Goal: Information Seeking & Learning: Find contact information

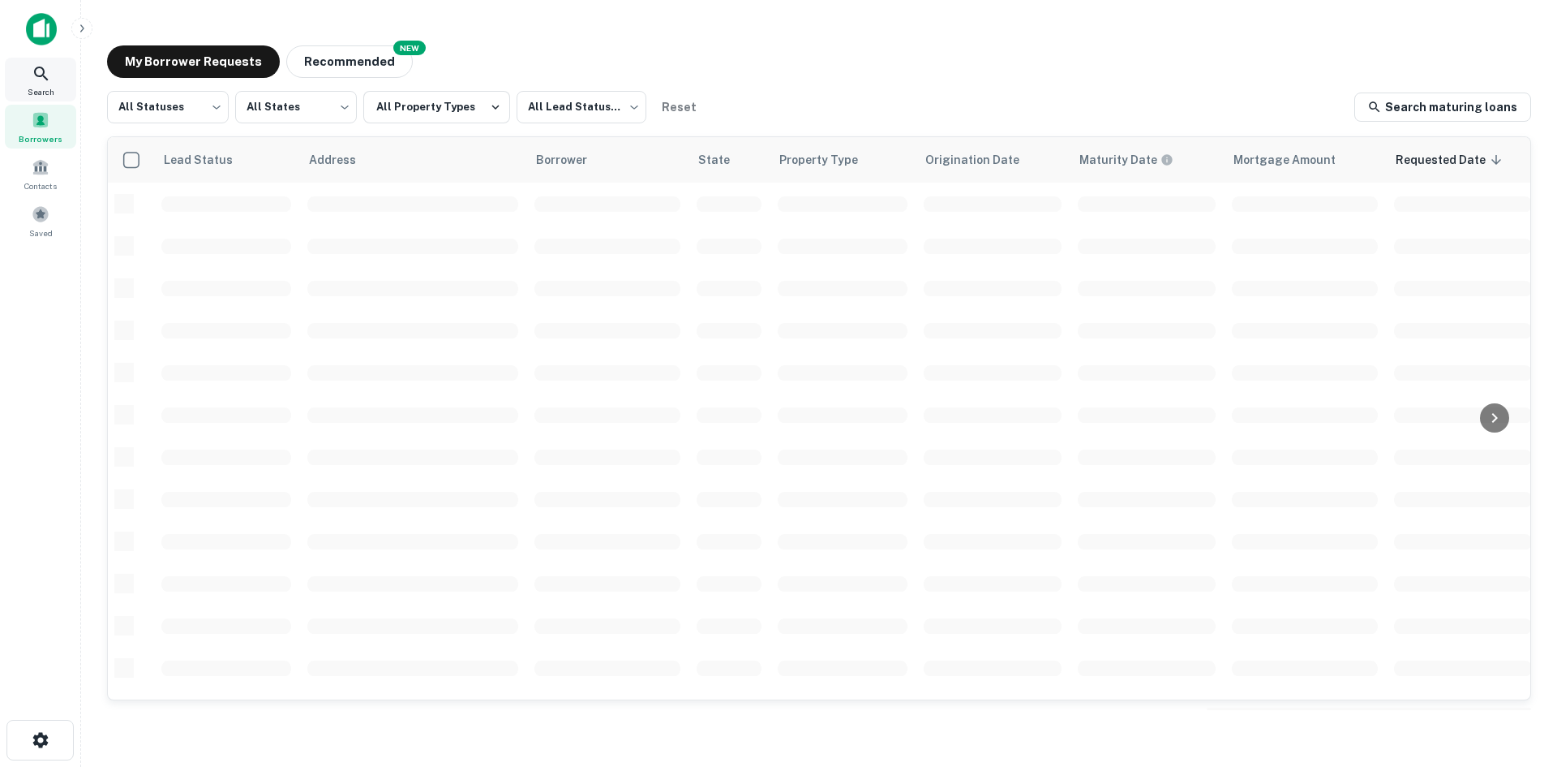
click at [32, 95] on span "Search" at bounding box center [41, 91] width 27 height 13
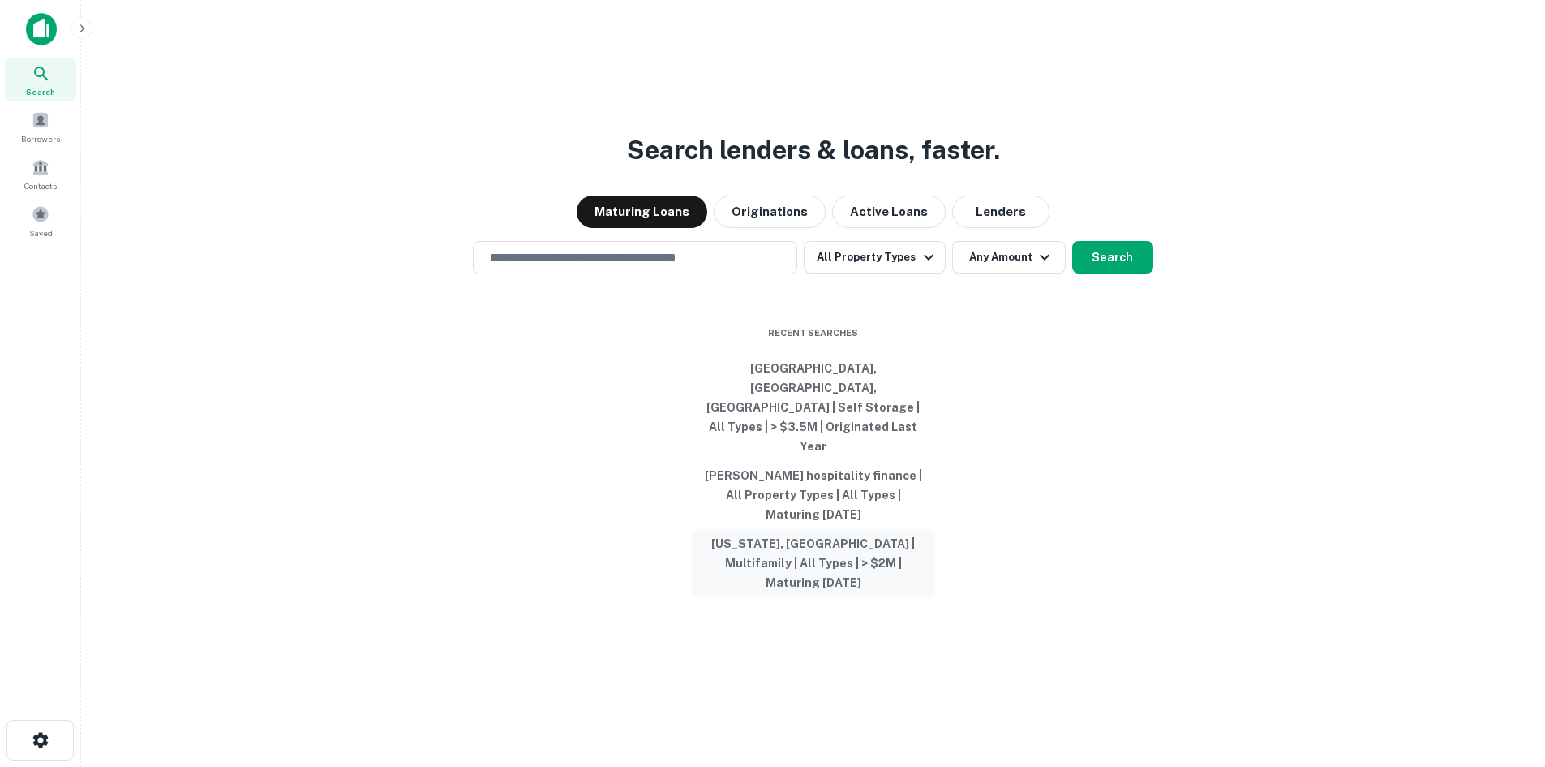
click at [891, 541] on button "[US_STATE], [GEOGRAPHIC_DATA] | Multifamily | All Types | > $2M | Maturing [DAT…" at bounding box center [813, 563] width 243 height 68
type input "**********"
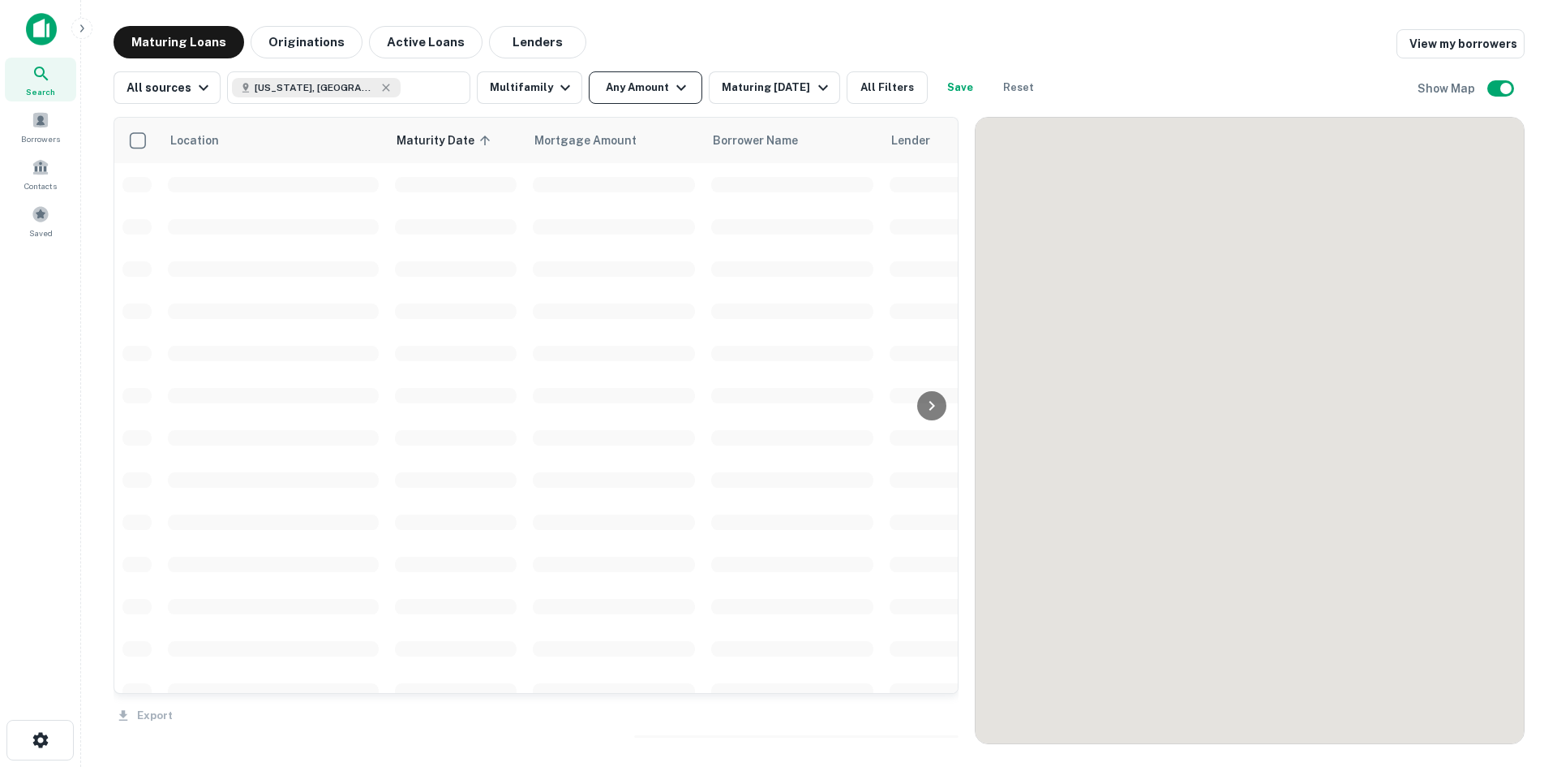
click at [672, 84] on icon "button" at bounding box center [681, 87] width 19 height 19
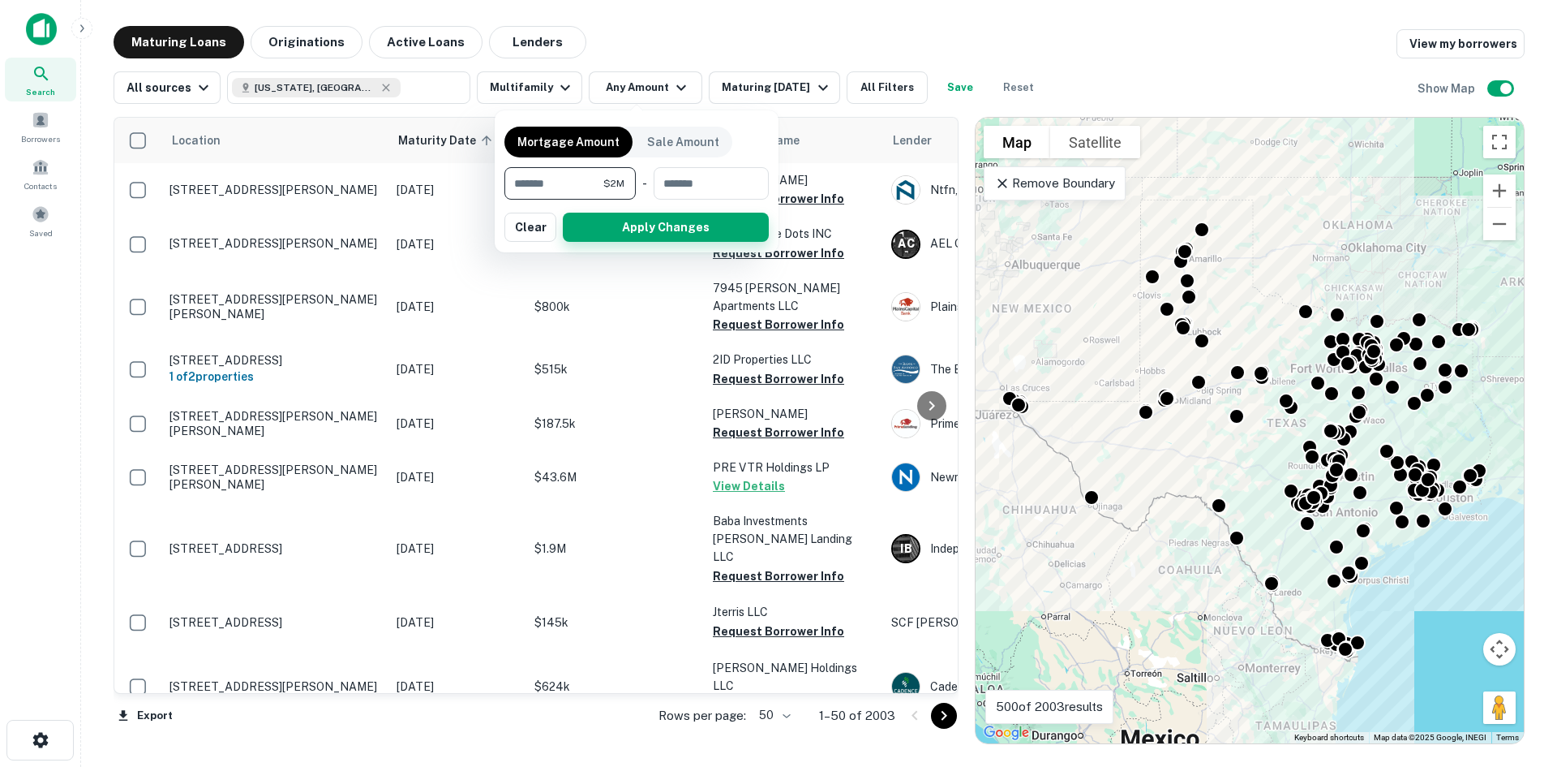
type input "*******"
click at [654, 218] on button "Apply Changes" at bounding box center [666, 227] width 206 height 29
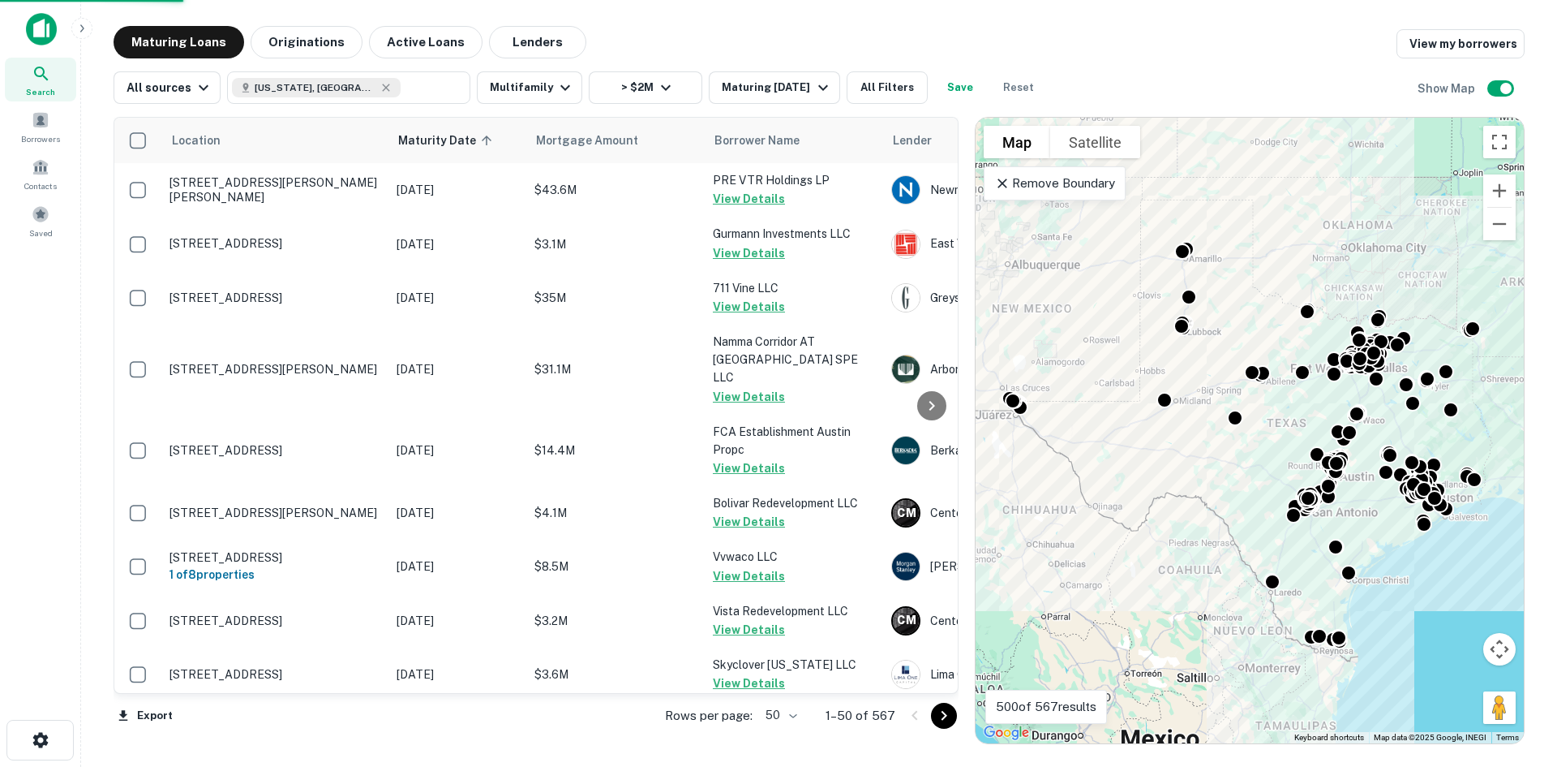
click at [786, 712] on body "Search Borrowers Contacts Saved Maturing Loans Originations Active Loans Lender…" at bounding box center [778, 383] width 1557 height 767
click at [783, 732] on li "100" at bounding box center [783, 732] width 47 height 29
click at [951, 719] on icon "Go to next page" at bounding box center [943, 715] width 19 height 19
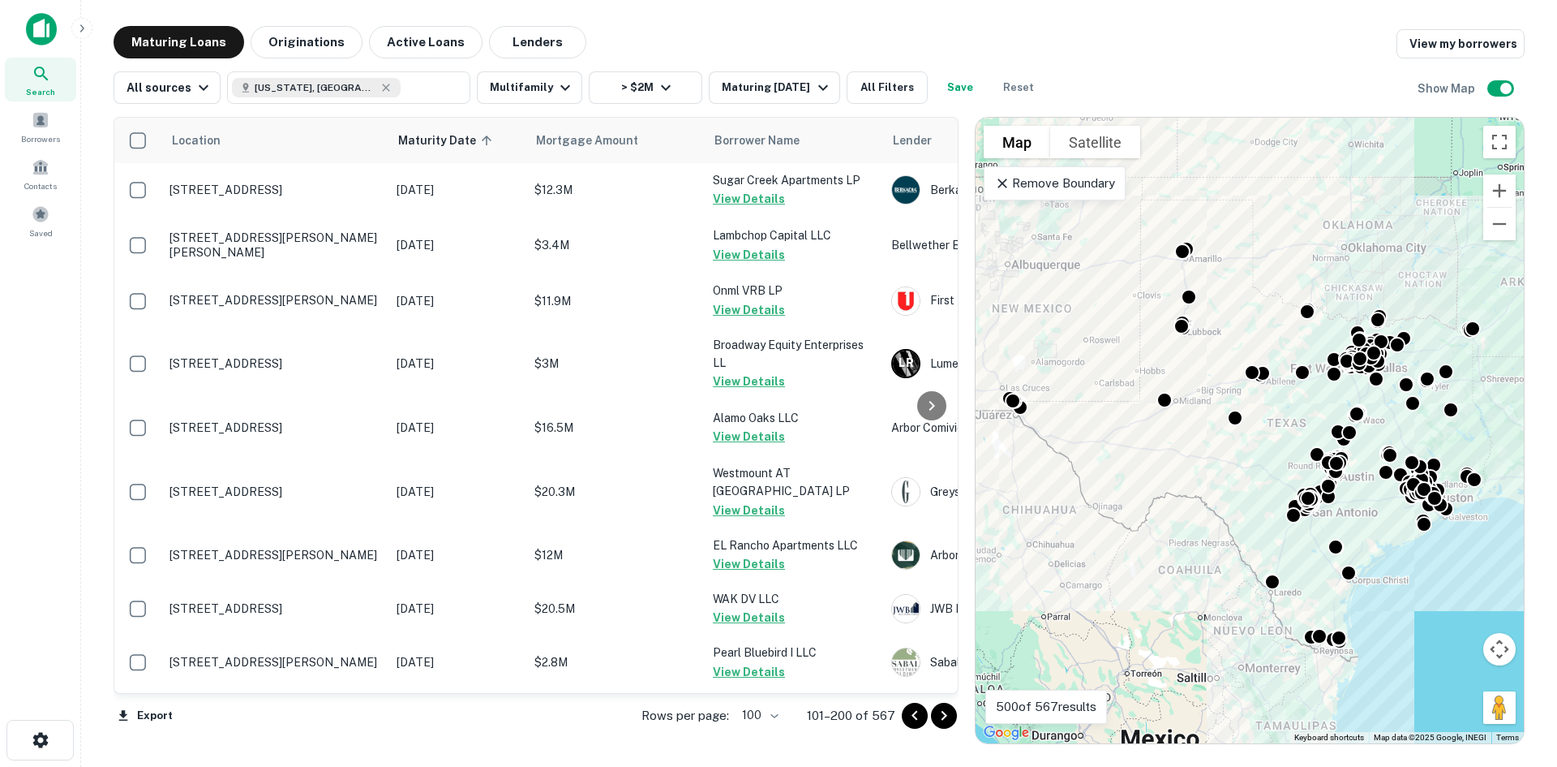
click at [951, 719] on icon "Go to next page" at bounding box center [943, 715] width 19 height 19
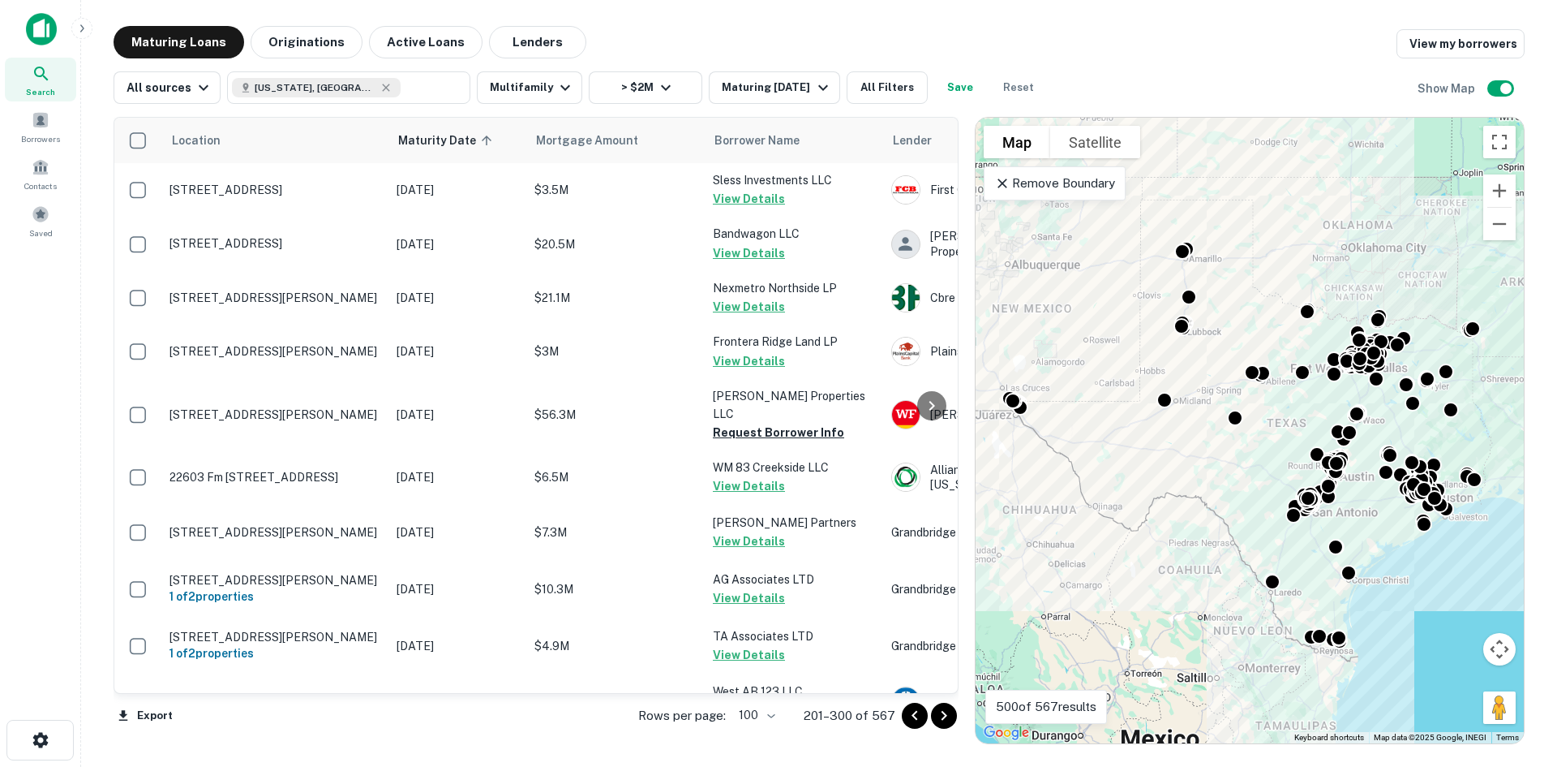
click at [951, 719] on icon "Go to next page" at bounding box center [943, 715] width 19 height 19
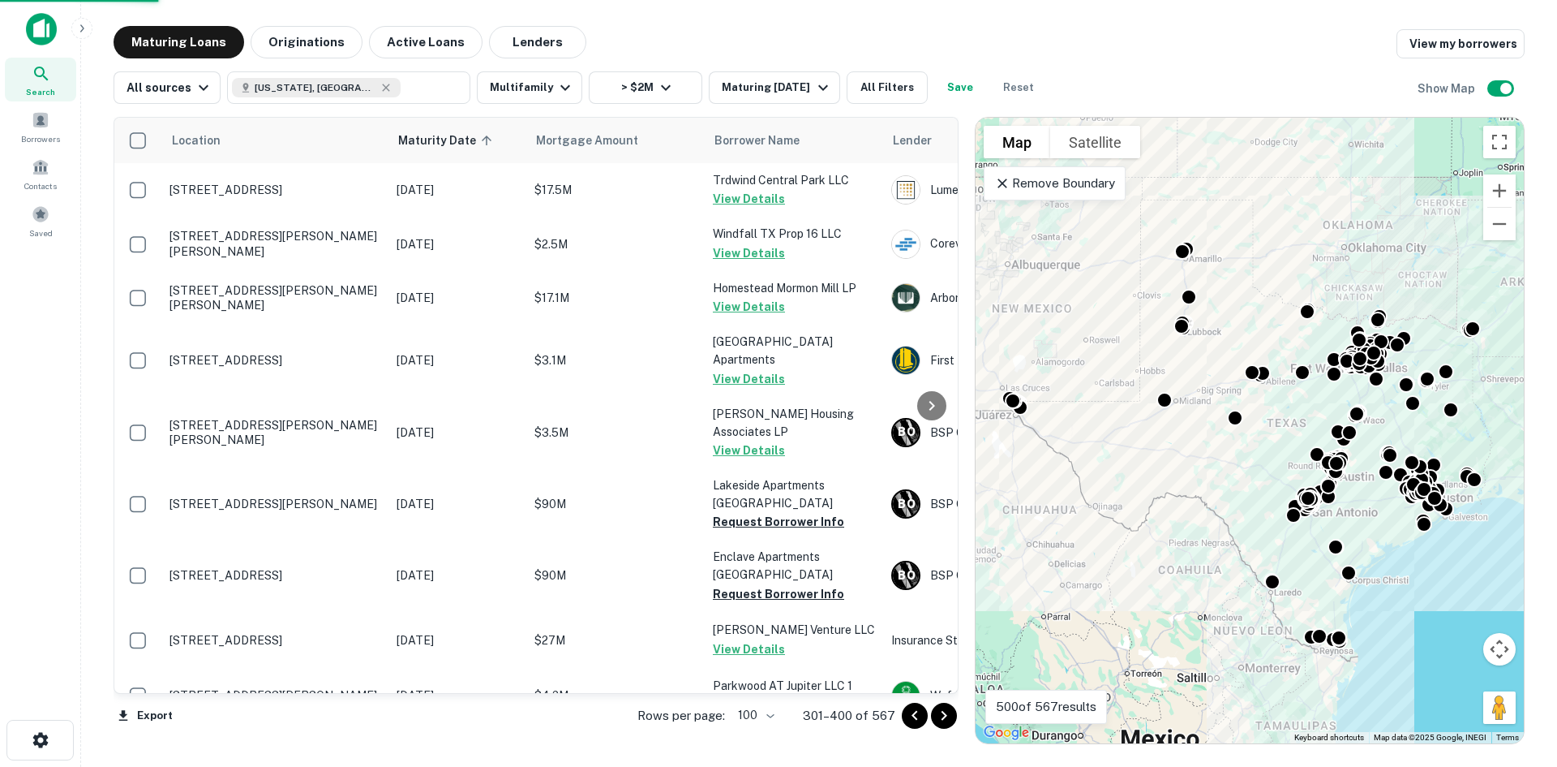
click at [951, 719] on icon "Go to next page" at bounding box center [943, 715] width 19 height 19
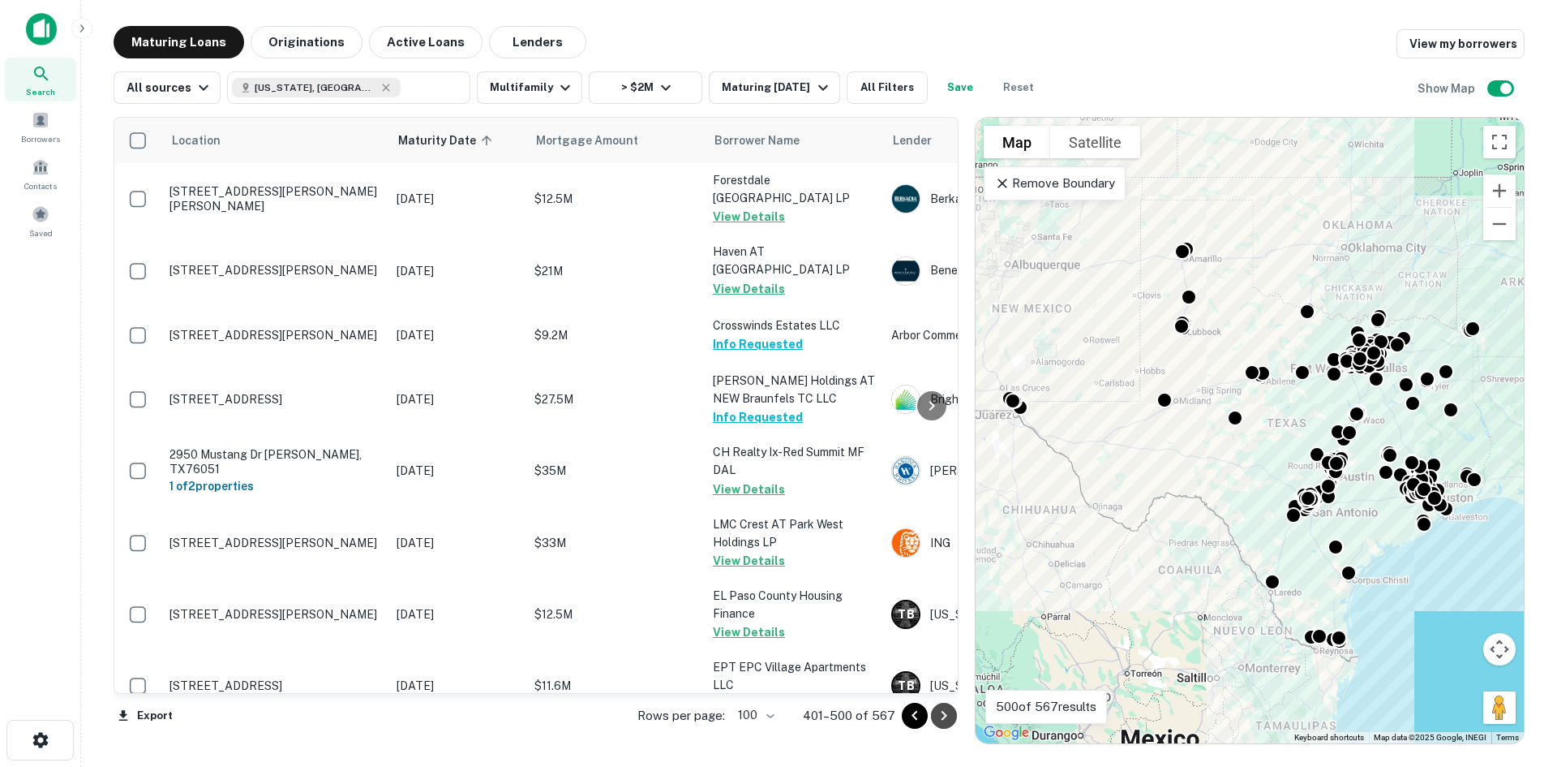
click at [951, 720] on icon "Go to next page" at bounding box center [943, 715] width 19 height 19
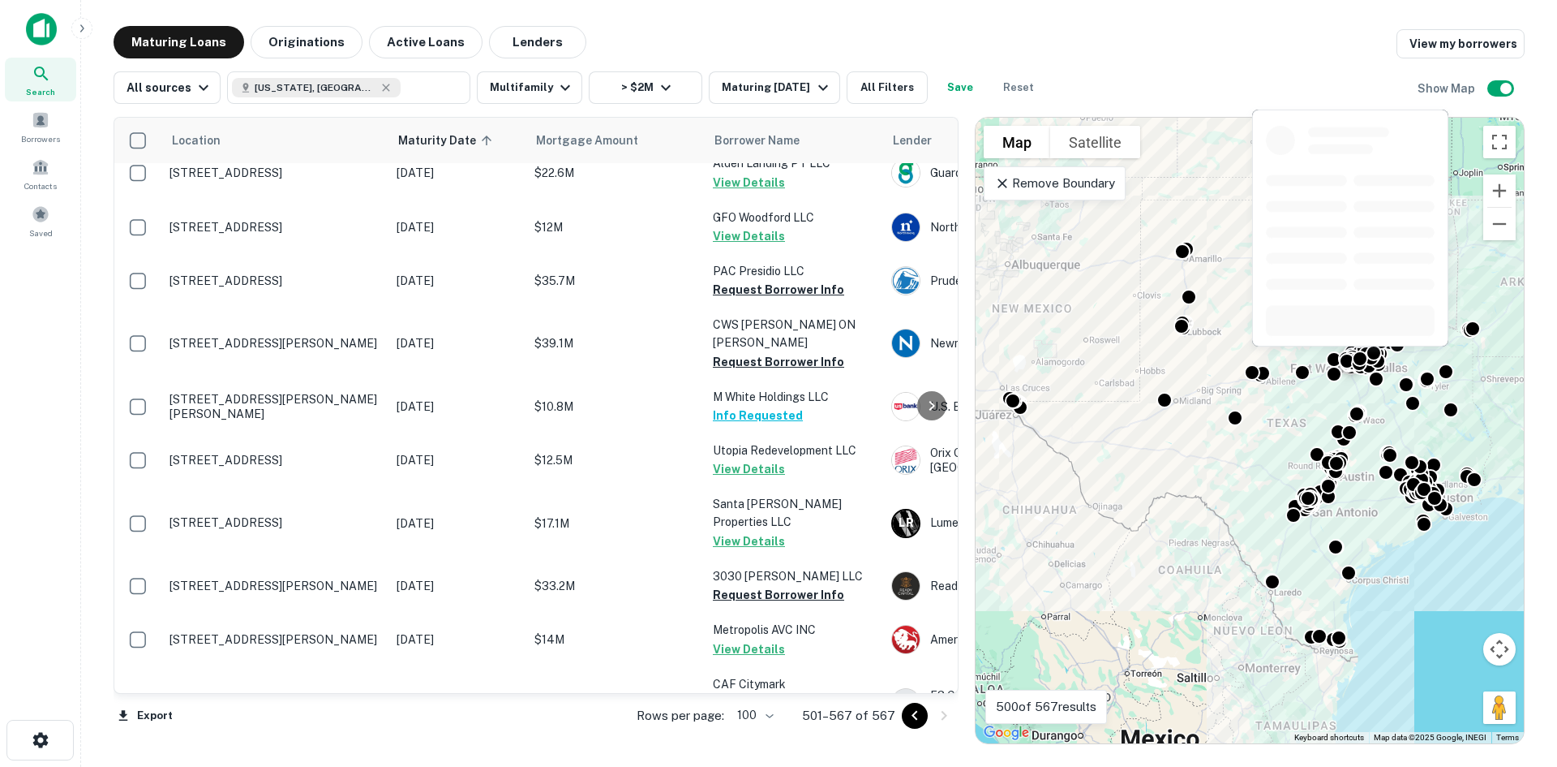
scroll to position [3337, 0]
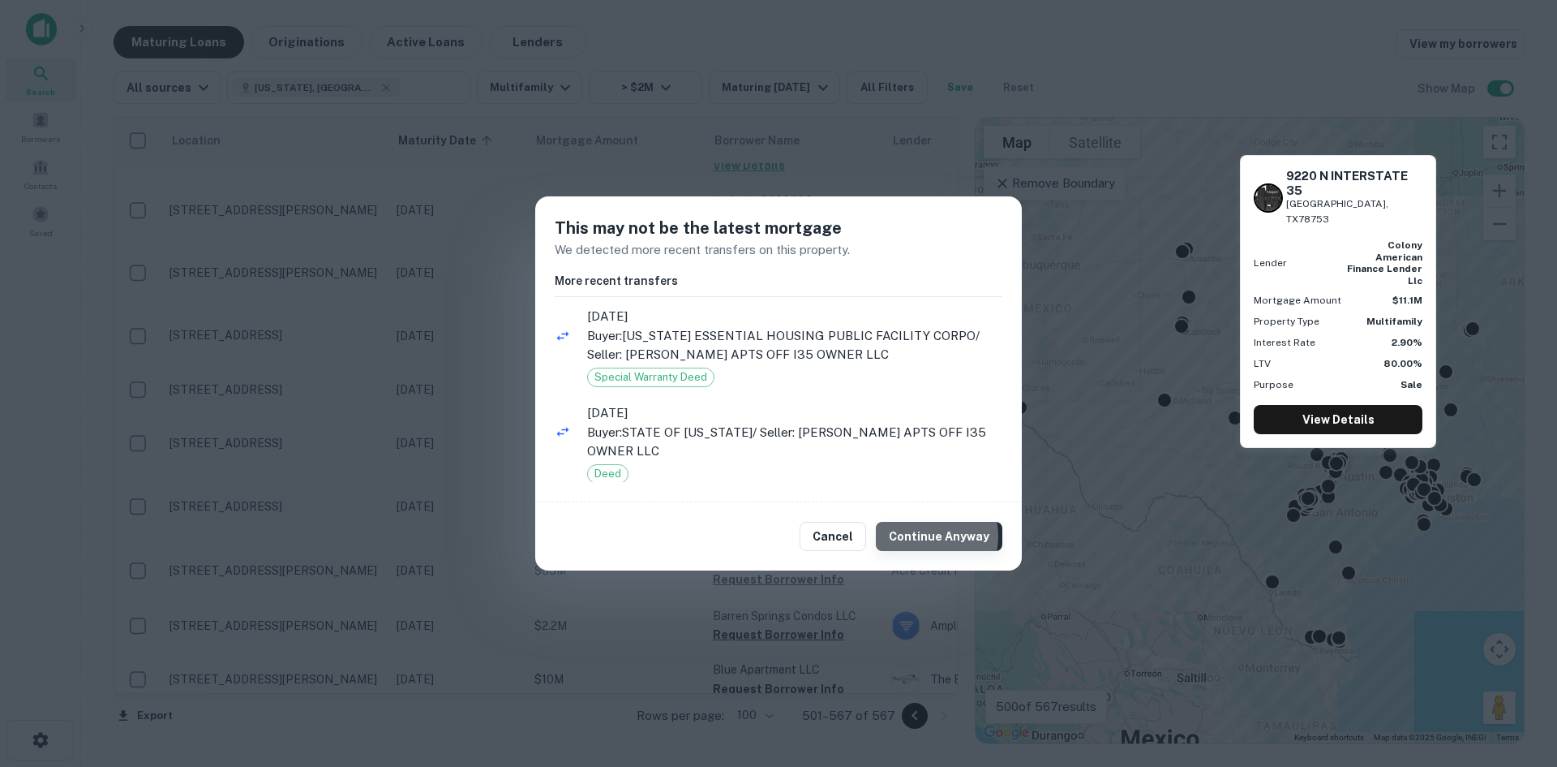
click at [927, 536] on button "Continue Anyway" at bounding box center [939, 536] width 127 height 29
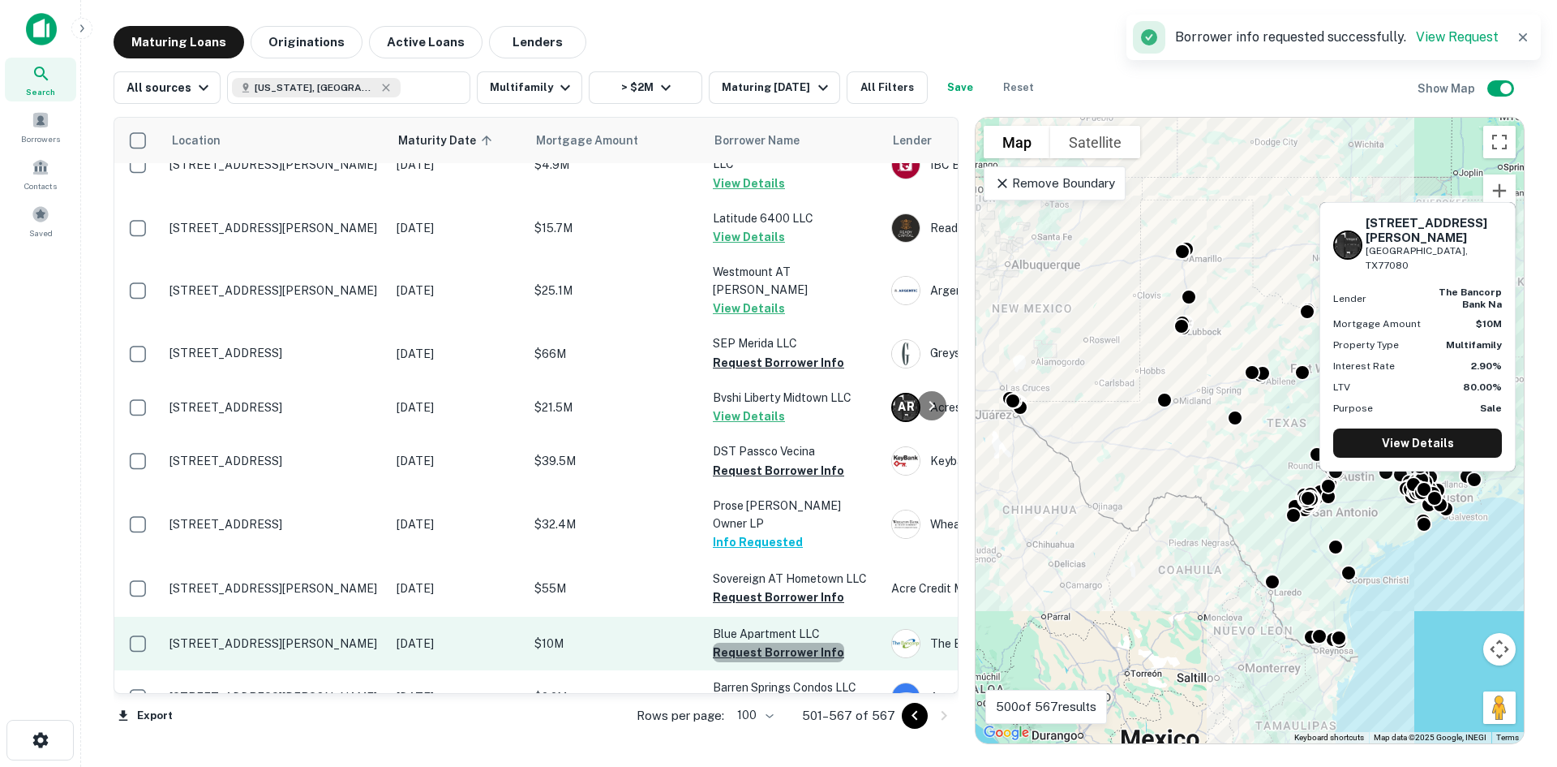
click at [792, 642] on button "Request Borrower Info" at bounding box center [778, 651] width 131 height 19
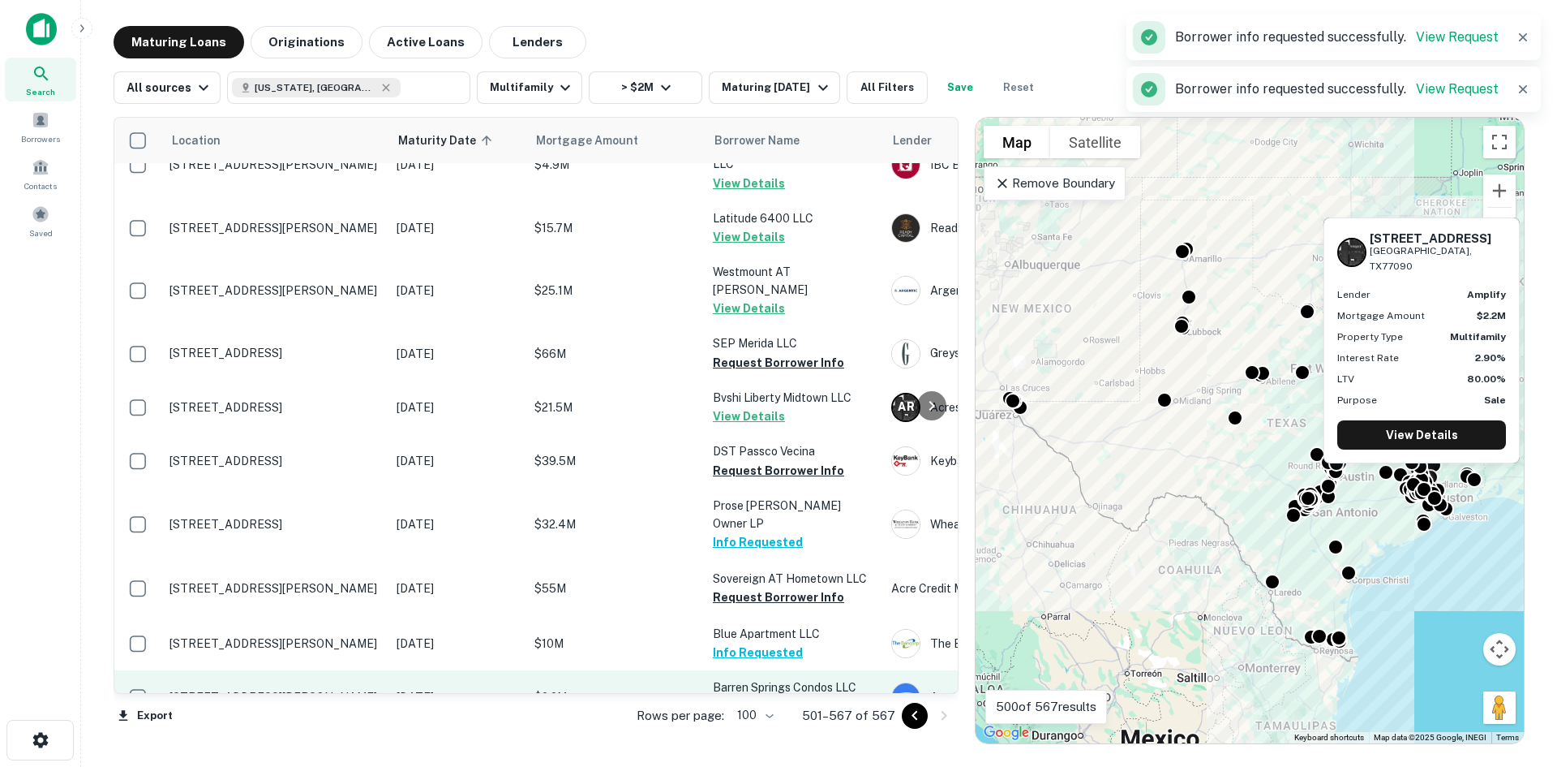
click at [796, 697] on button "Request Borrower Info" at bounding box center [778, 706] width 131 height 19
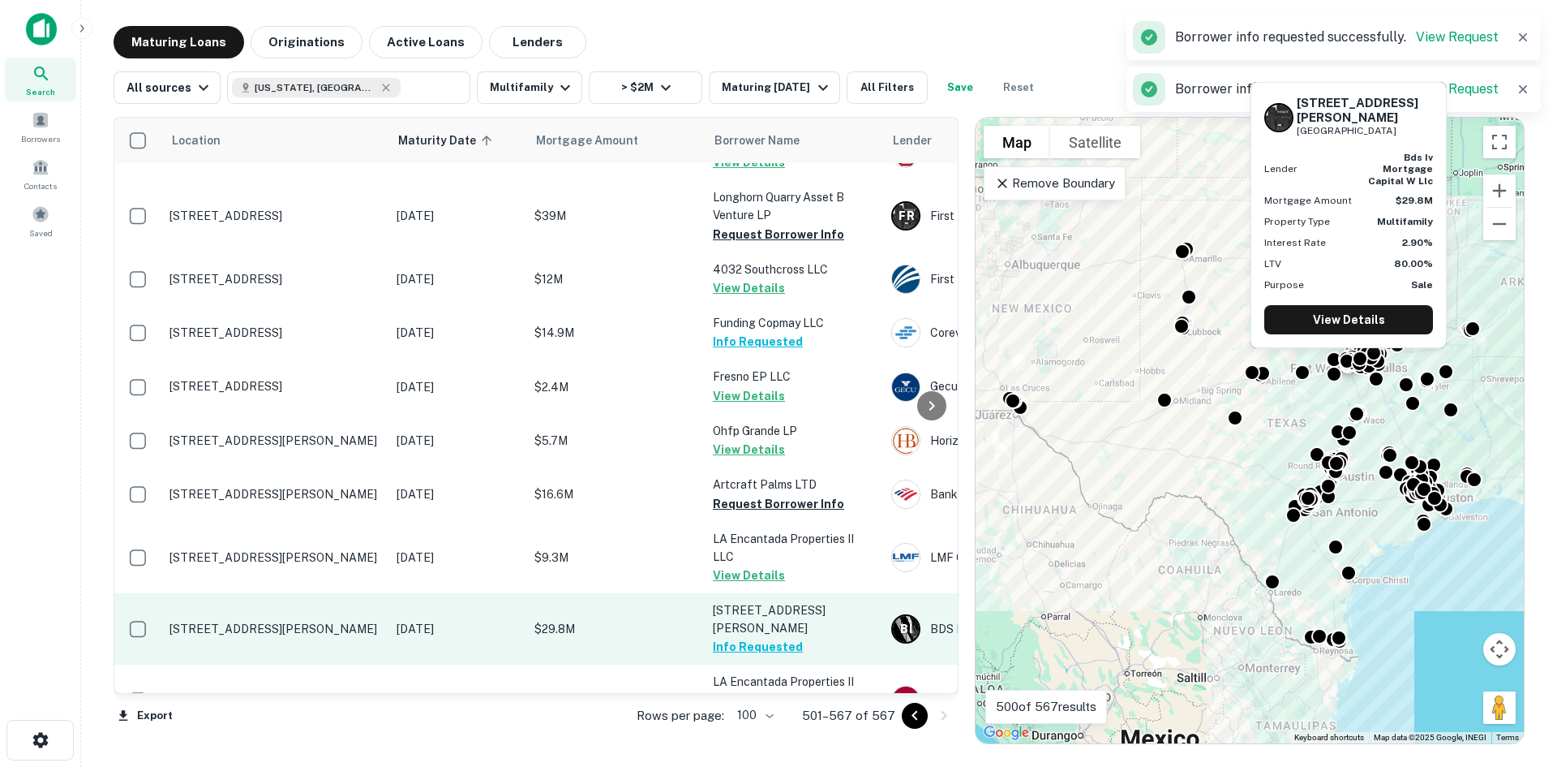
scroll to position [2769, 0]
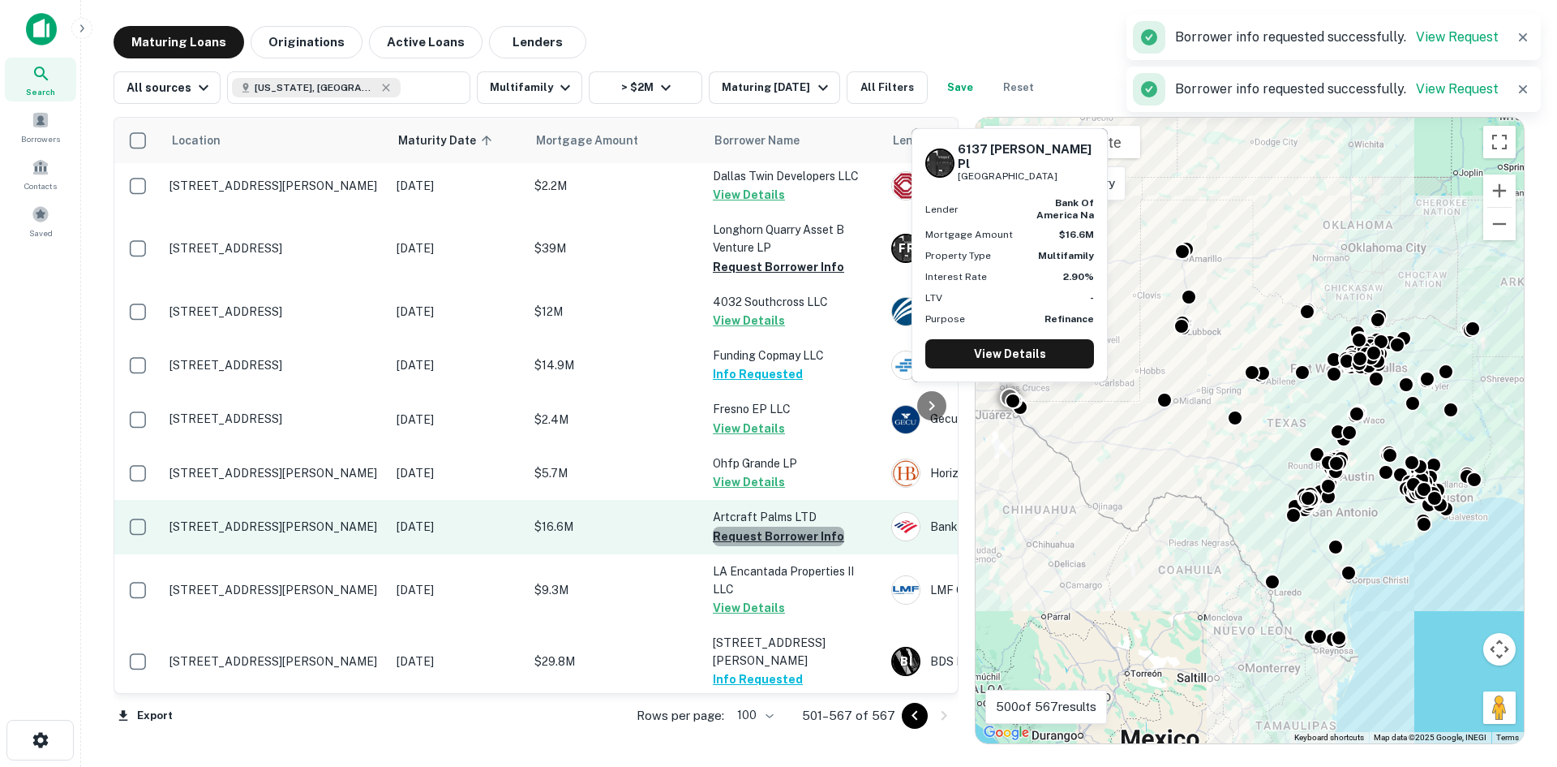
click at [792, 526] on button "Request Borrower Info" at bounding box center [778, 535] width 131 height 19
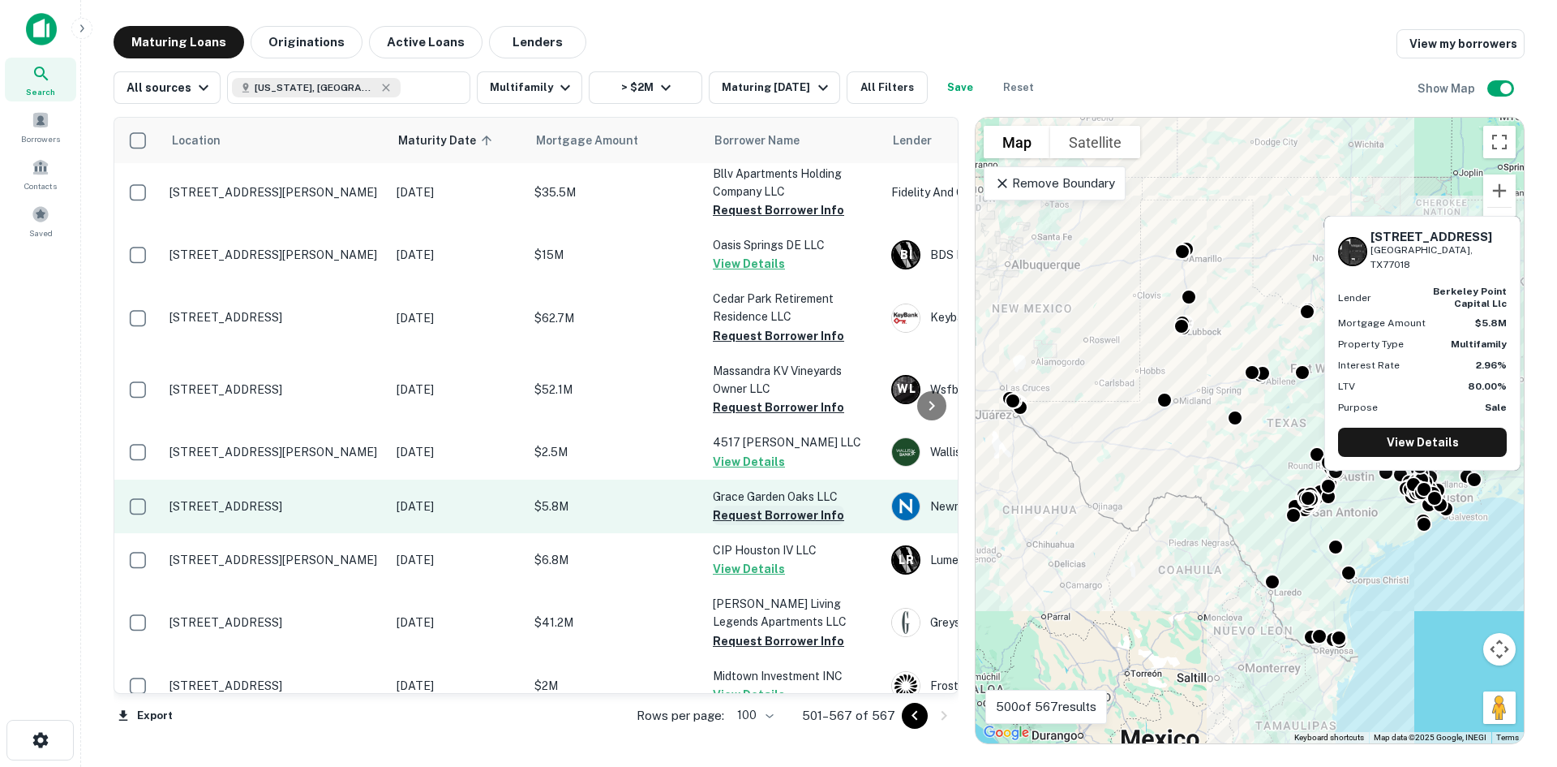
scroll to position [822, 0]
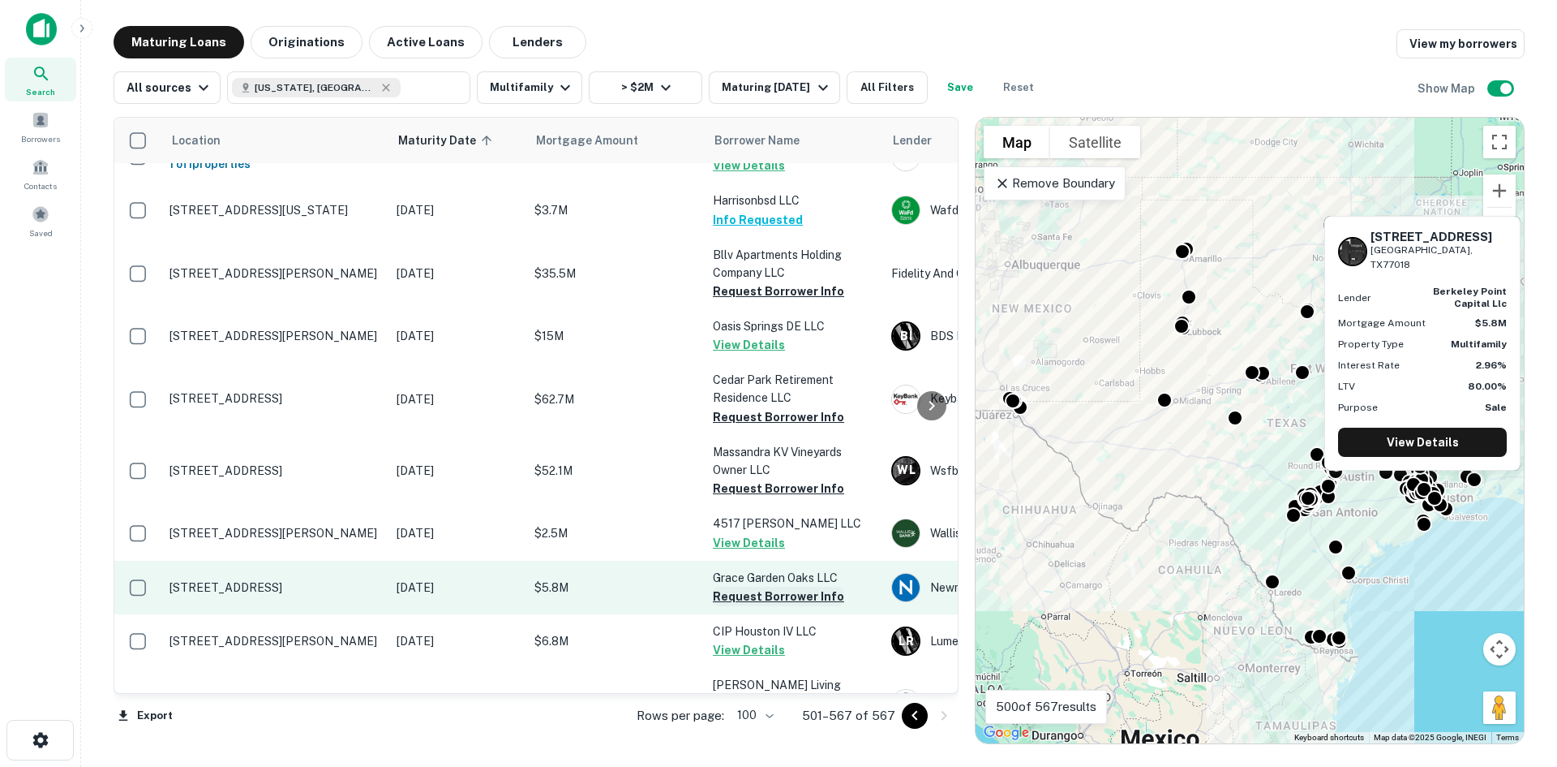
click at [762, 586] on button "Request Borrower Info" at bounding box center [778, 595] width 131 height 19
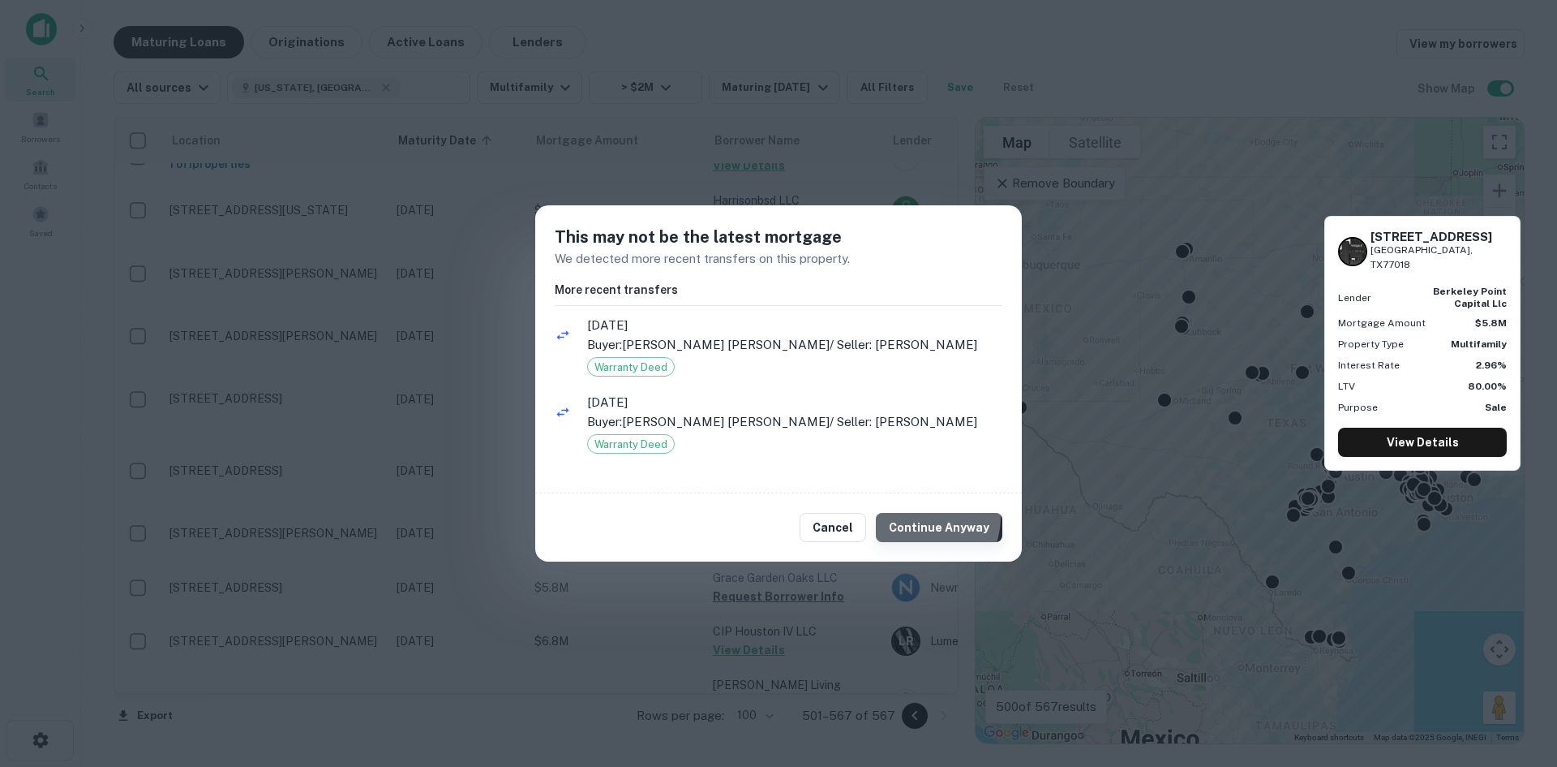
click at [923, 517] on button "Continue Anyway" at bounding box center [939, 527] width 127 height 29
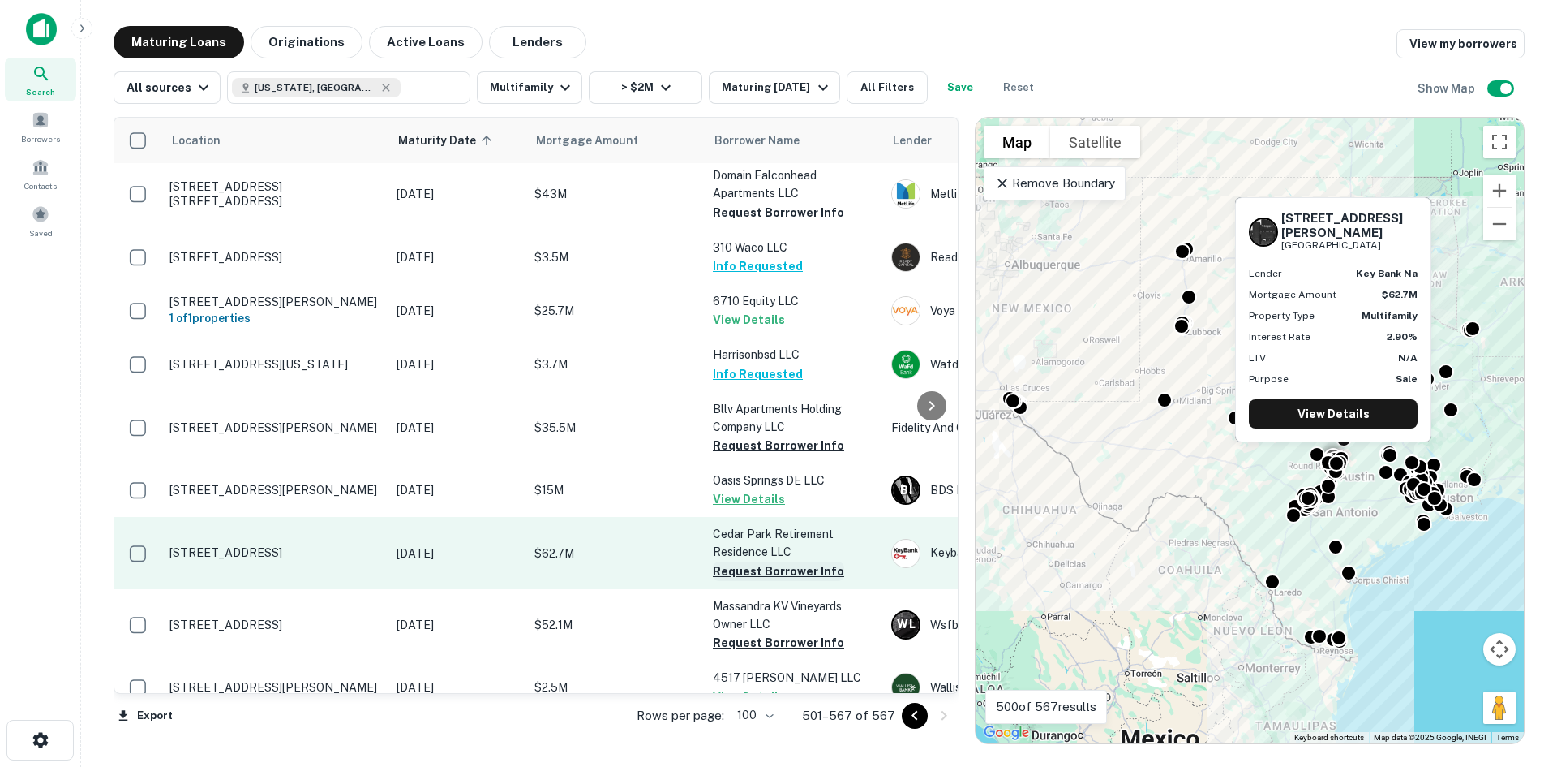
scroll to position [660, 0]
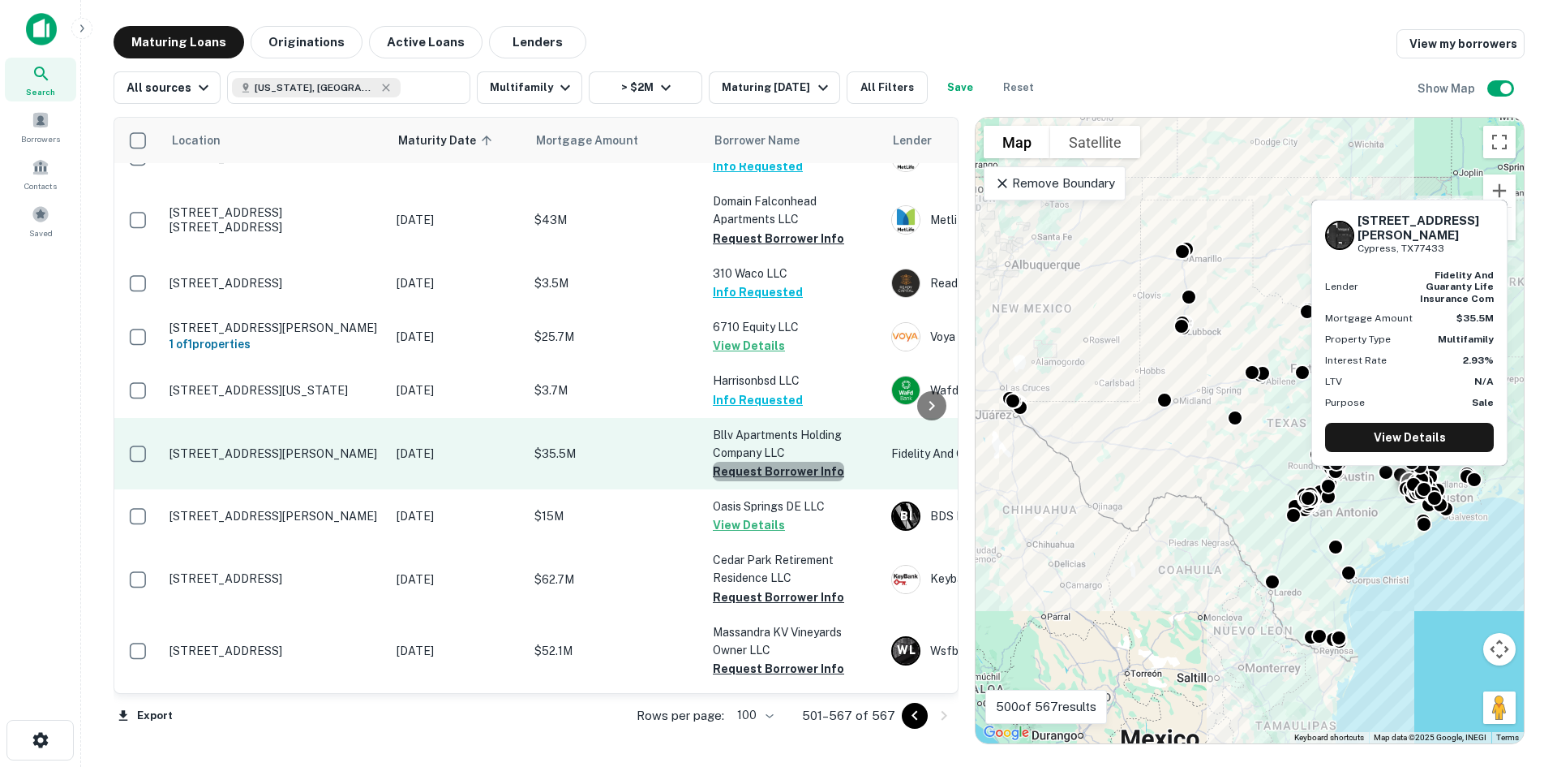
click at [795, 462] on button "Request Borrower Info" at bounding box center [778, 471] width 131 height 19
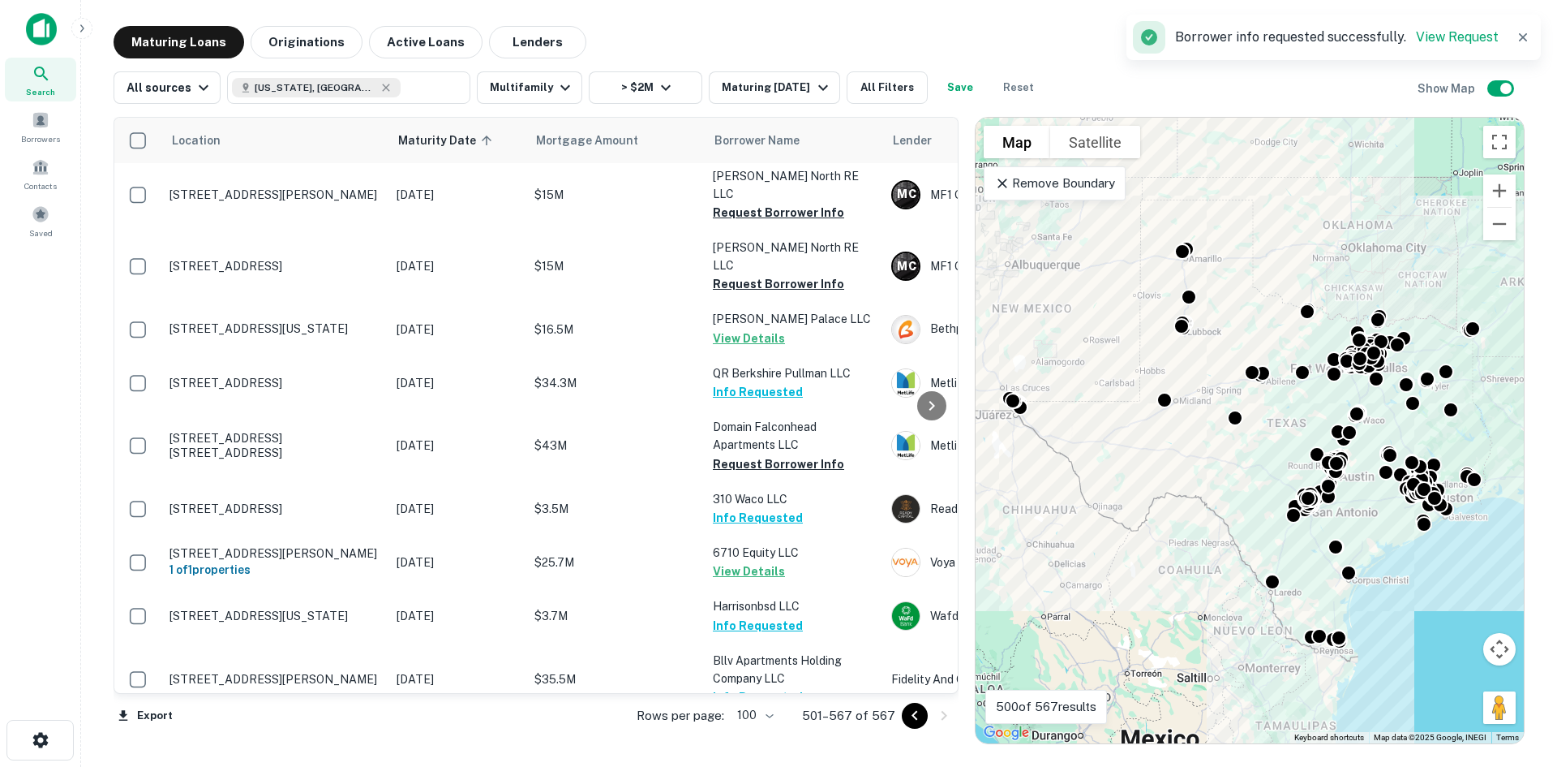
scroll to position [255, 0]
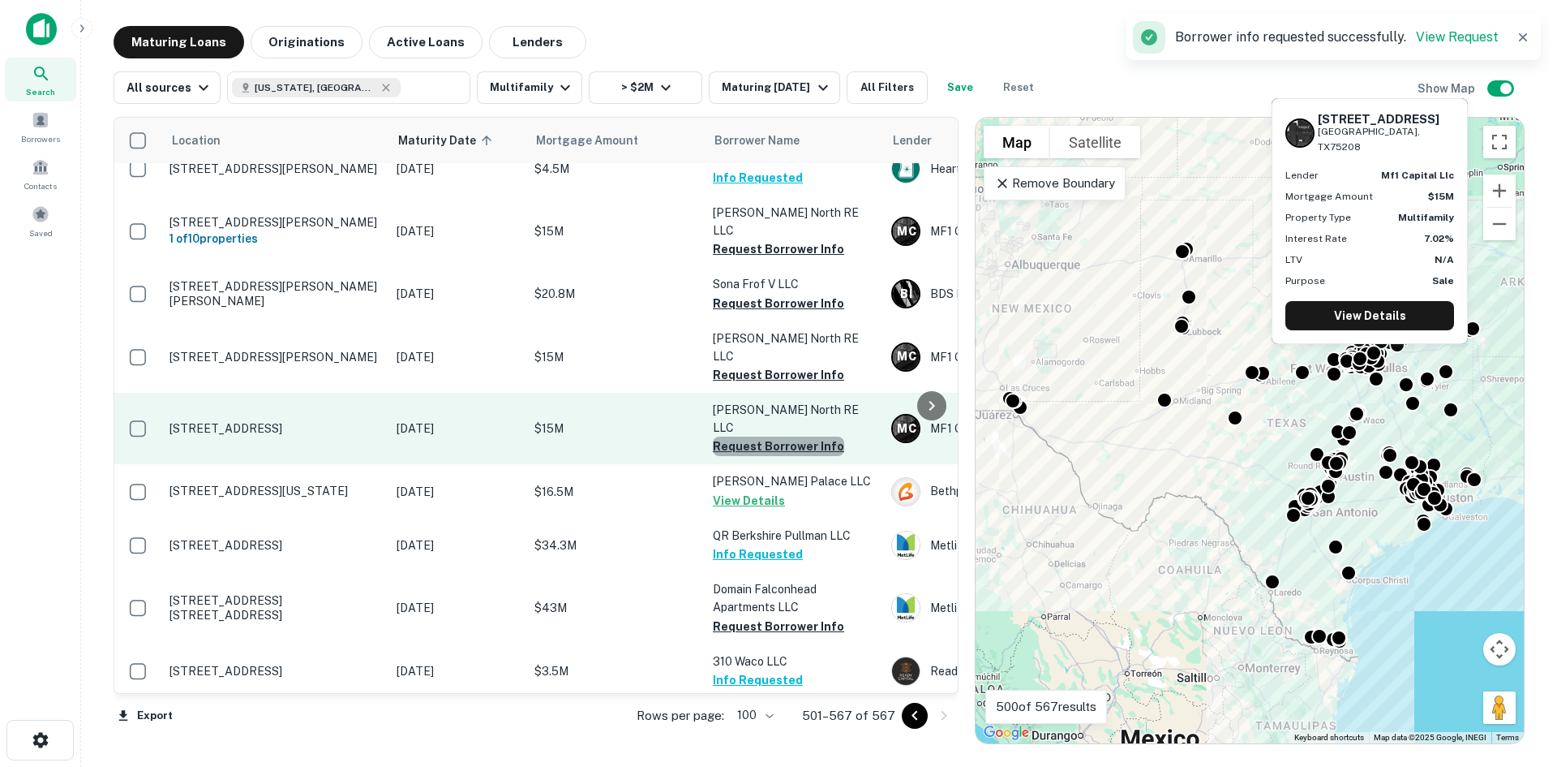
click at [801, 436] on button "Request Borrower Info" at bounding box center [778, 445] width 131 height 19
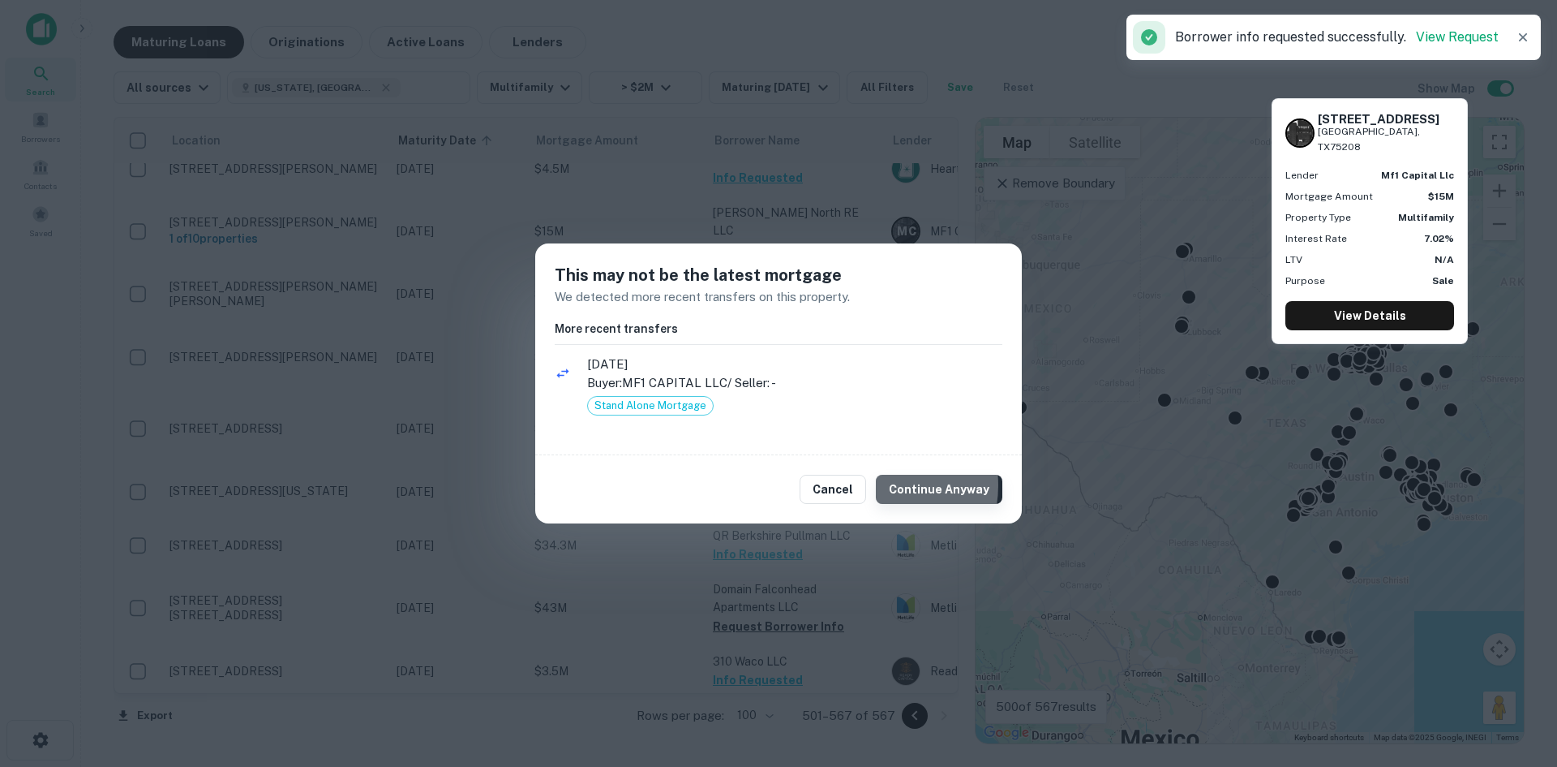
click at [884, 485] on button "Continue Anyway" at bounding box center [939, 489] width 127 height 29
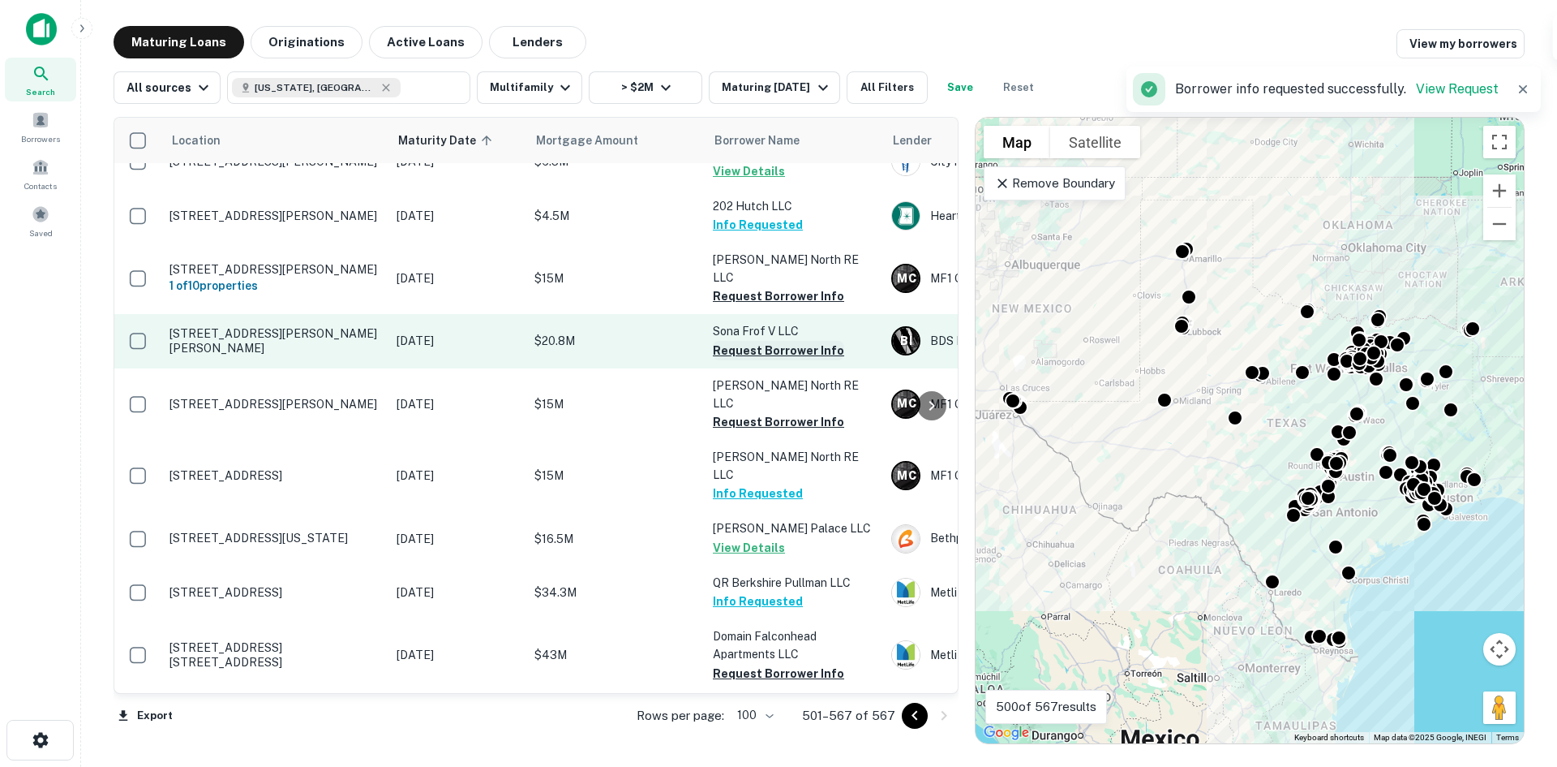
scroll to position [92, 0]
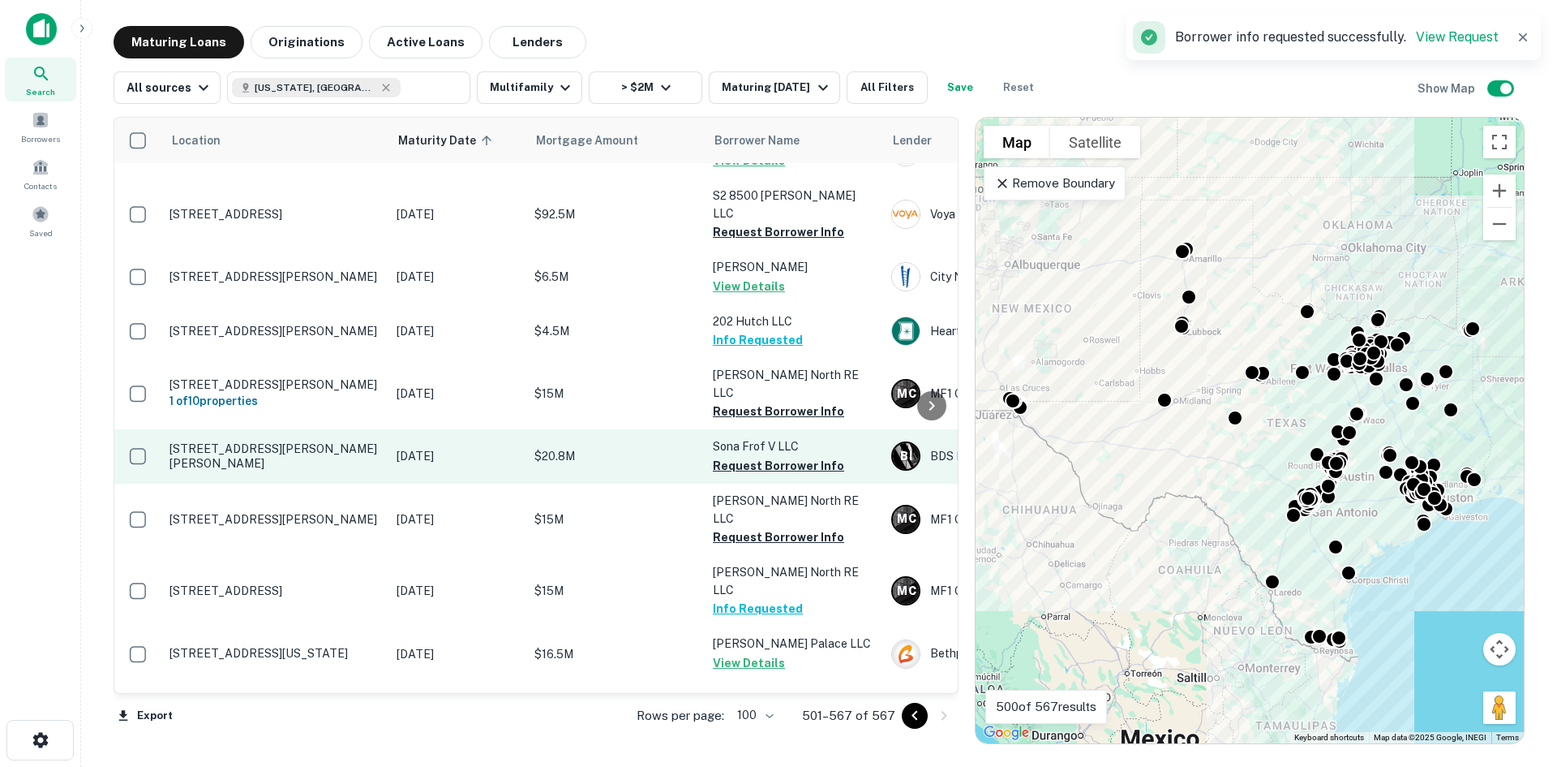
click at [791, 440] on td "Sona Frof V LLC Request Borrower Info" at bounding box center [794, 456] width 178 height 54
click at [800, 456] on button "Request Borrower Info" at bounding box center [778, 465] width 131 height 19
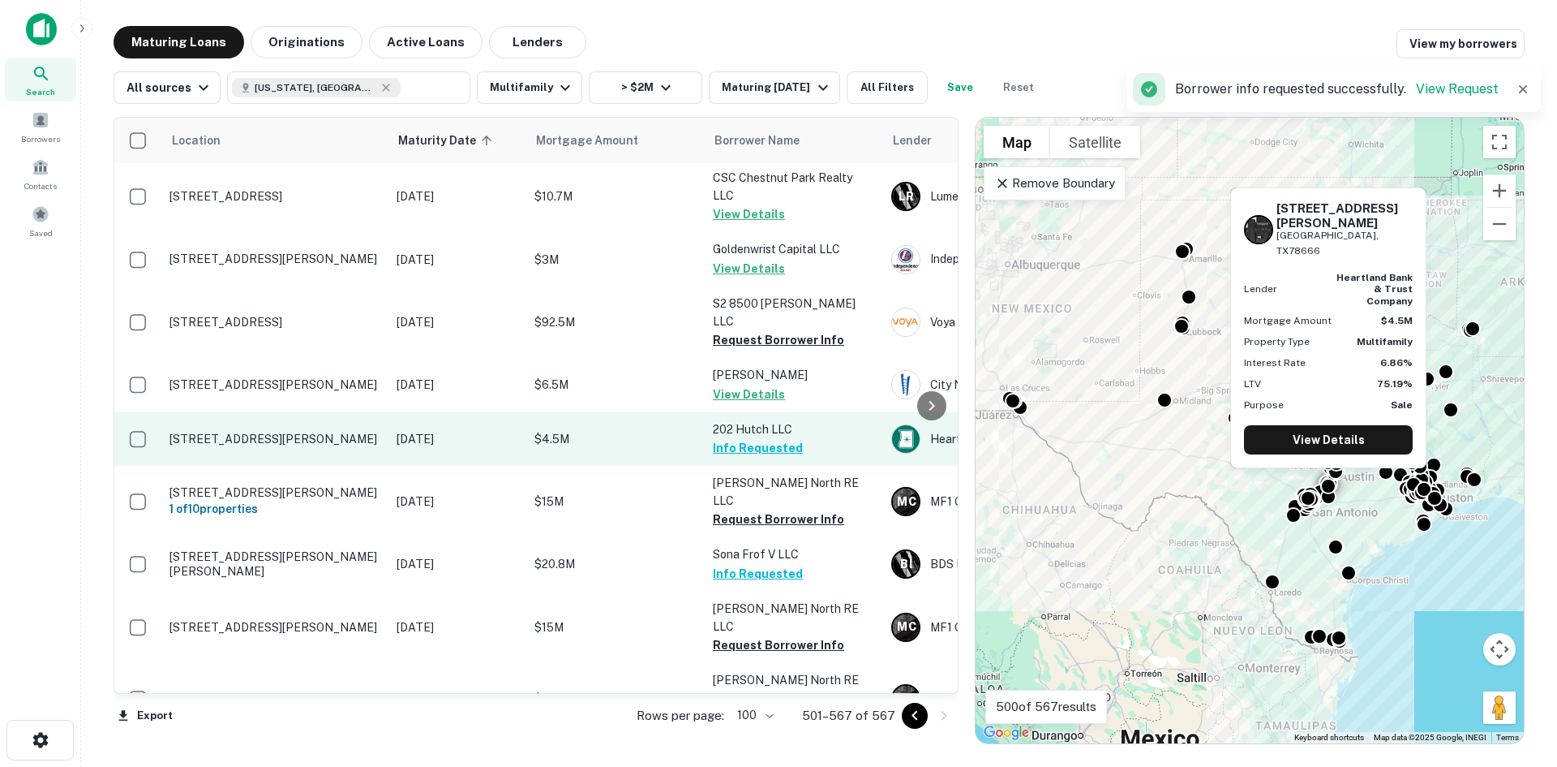
scroll to position [0, 0]
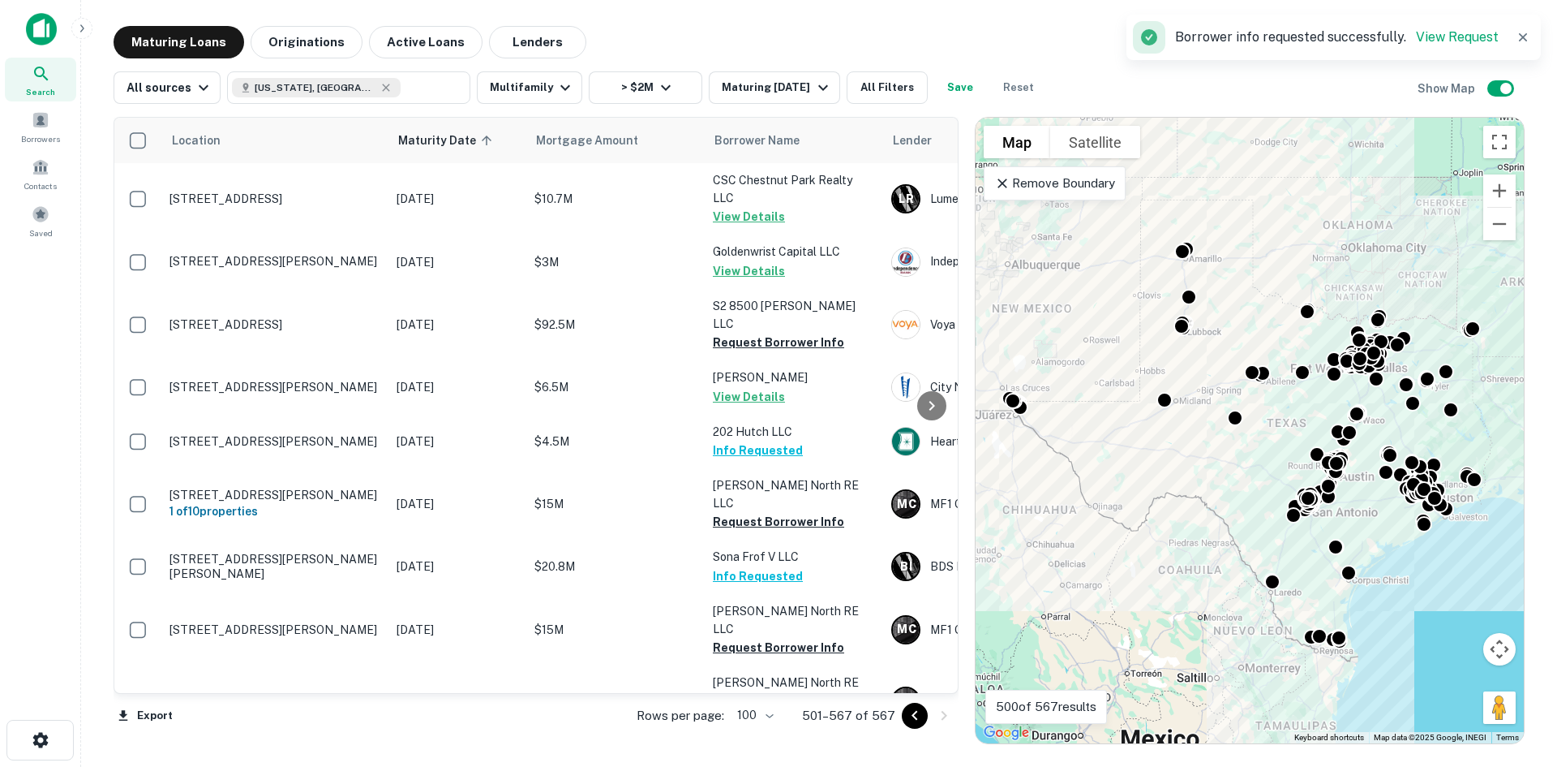
click at [905, 720] on icon "Go to previous page" at bounding box center [914, 715] width 19 height 19
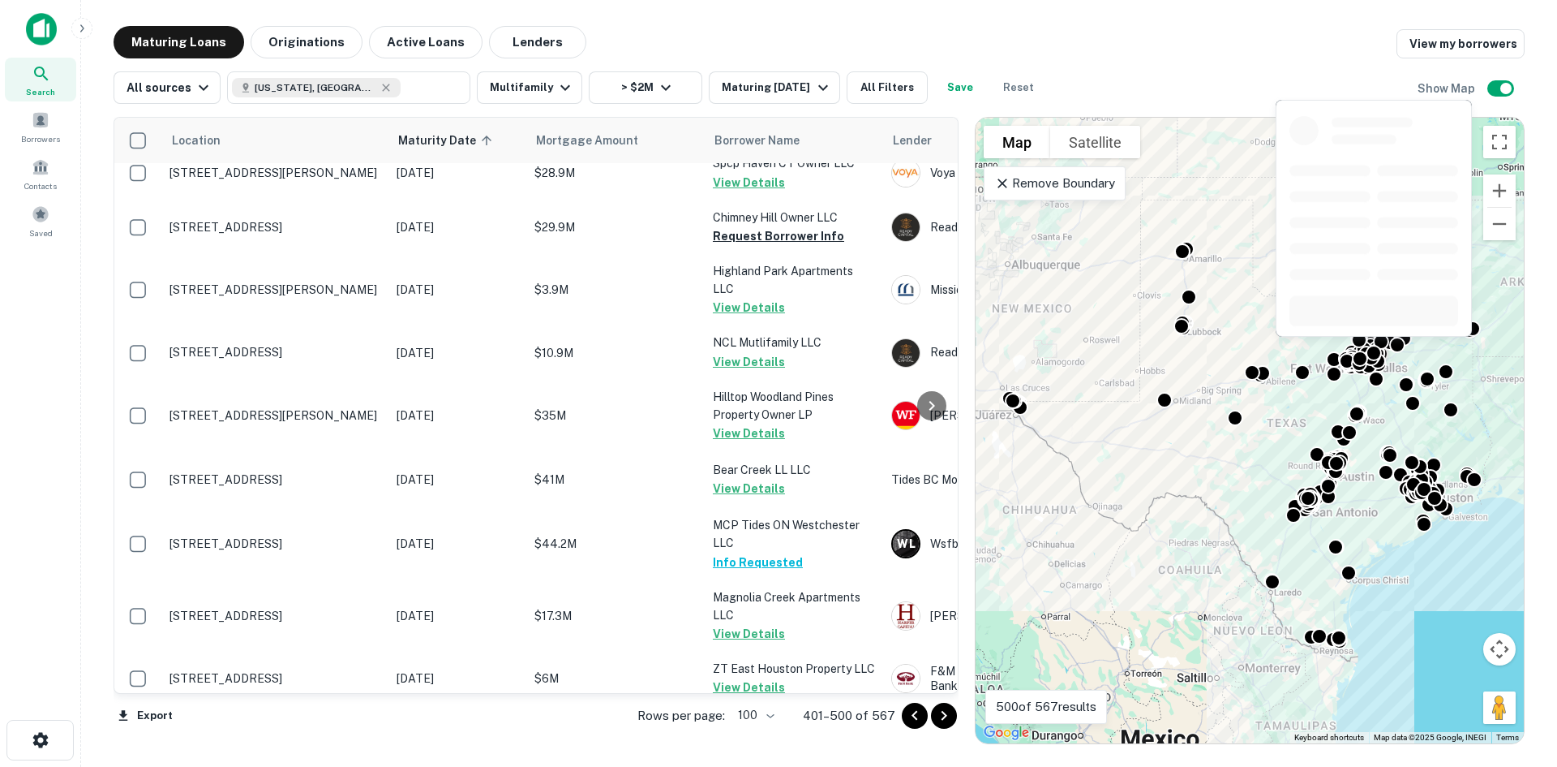
scroll to position [811, 0]
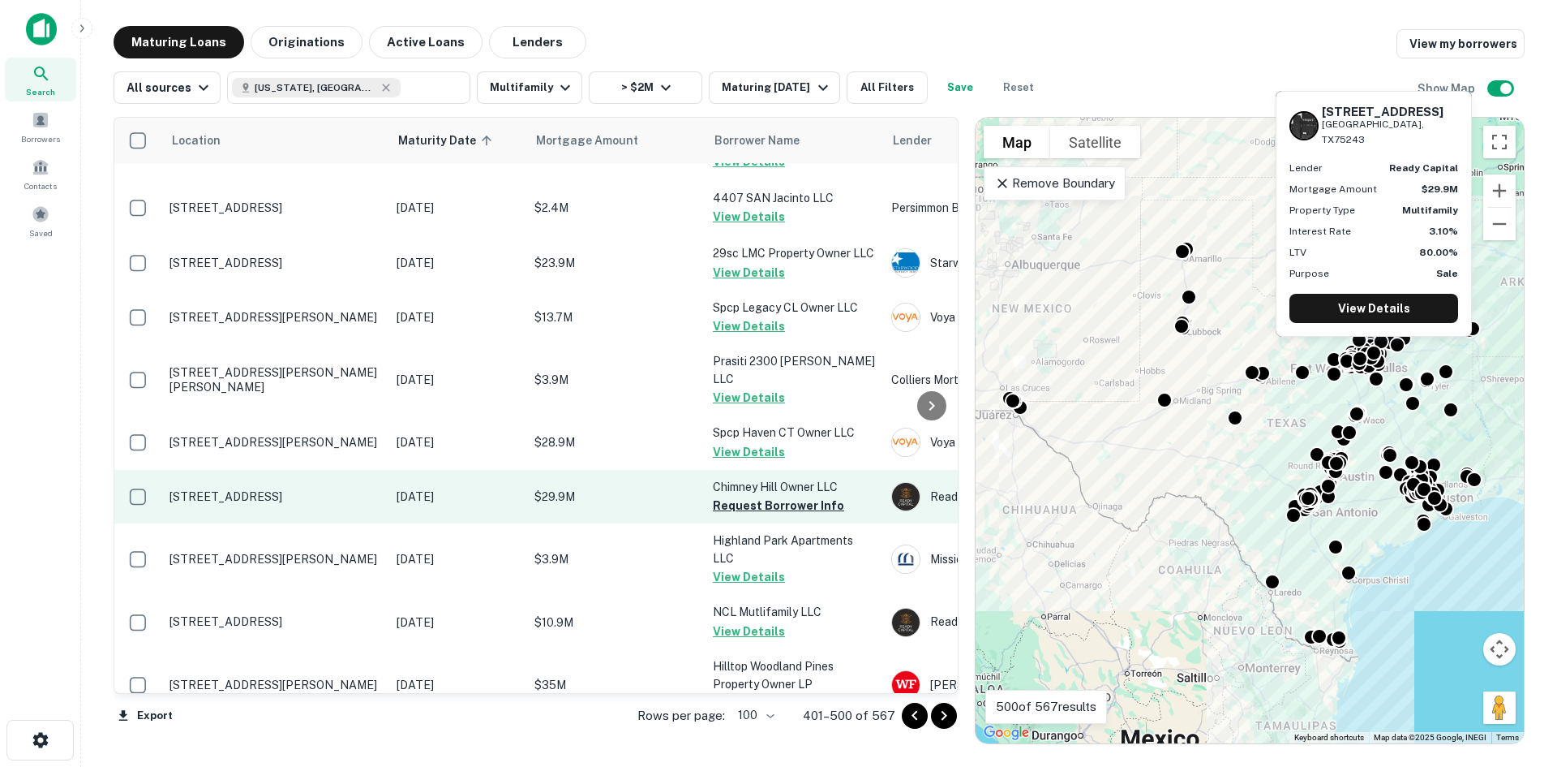
click at [835, 470] on td "Chimney Hill Owner LLC Request Borrower Info" at bounding box center [794, 497] width 178 height 54
click at [794, 496] on button "Request Borrower Info" at bounding box center [778, 505] width 131 height 19
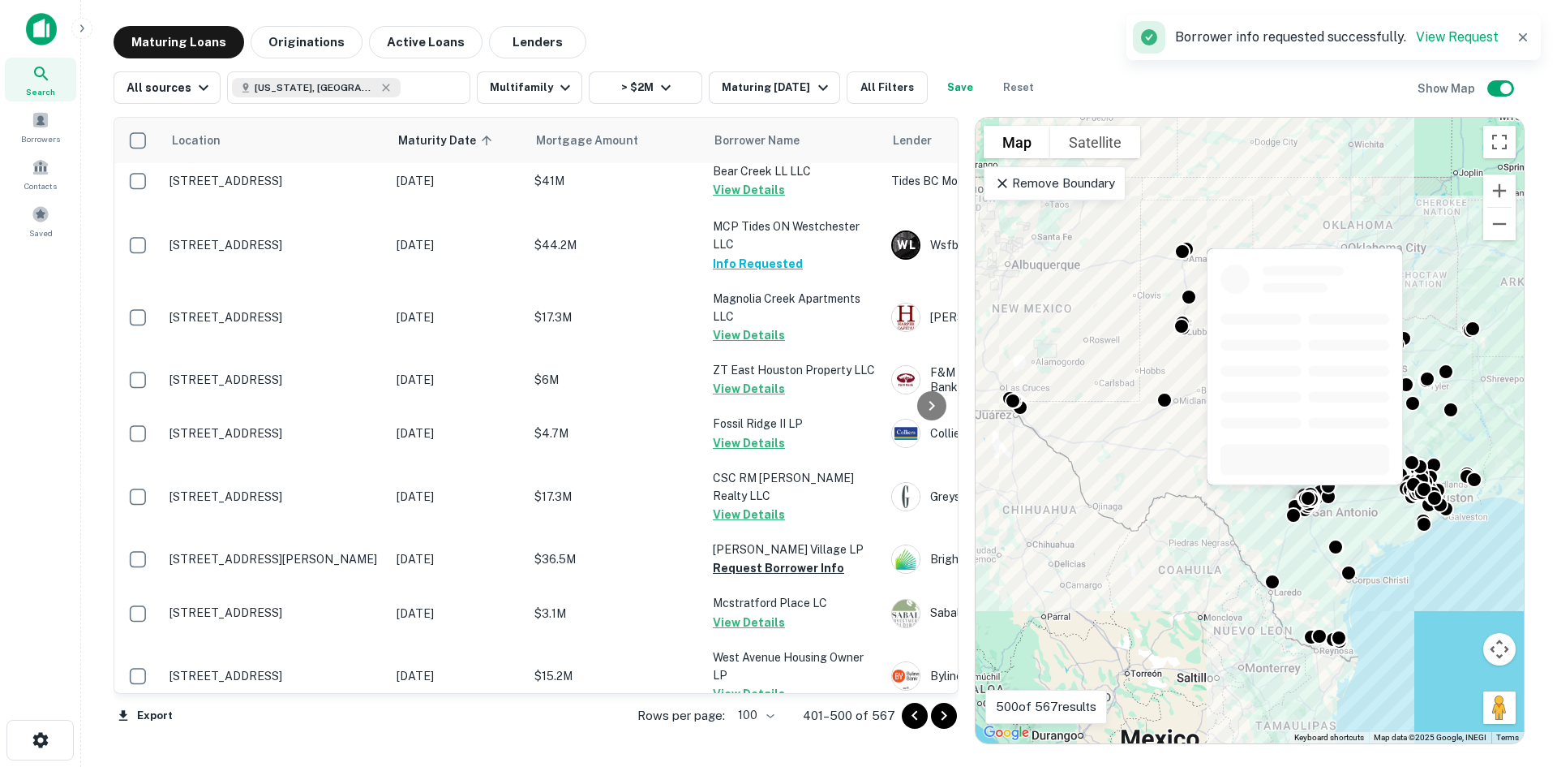
scroll to position [1460, 0]
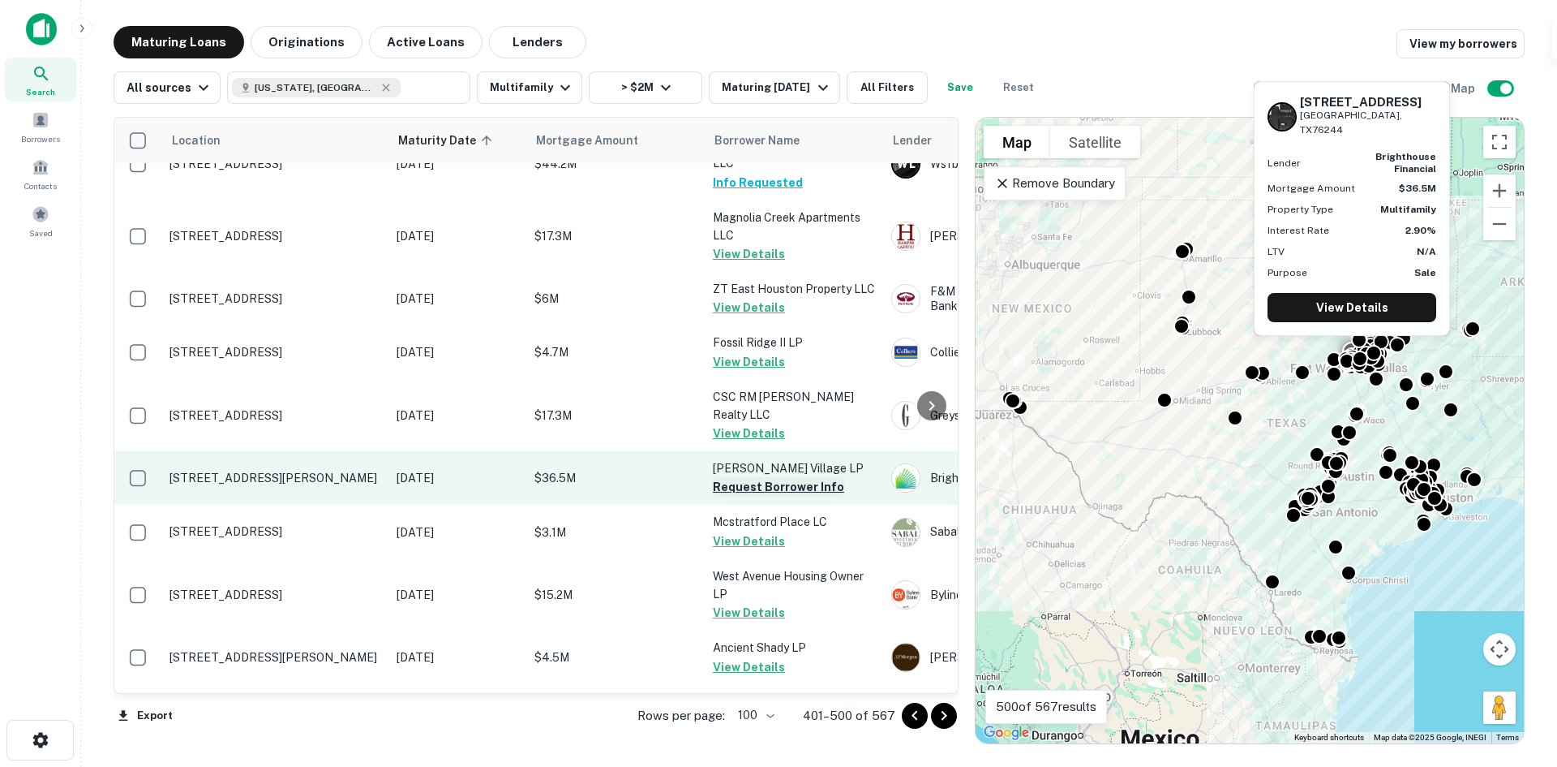
click at [813, 477] on button "Request Borrower Info" at bounding box center [778, 486] width 131 height 19
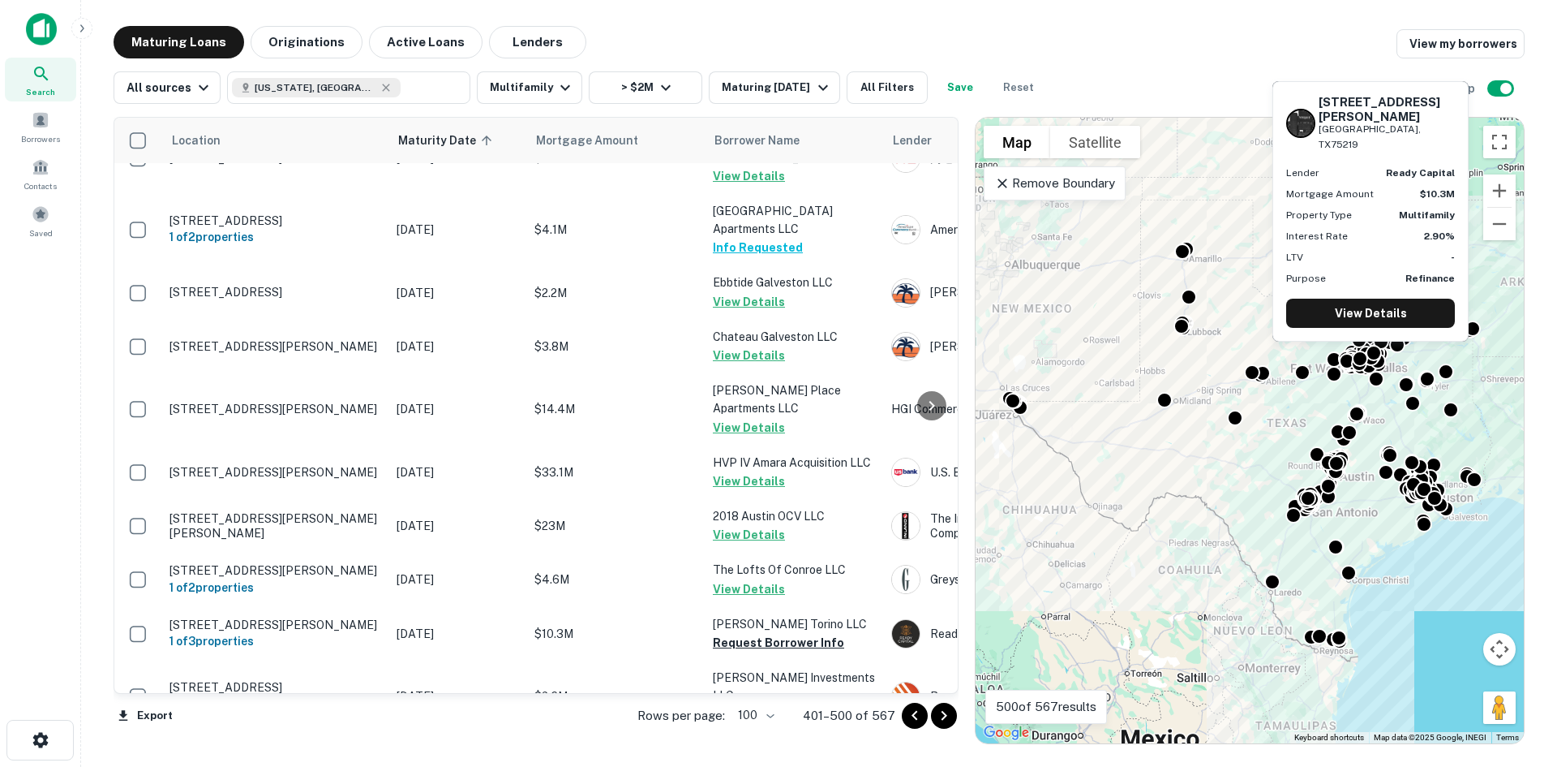
scroll to position [3326, 0]
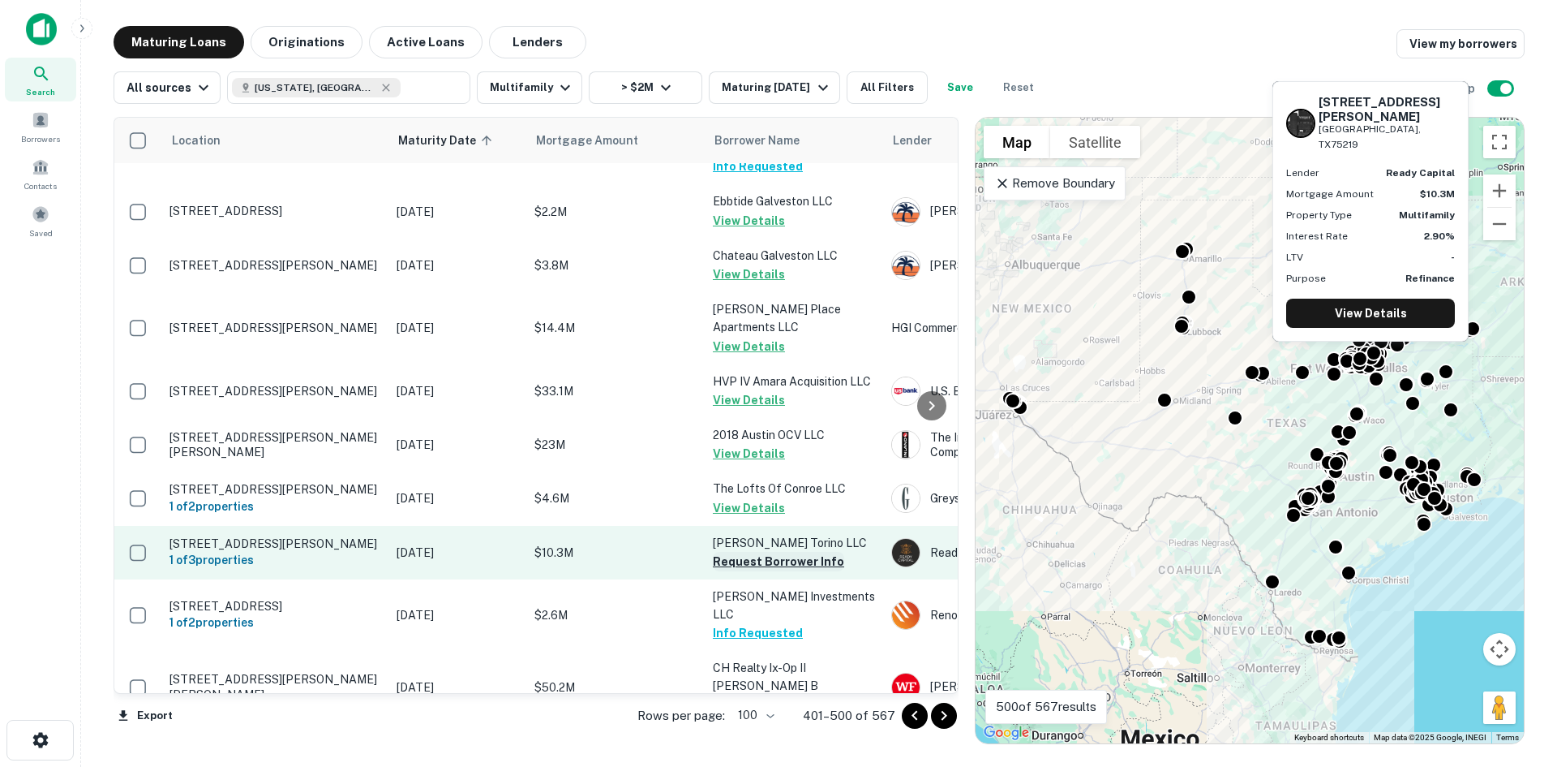
click at [808, 552] on button "Request Borrower Info" at bounding box center [778, 561] width 131 height 19
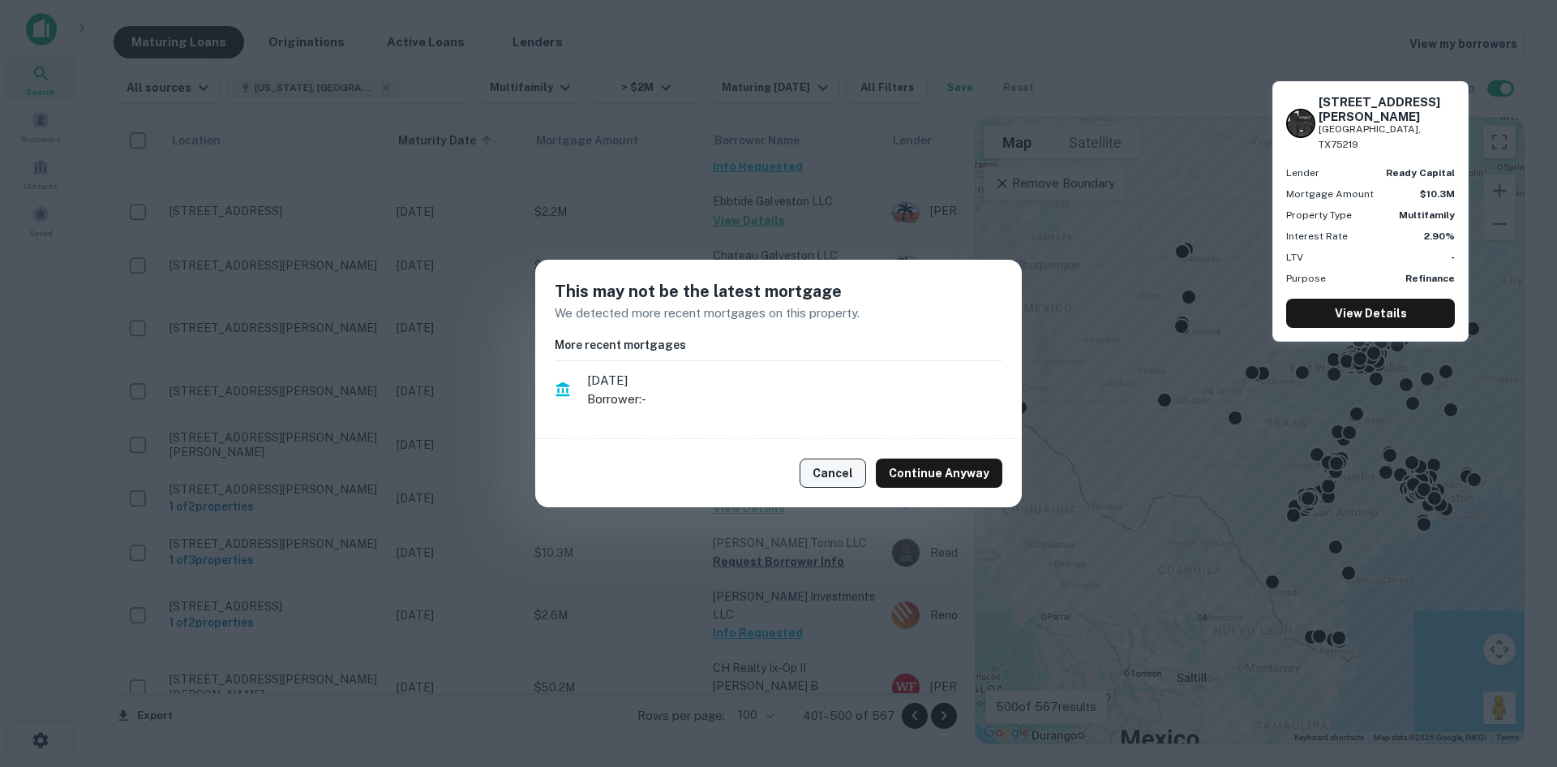
click at [847, 470] on button "Cancel" at bounding box center [833, 472] width 67 height 29
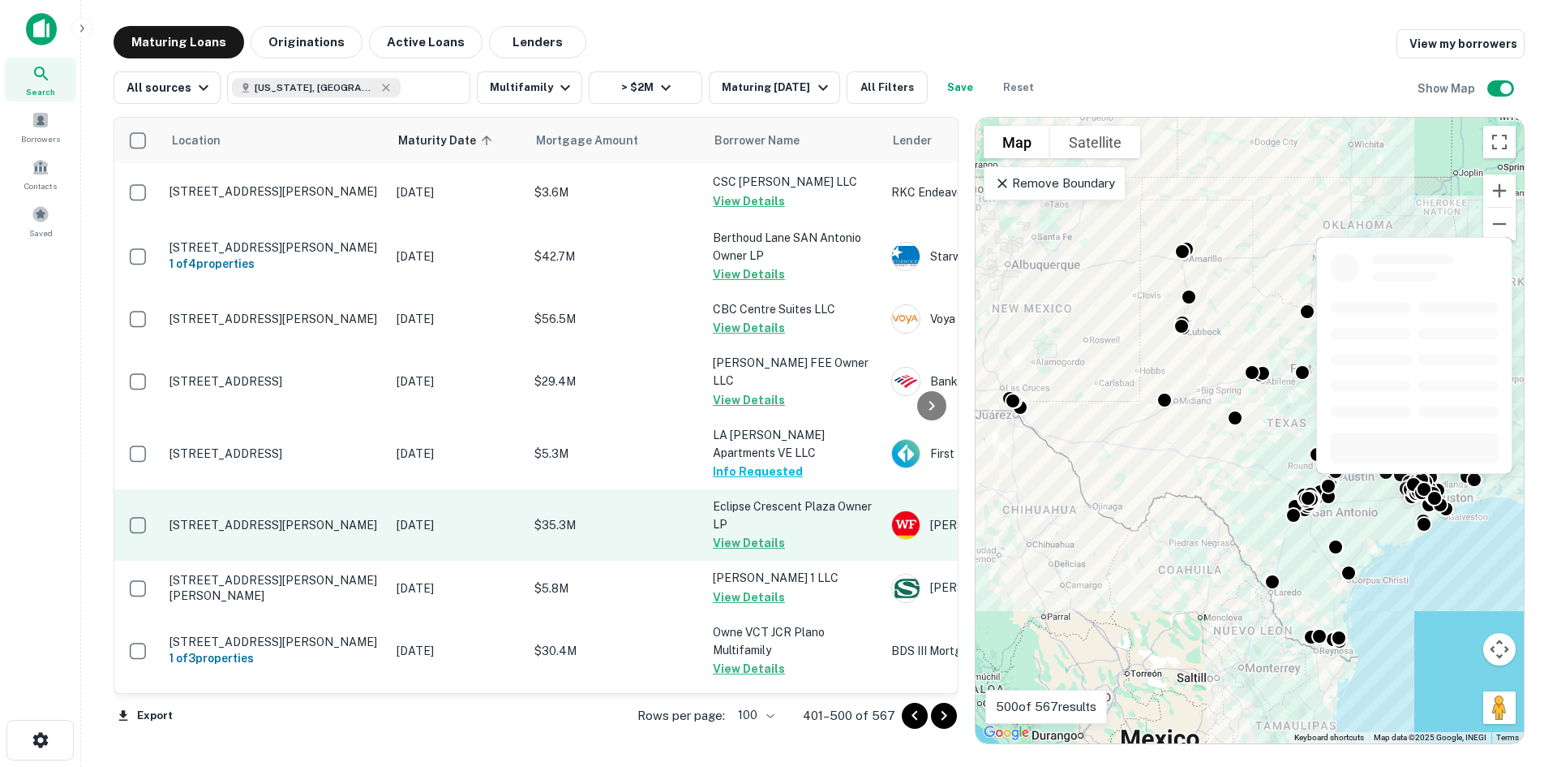
scroll to position [4705, 0]
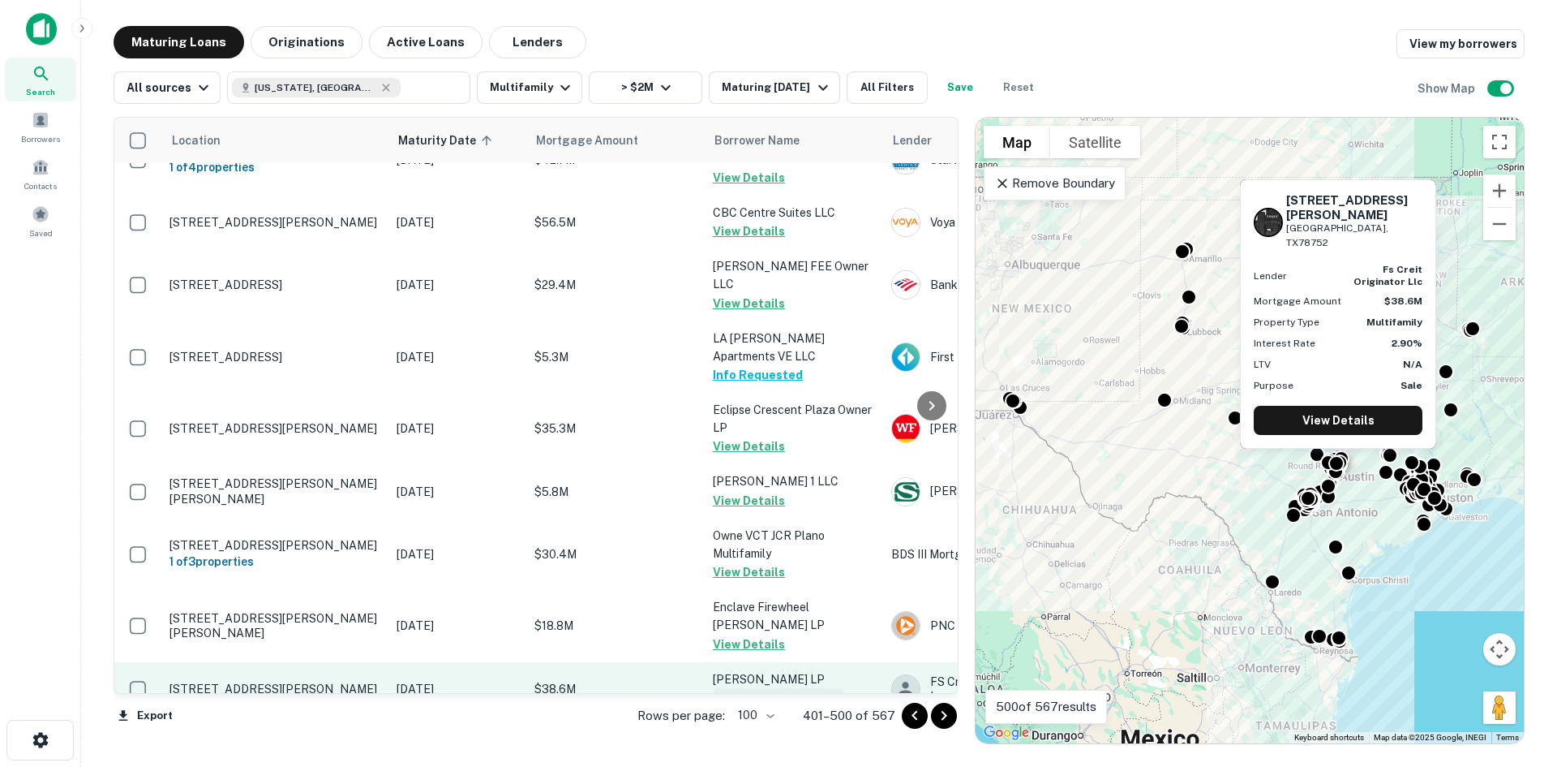
click at [813, 688] on button "Request Borrower Info" at bounding box center [778, 697] width 131 height 19
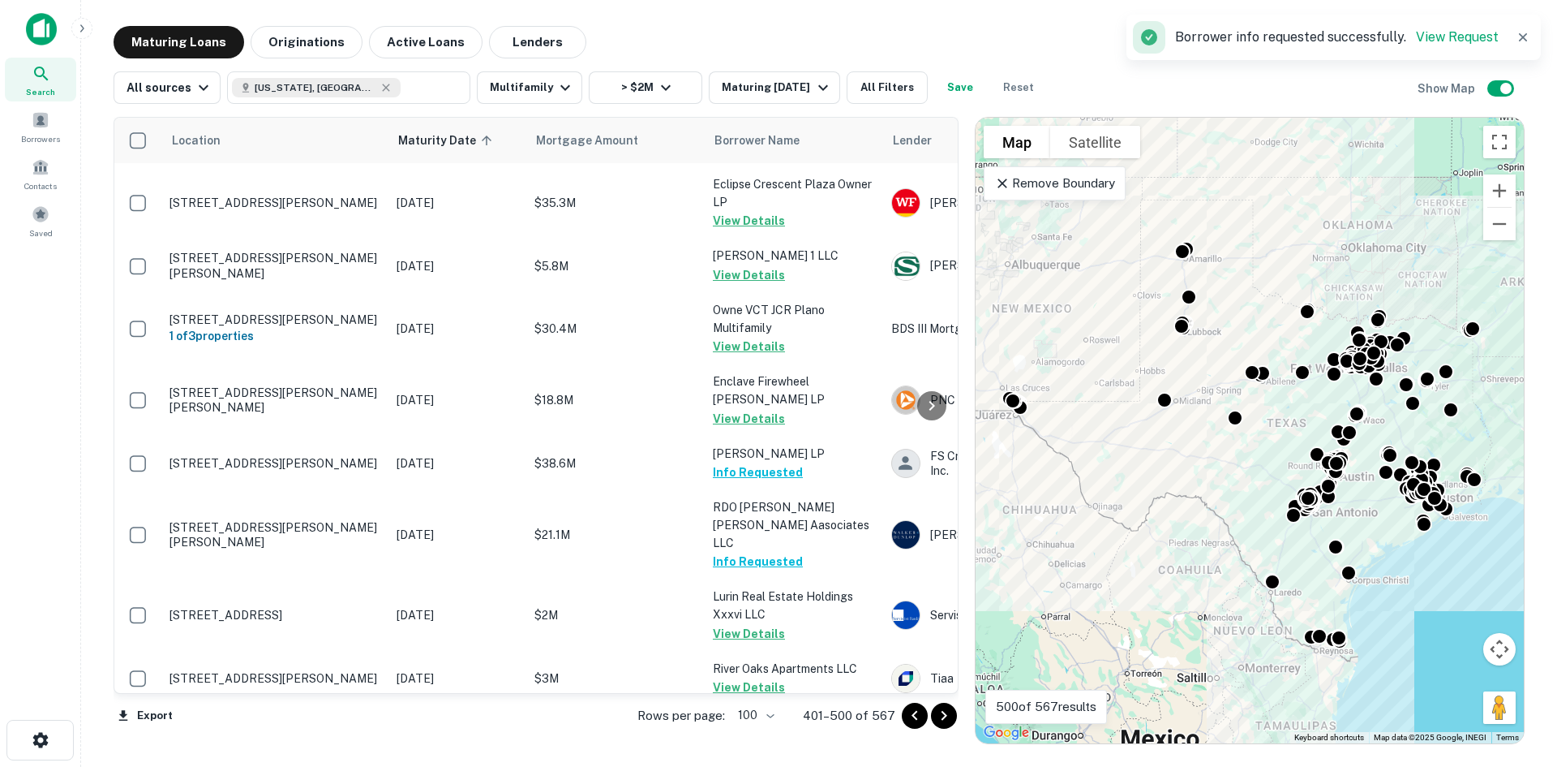
scroll to position [5353, 0]
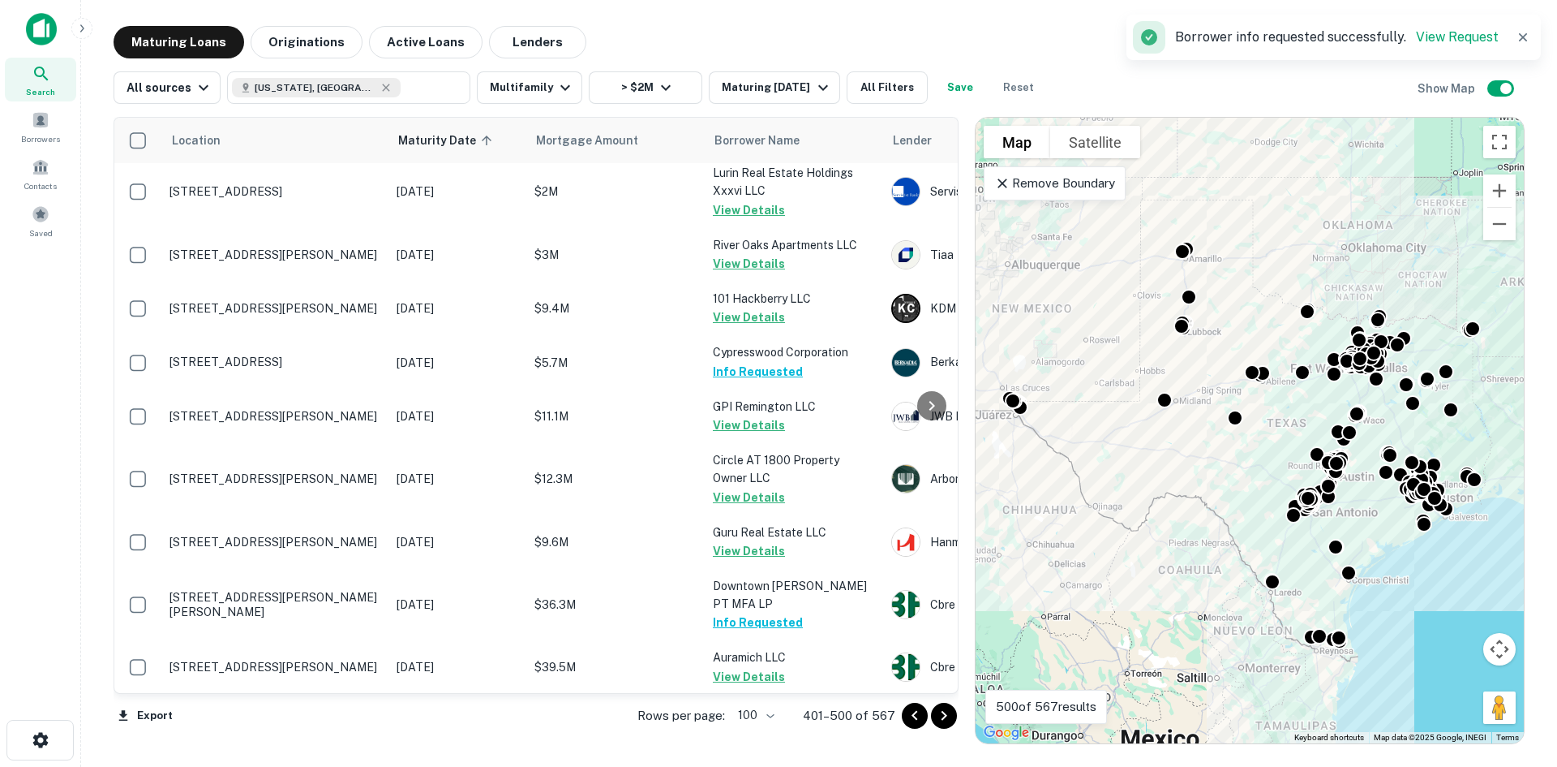
click at [909, 706] on icon "Go to previous page" at bounding box center [914, 715] width 19 height 19
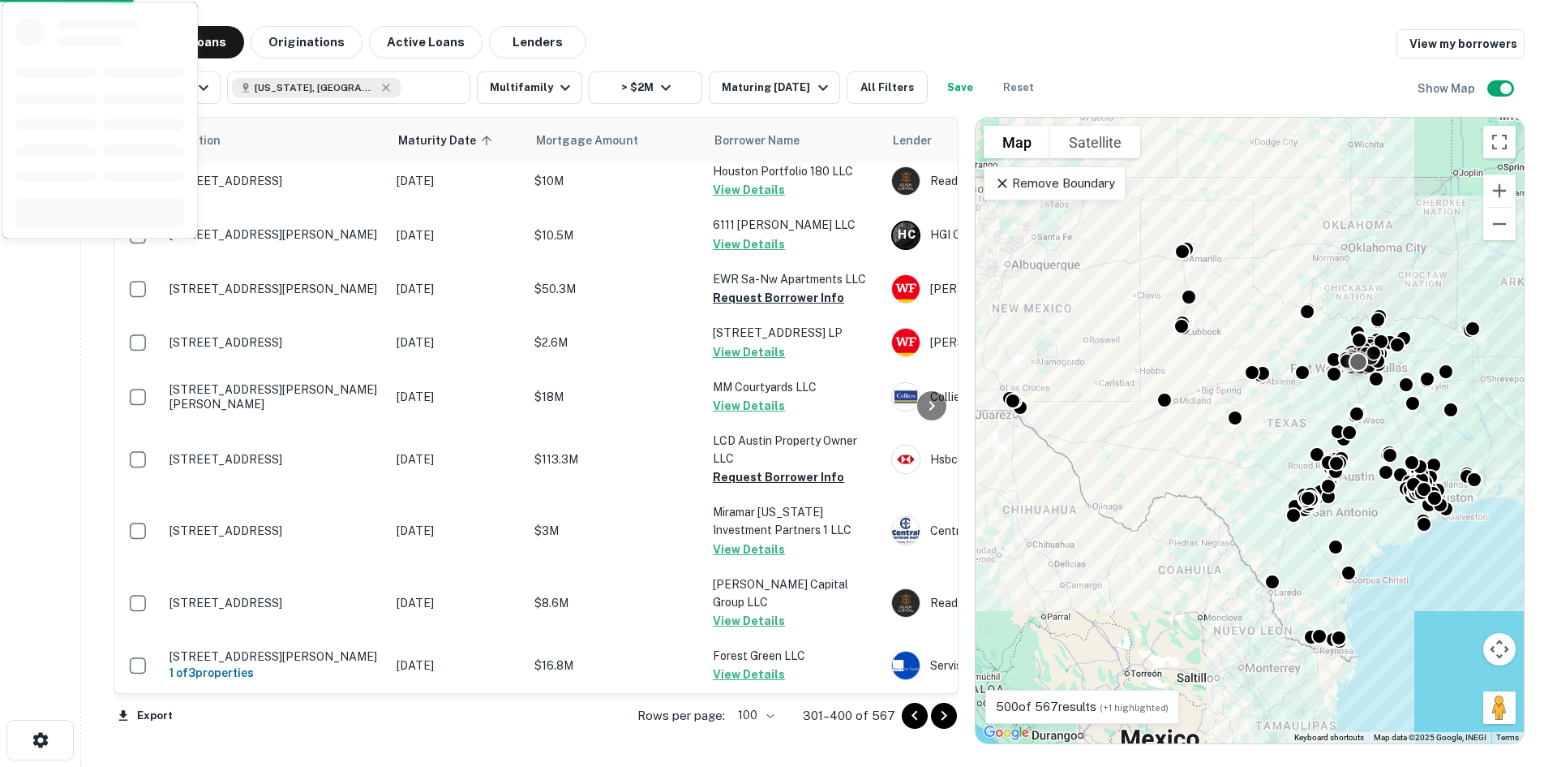
scroll to position [5311, 0]
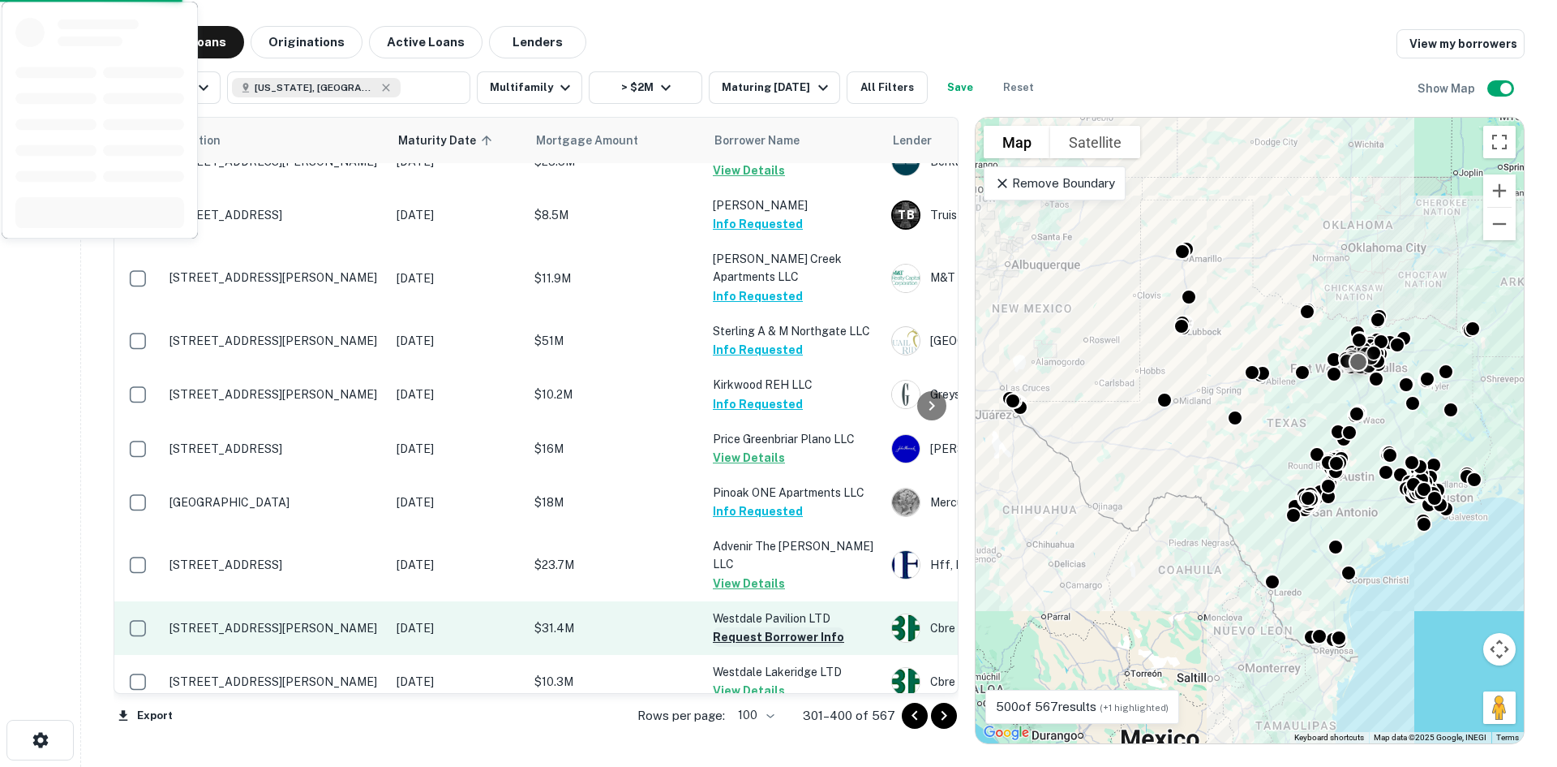
click at [807, 627] on button "Request Borrower Info" at bounding box center [778, 636] width 131 height 19
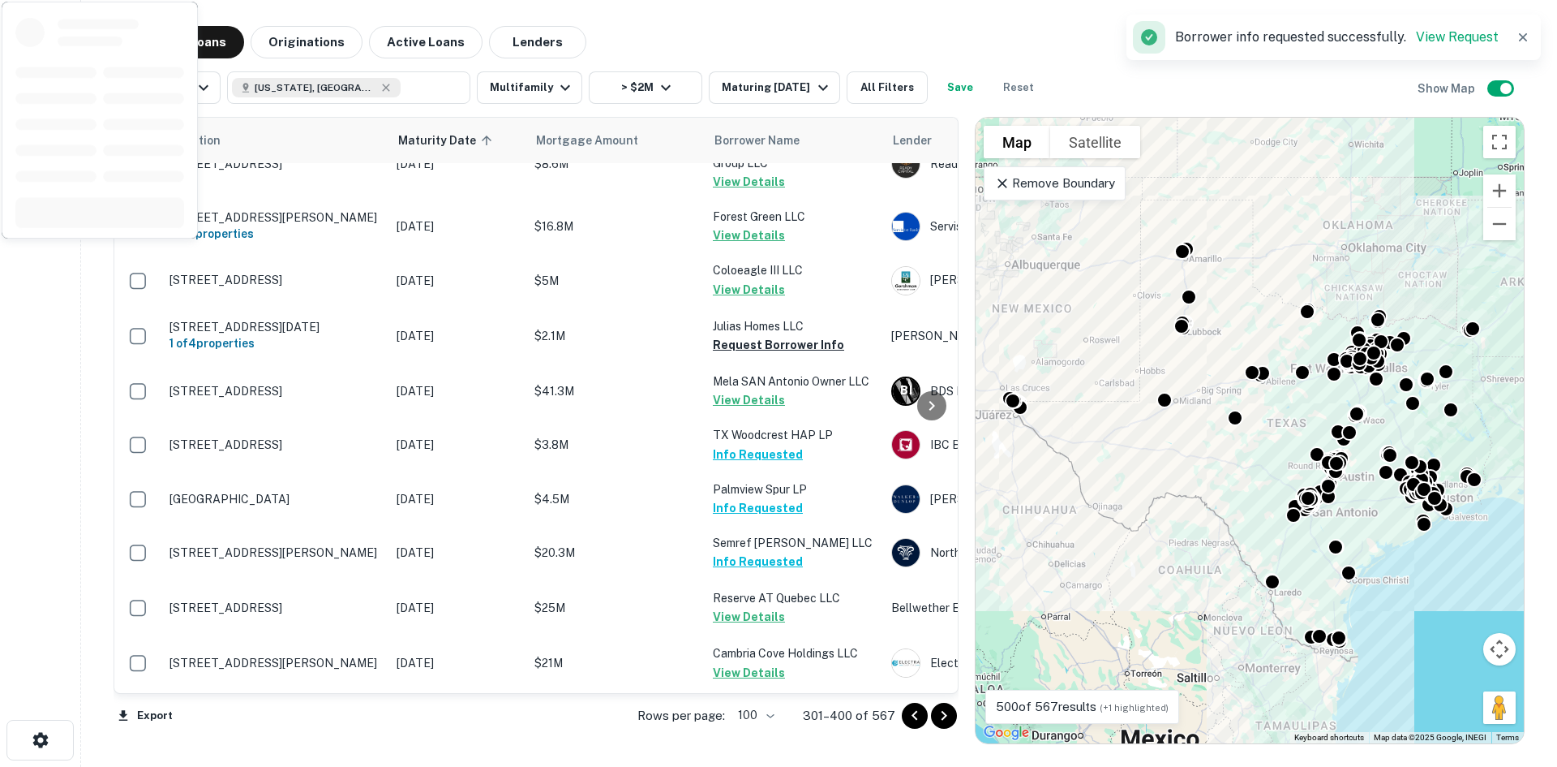
scroll to position [3932, 0]
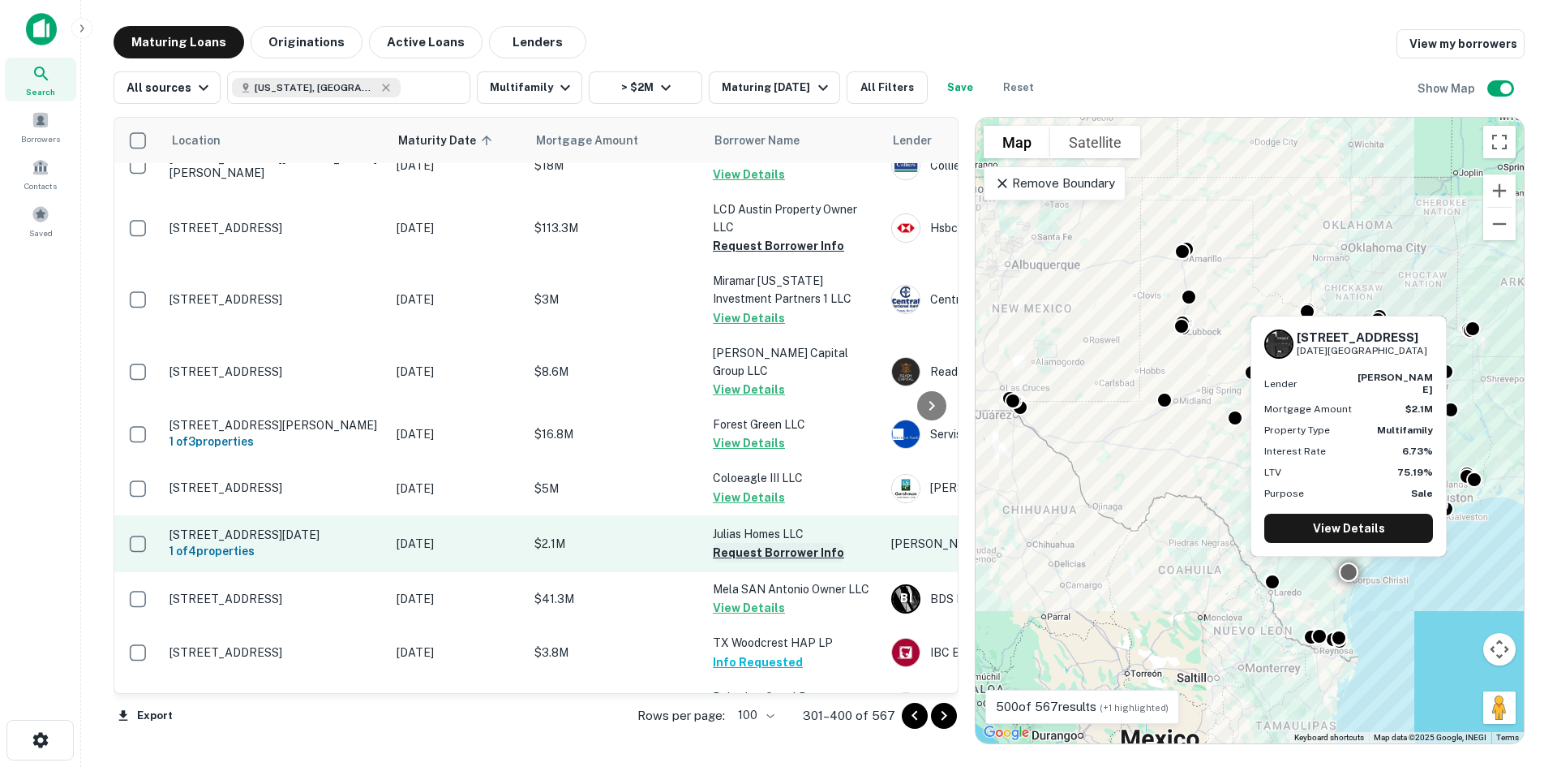
click at [810, 543] on button "Request Borrower Info" at bounding box center [778, 552] width 131 height 19
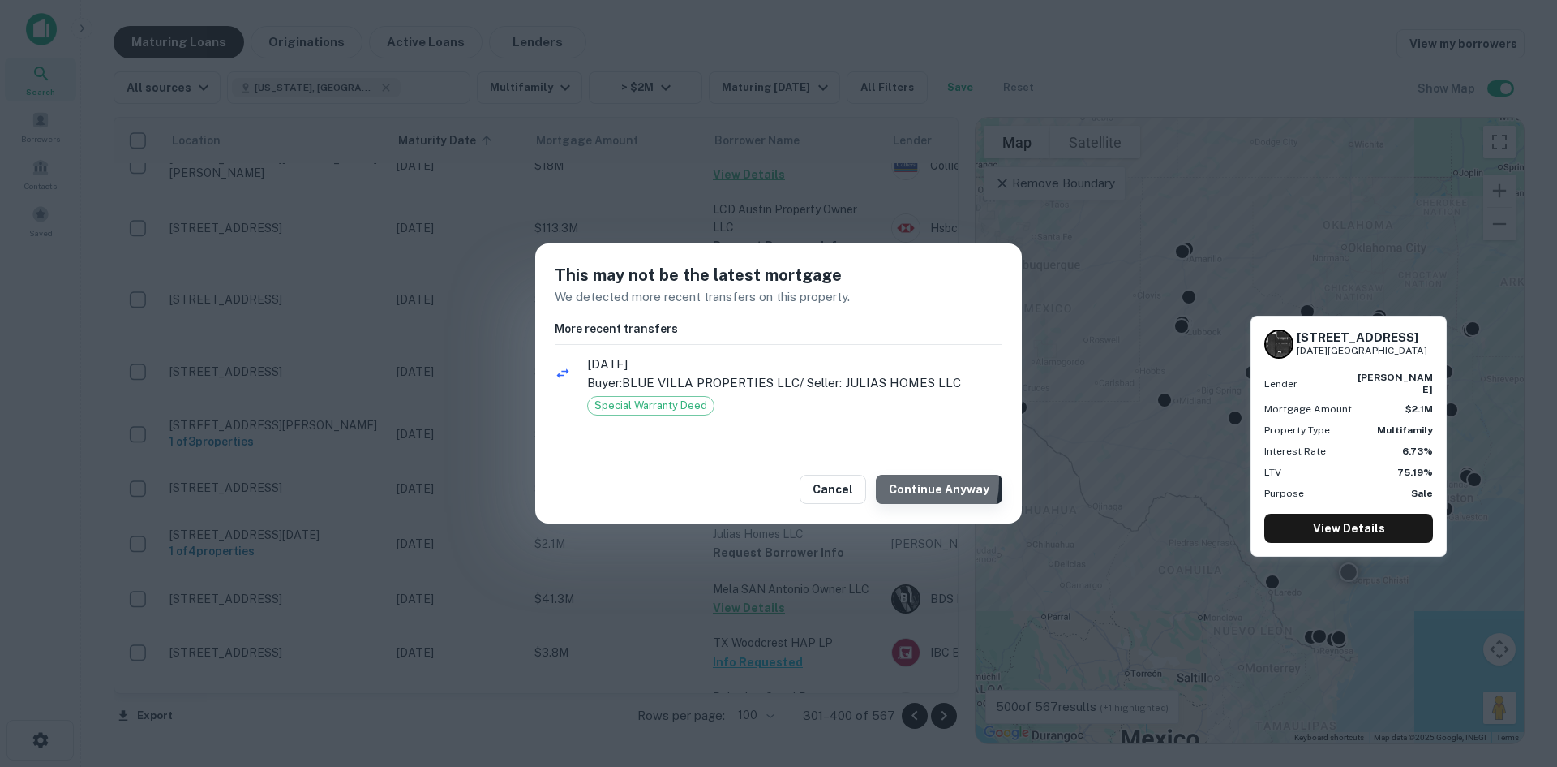
click at [899, 480] on button "Continue Anyway" at bounding box center [939, 489] width 127 height 29
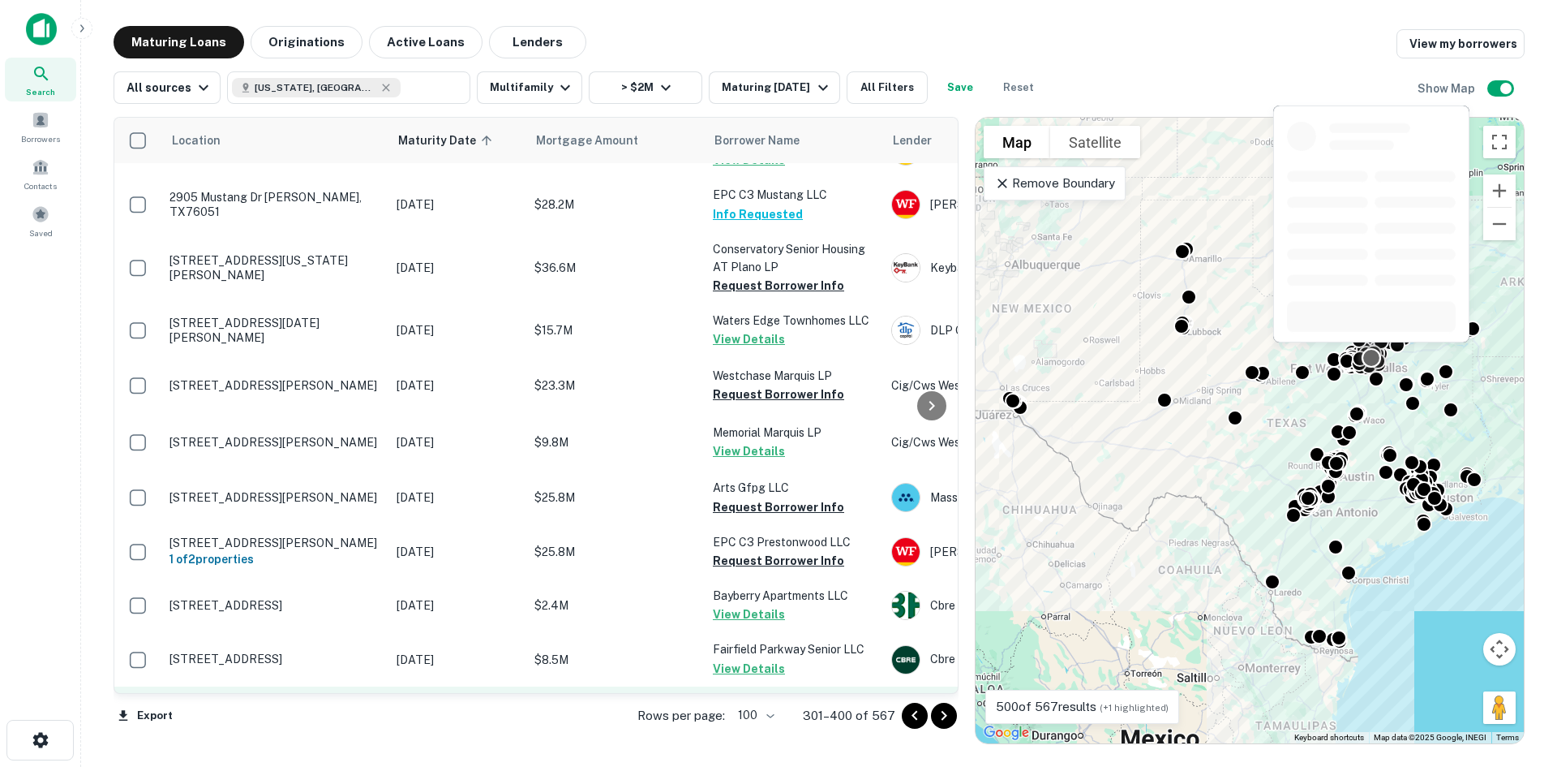
scroll to position [2228, 0]
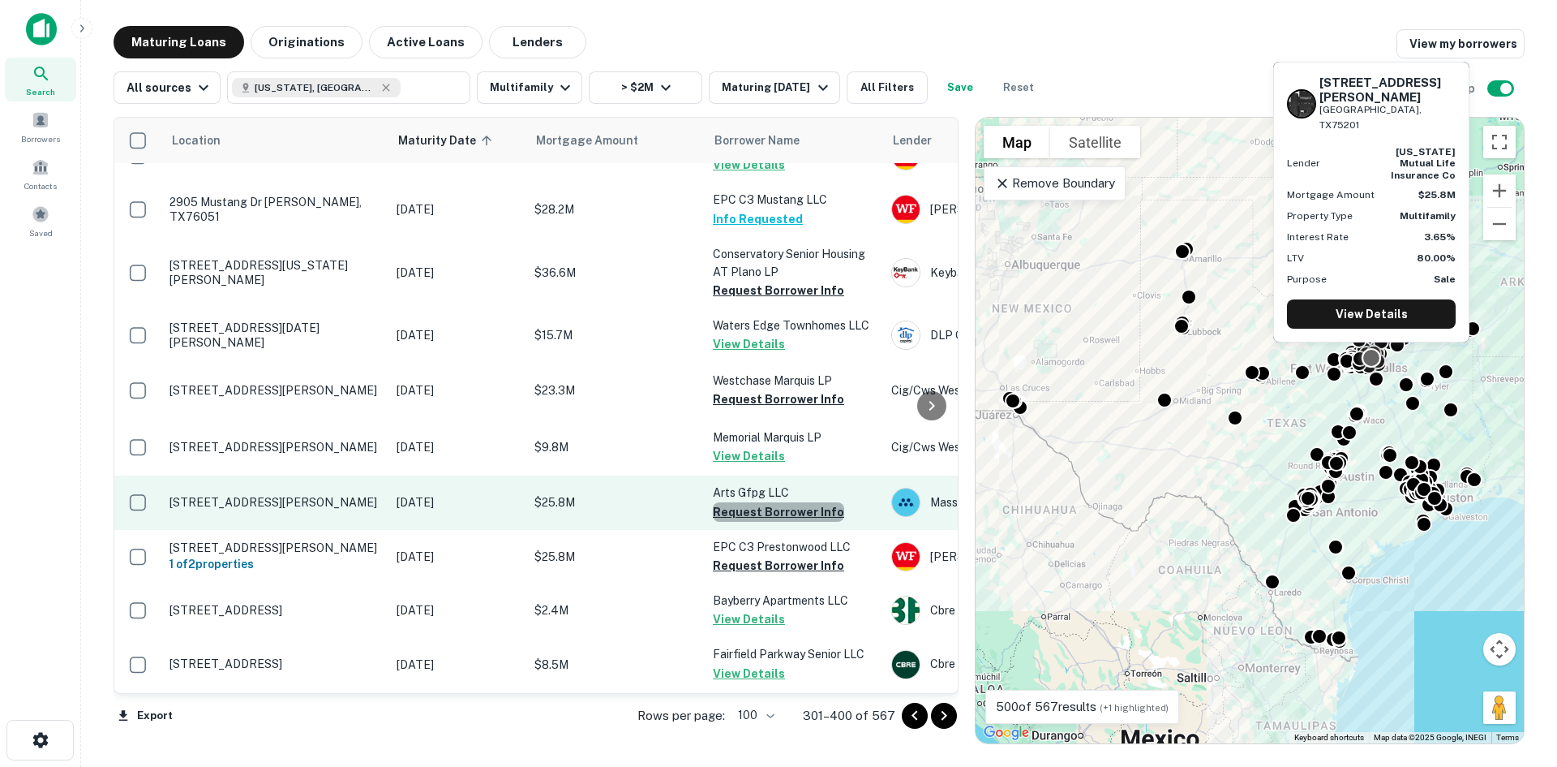
click at [798, 502] on button "Request Borrower Info" at bounding box center [778, 511] width 131 height 19
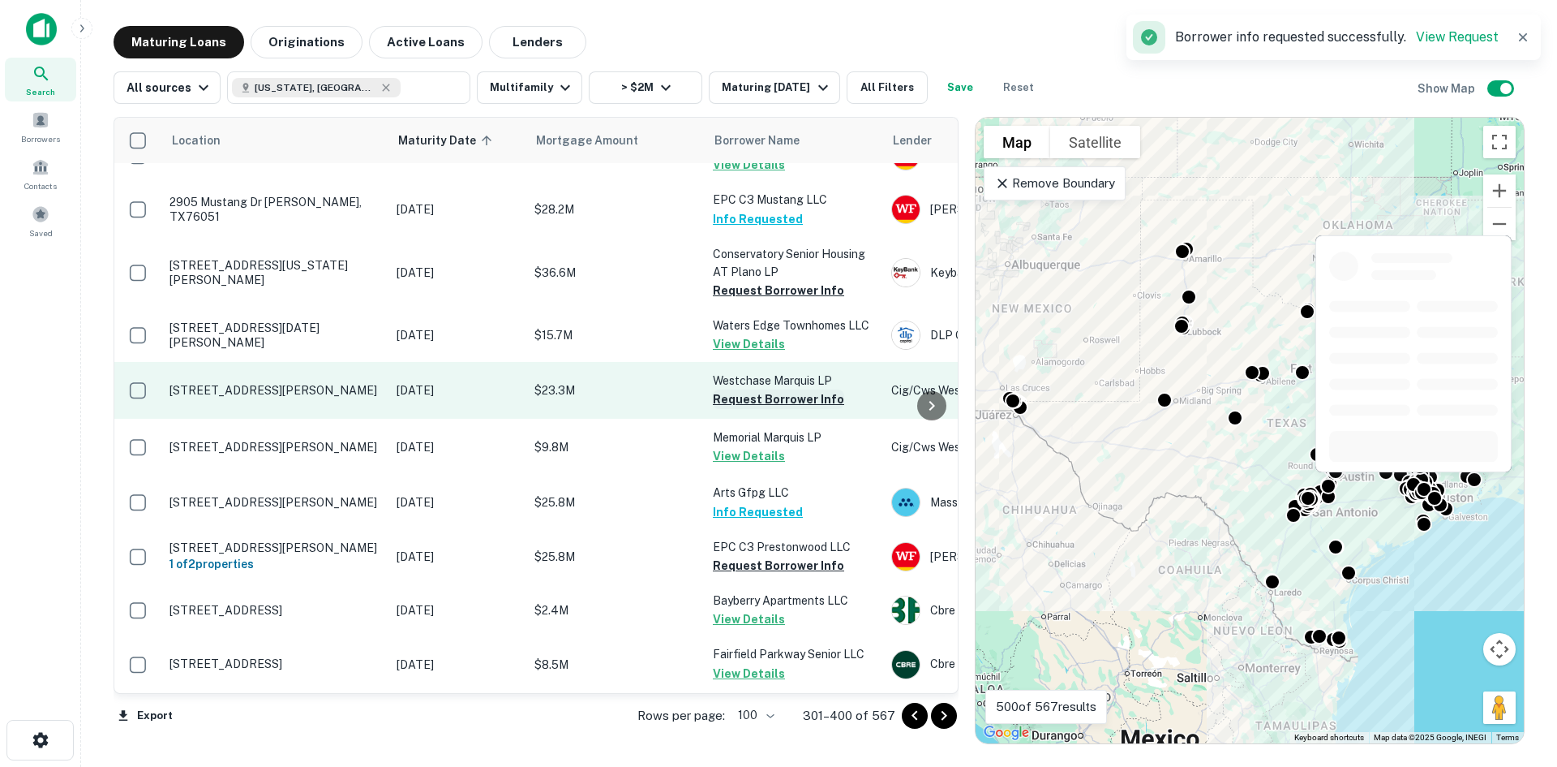
click at [786, 389] on button "Request Borrower Info" at bounding box center [778, 398] width 131 height 19
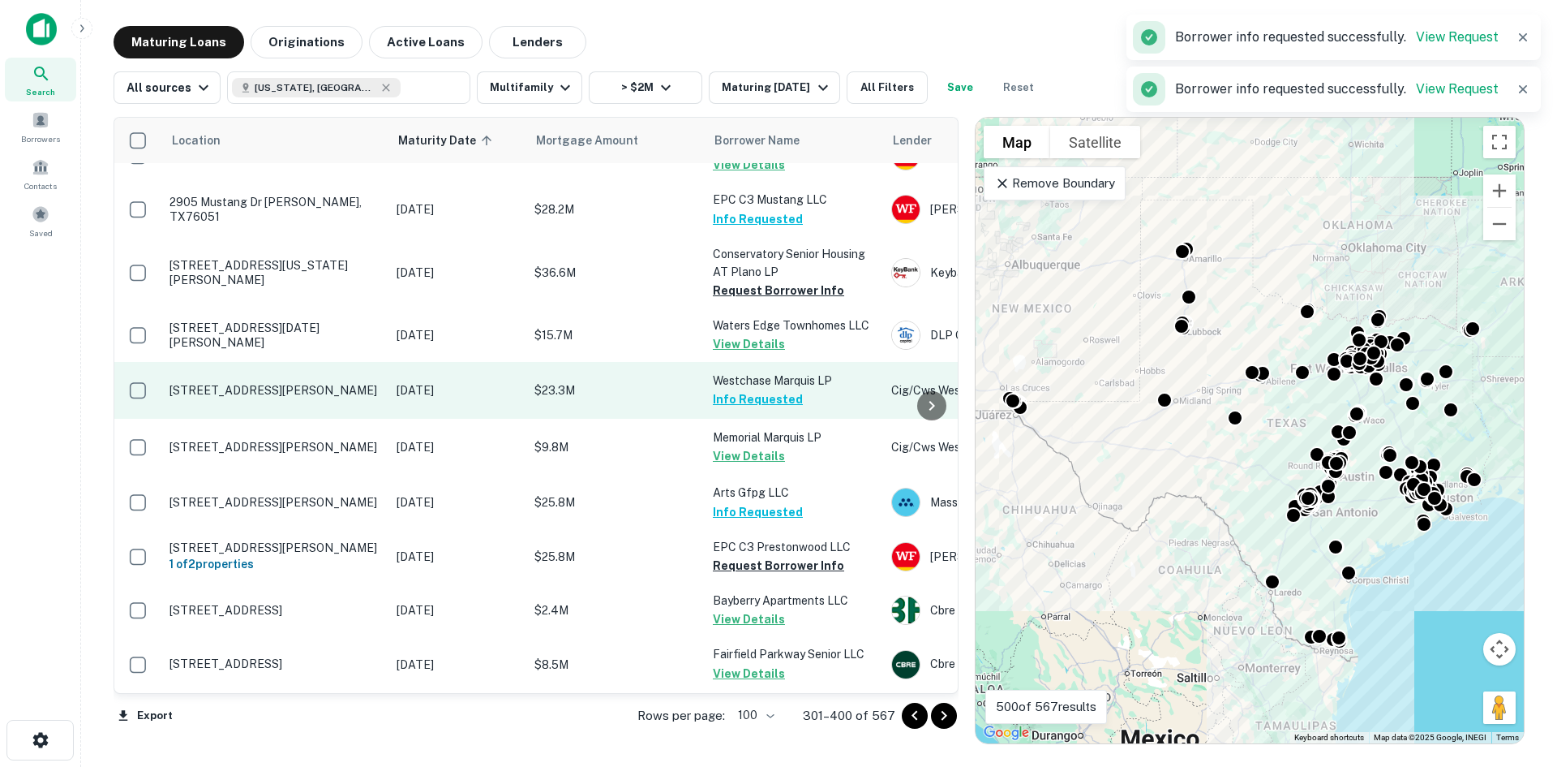
scroll to position [2147, 0]
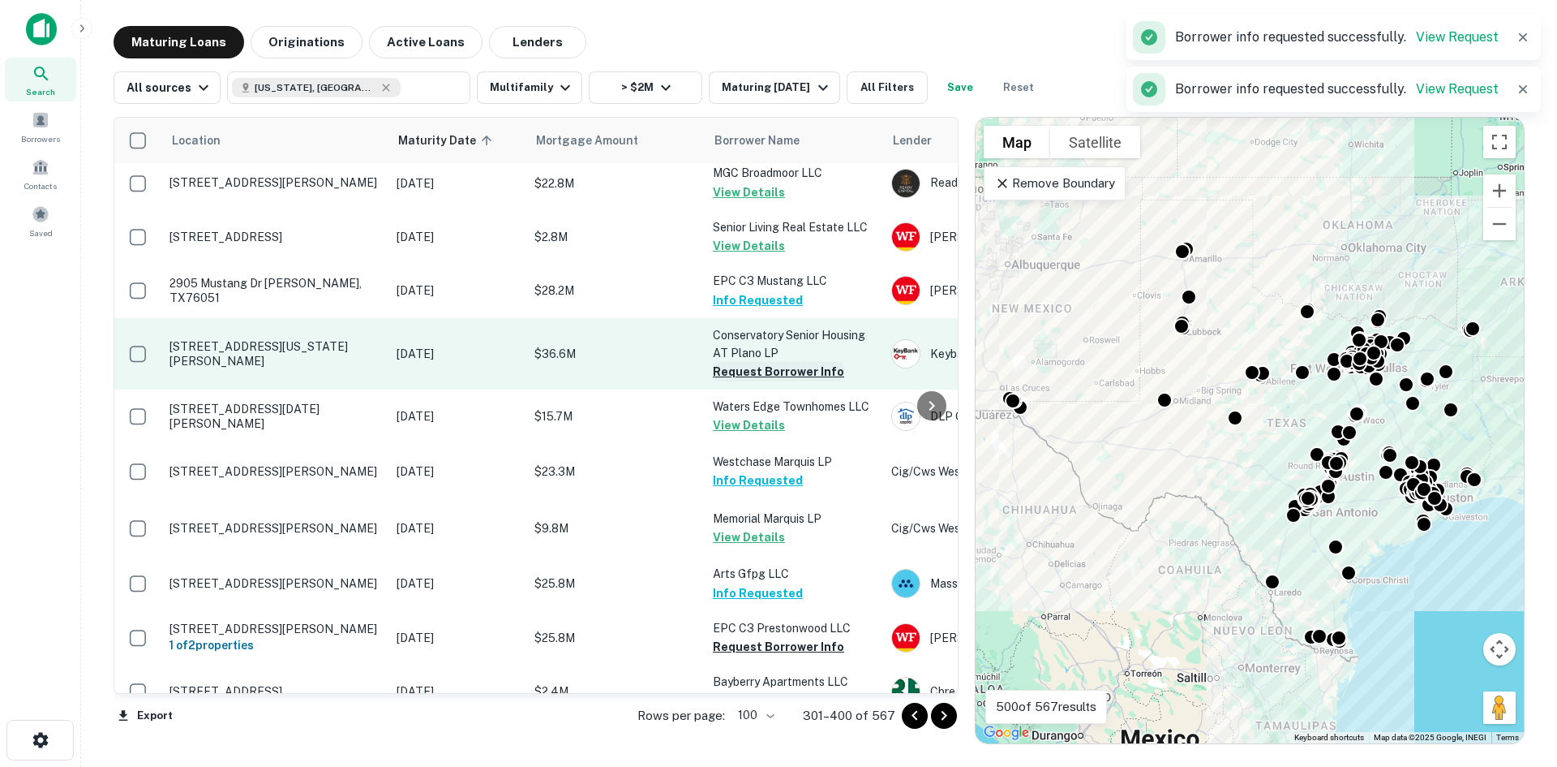
click at [797, 362] on button "Request Borrower Info" at bounding box center [778, 371] width 131 height 19
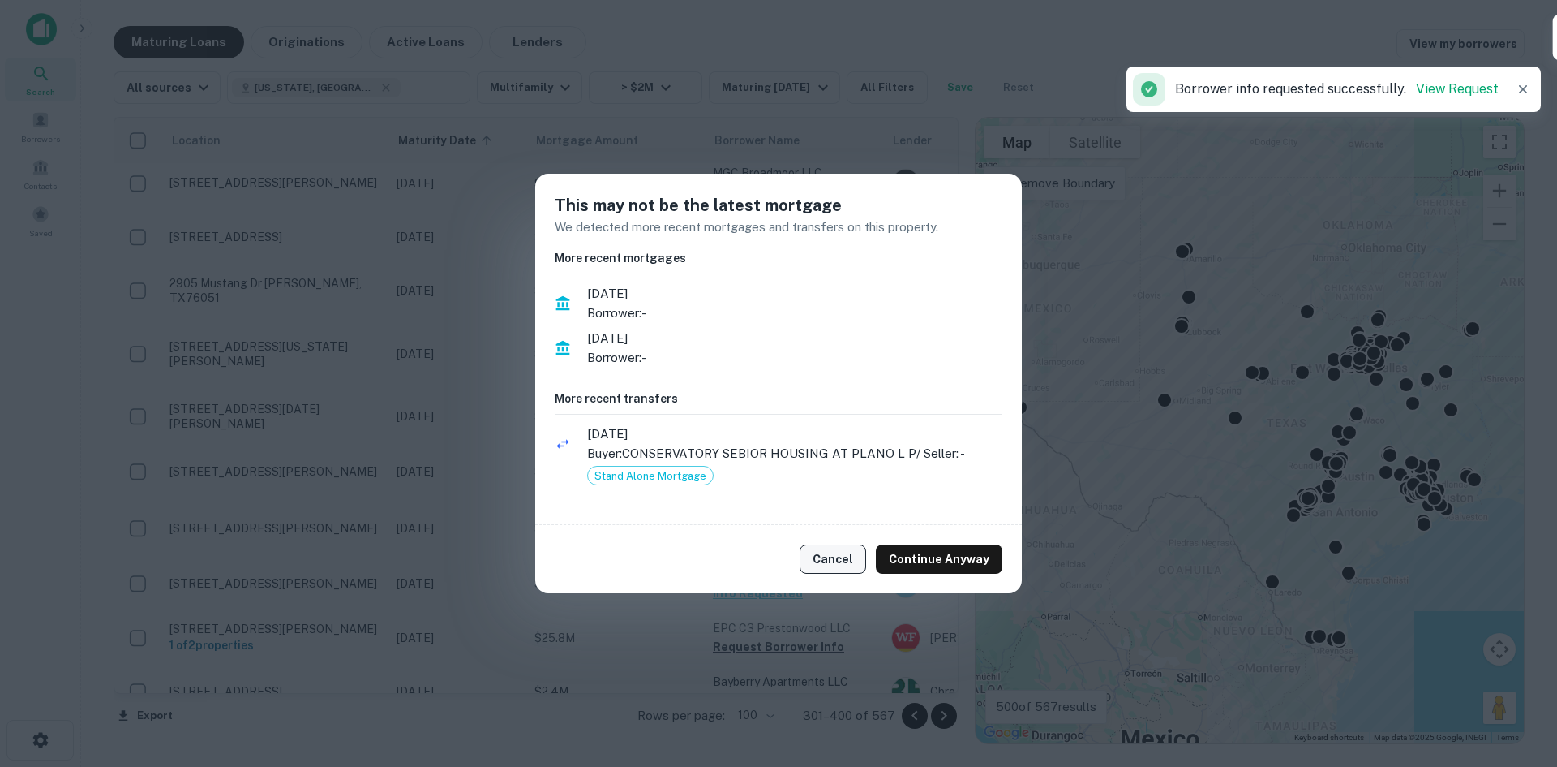
click at [843, 552] on button "Cancel" at bounding box center [833, 558] width 67 height 29
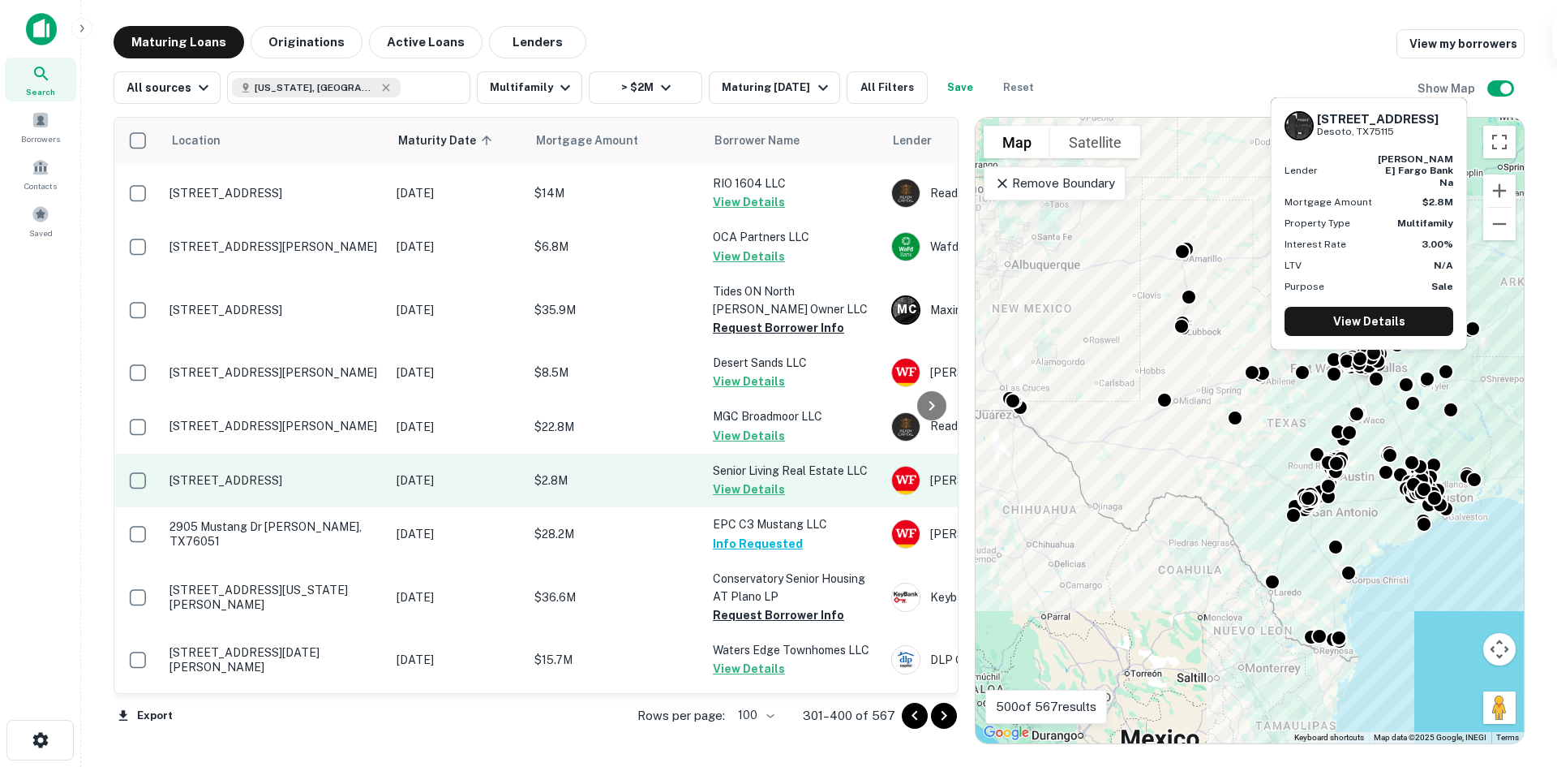
scroll to position [1823, 0]
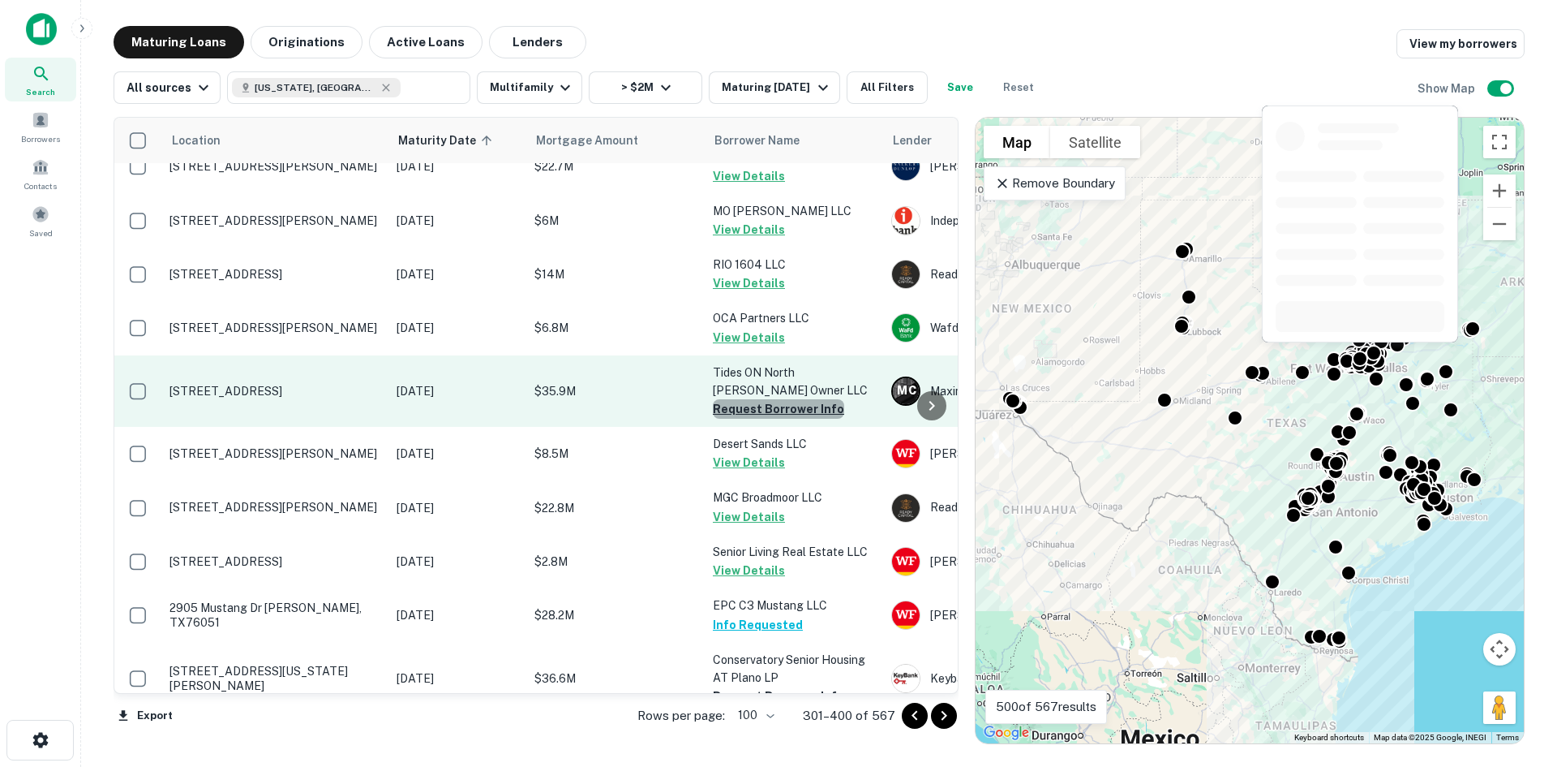
click at [806, 399] on button "Request Borrower Info" at bounding box center [778, 408] width 131 height 19
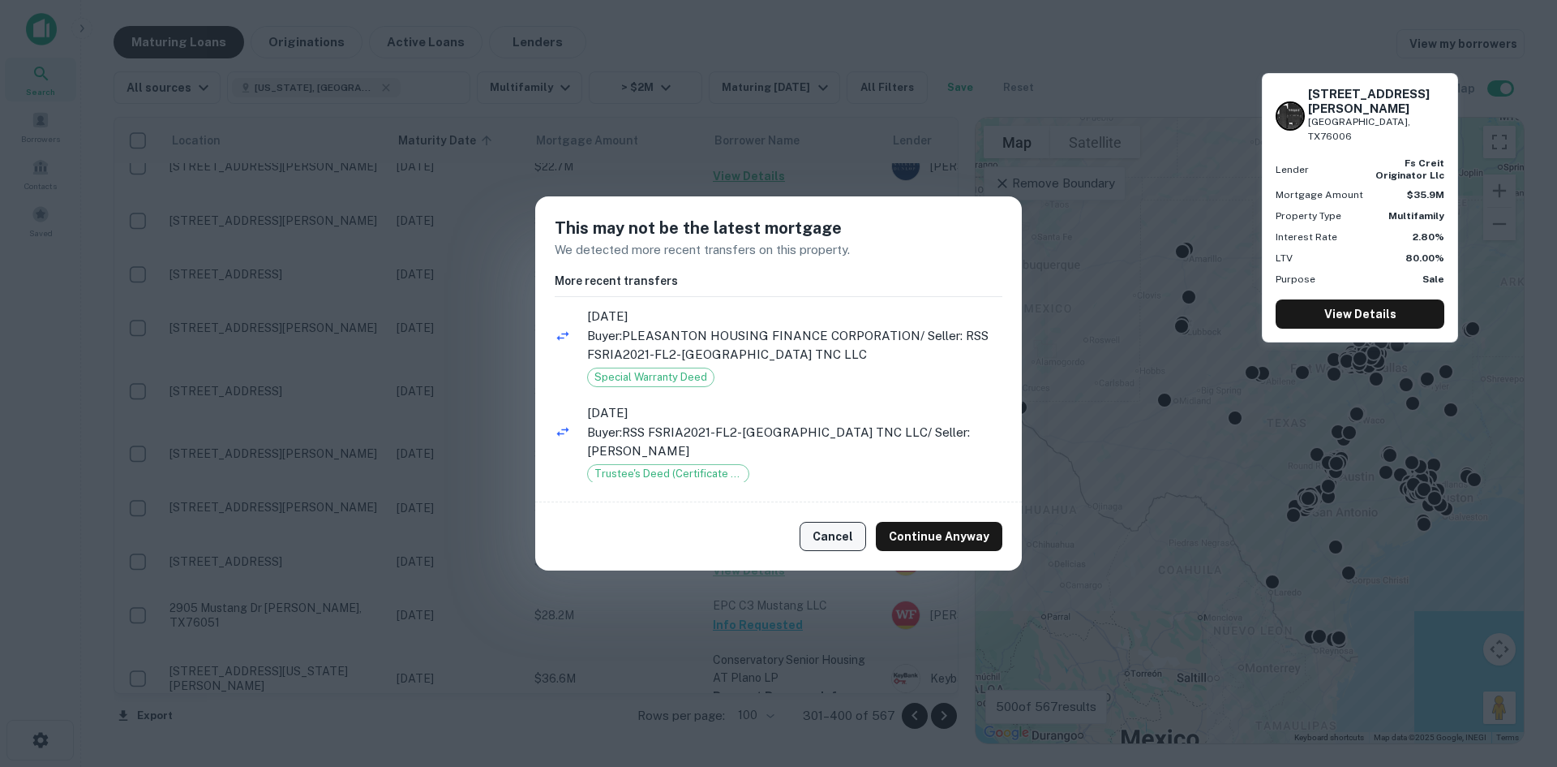
click at [829, 539] on button "Cancel" at bounding box center [833, 536] width 67 height 29
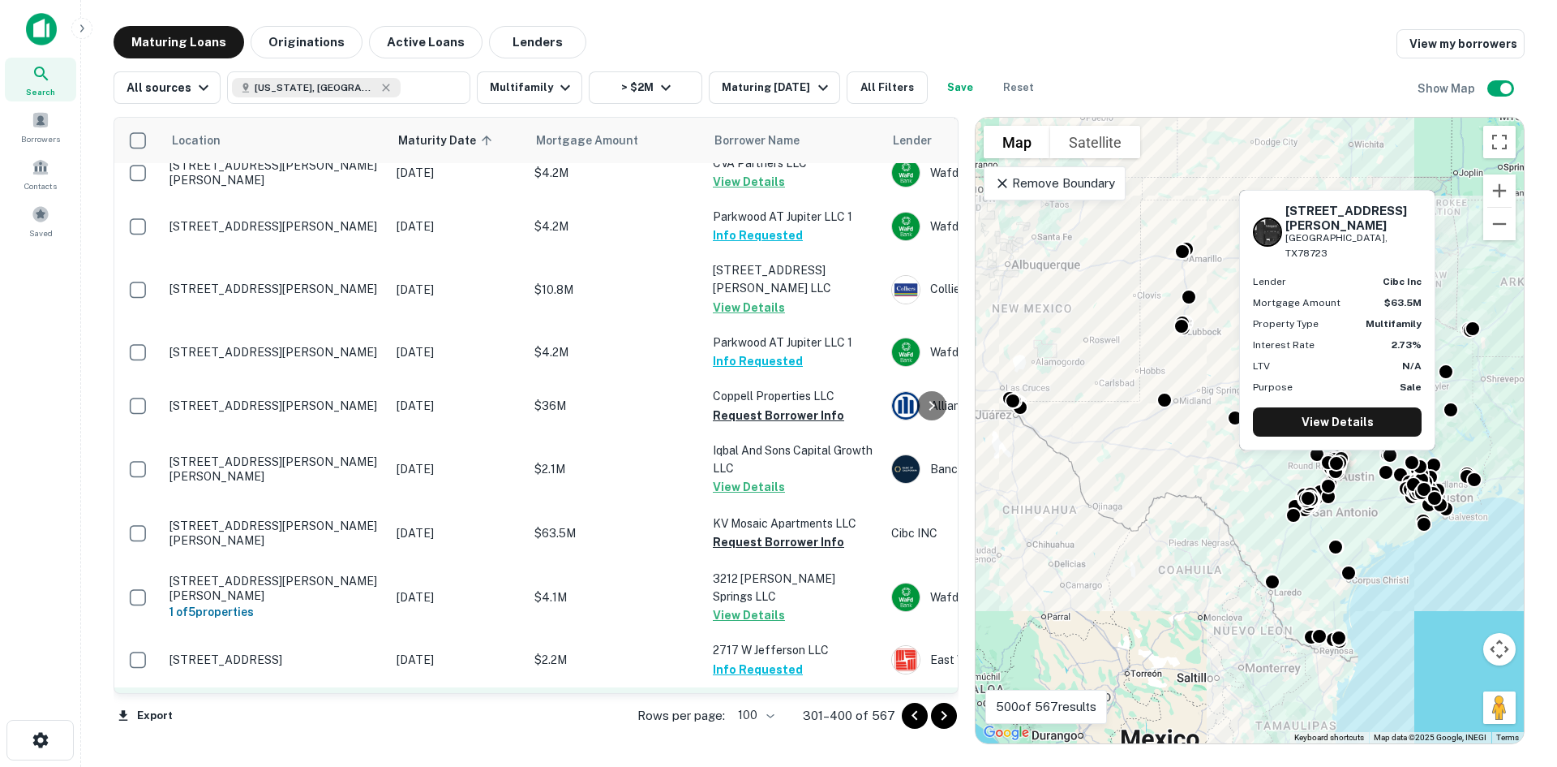
scroll to position [444, 0]
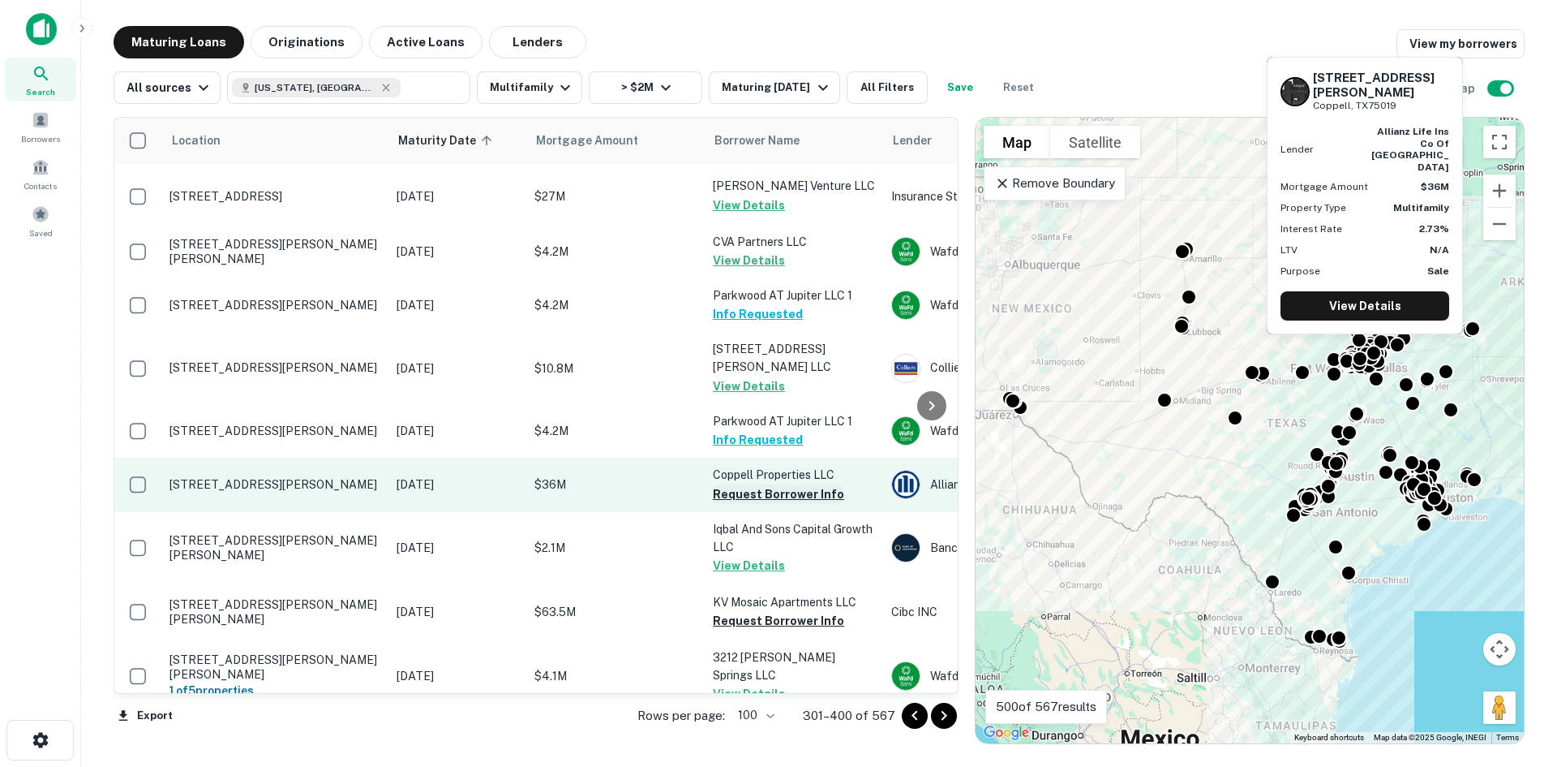
click at [822, 484] on button "Request Borrower Info" at bounding box center [778, 493] width 131 height 19
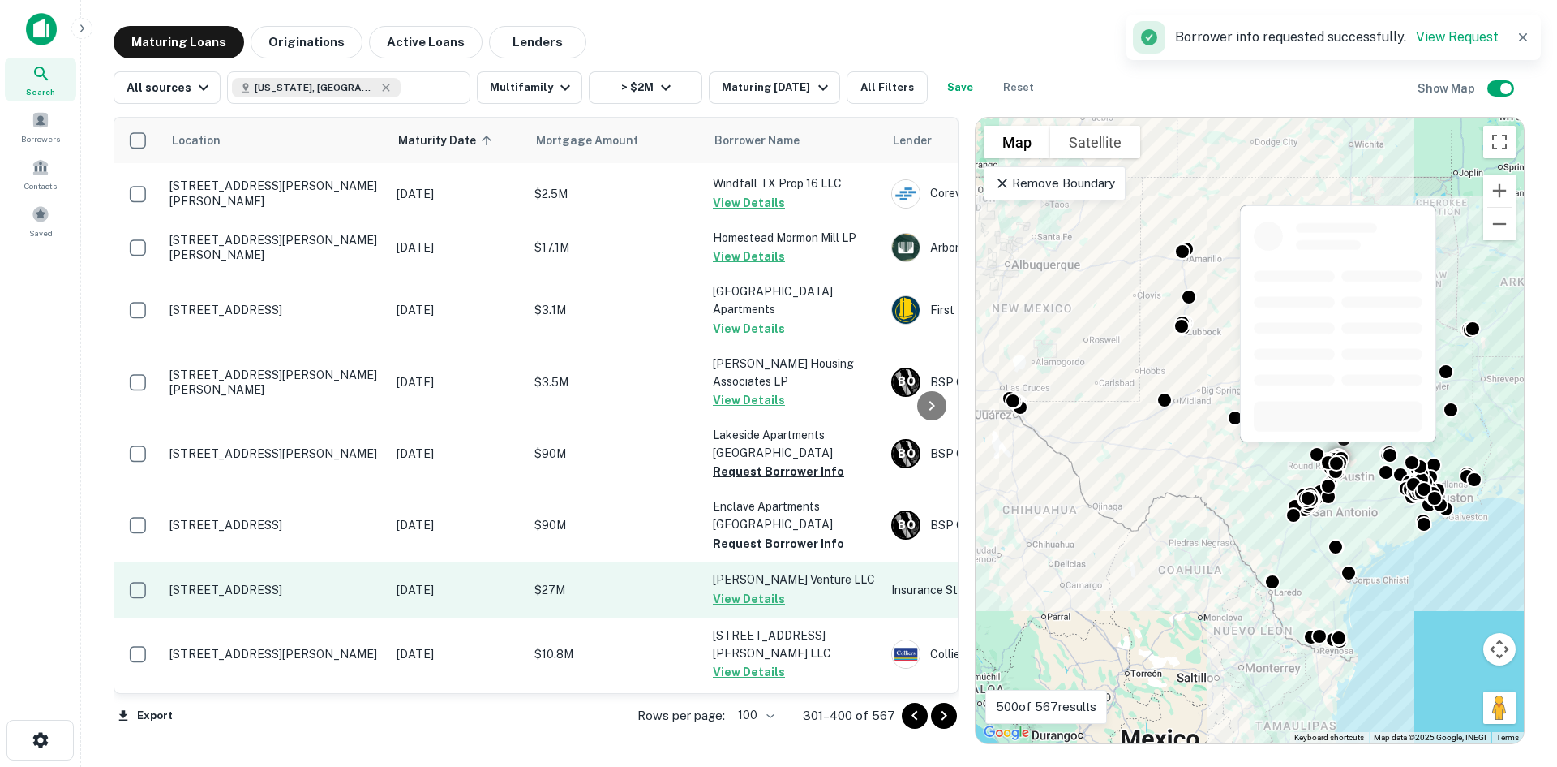
scroll to position [0, 0]
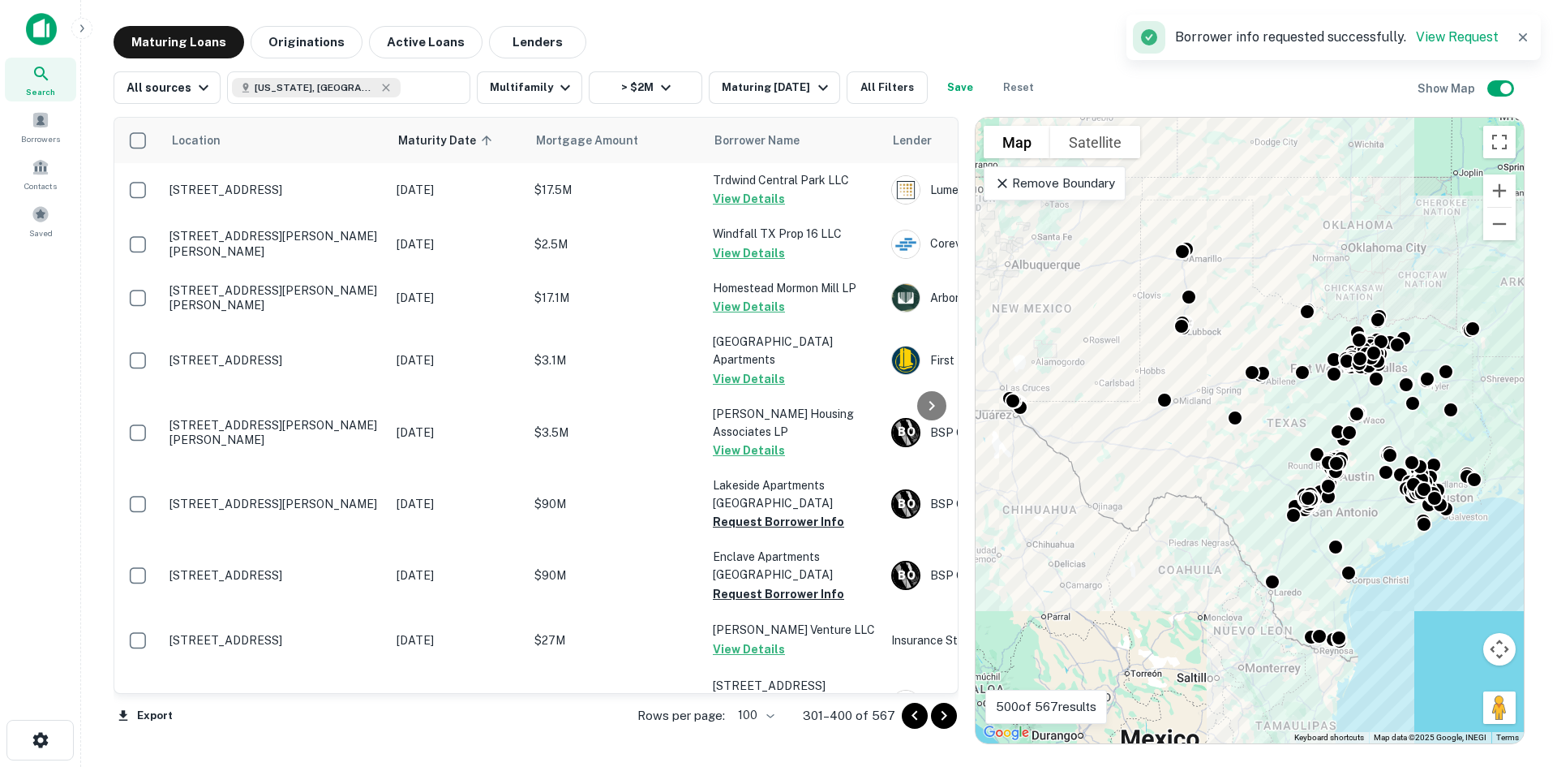
click at [915, 724] on icon "Go to previous page" at bounding box center [914, 715] width 19 height 19
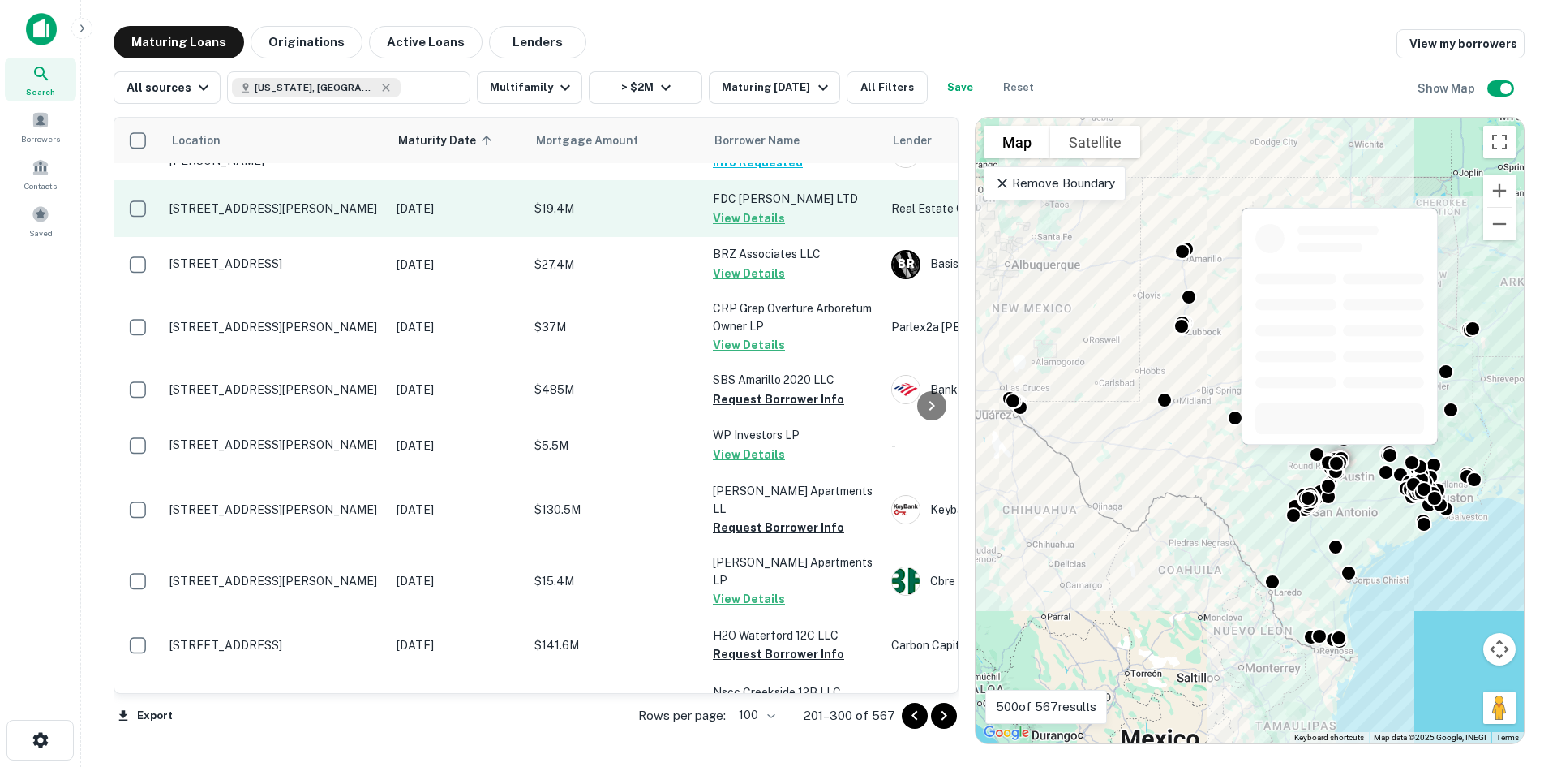
scroll to position [5241, 0]
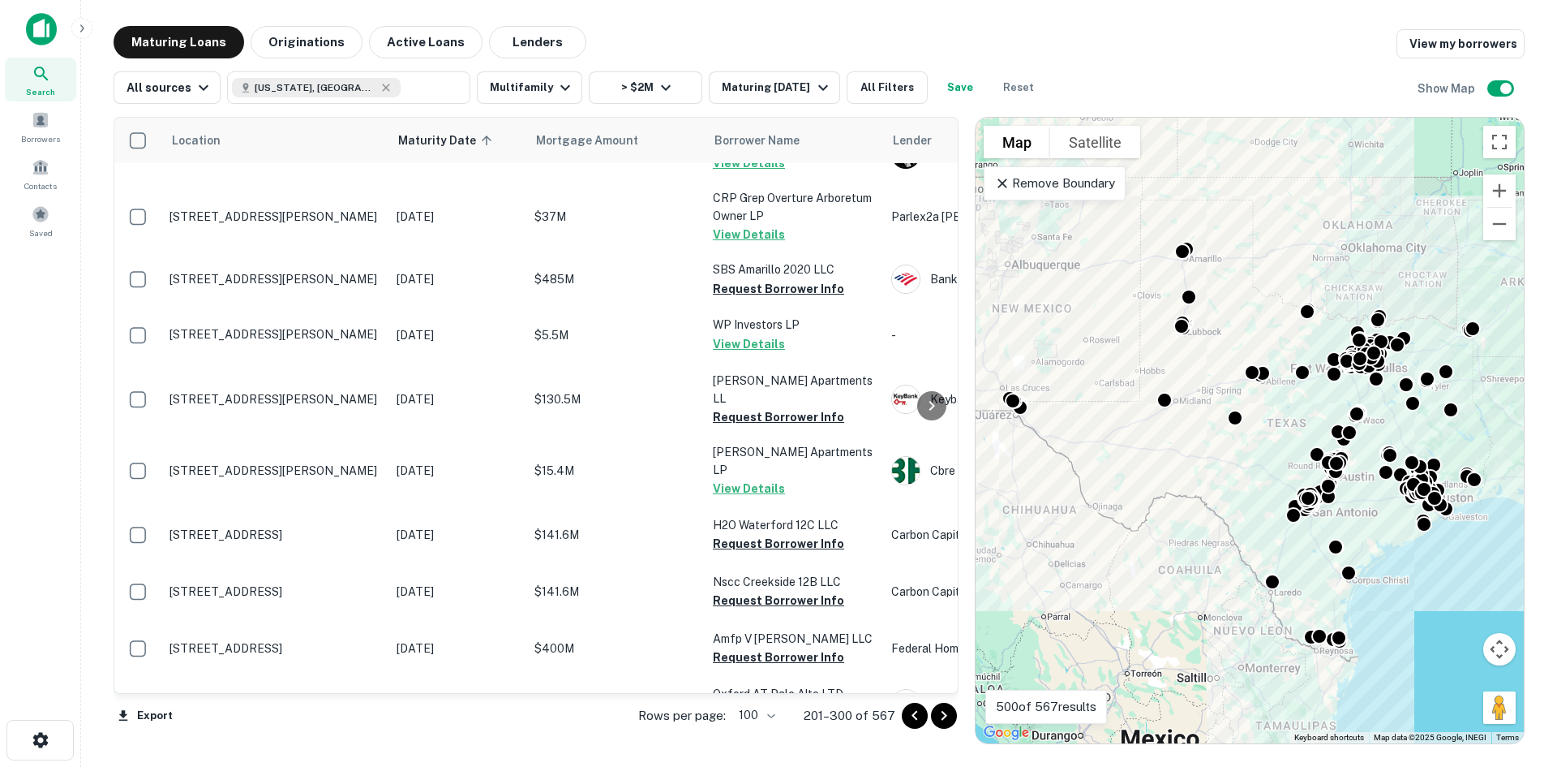
click at [921, 722] on icon "Go to previous page" at bounding box center [914, 715] width 19 height 19
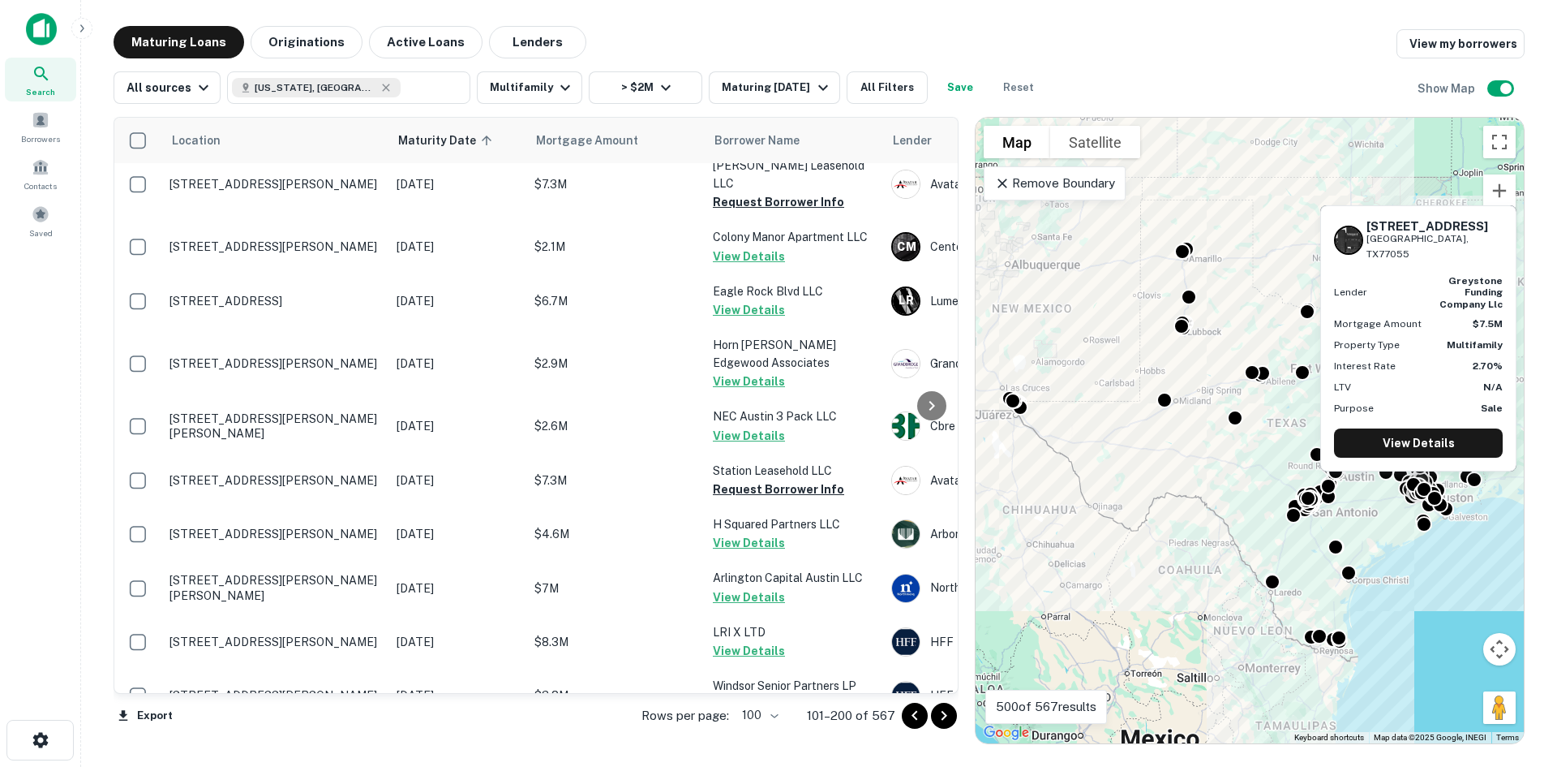
scroll to position [2775, 0]
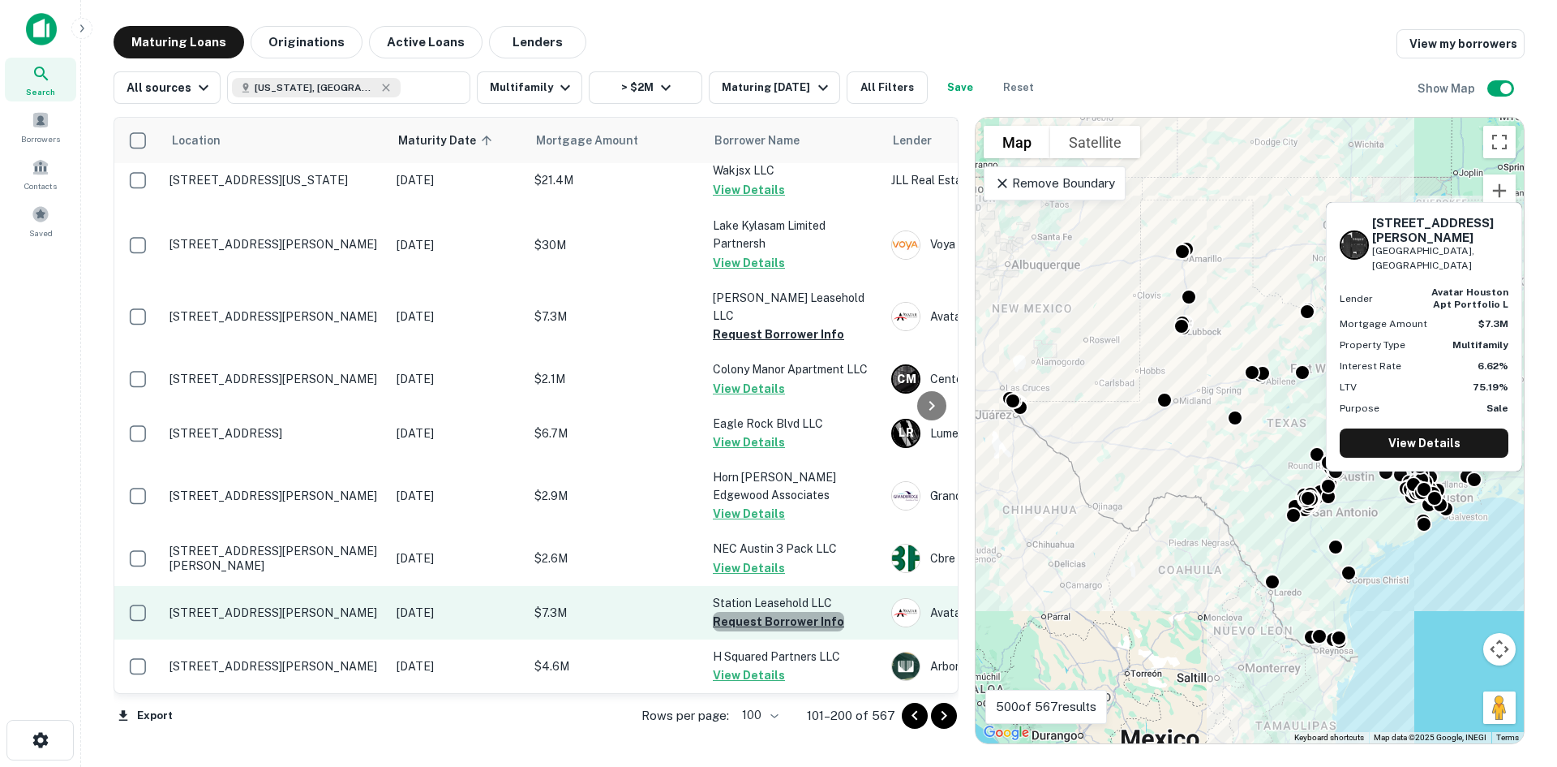
click at [810, 612] on button "Request Borrower Info" at bounding box center [778, 621] width 131 height 19
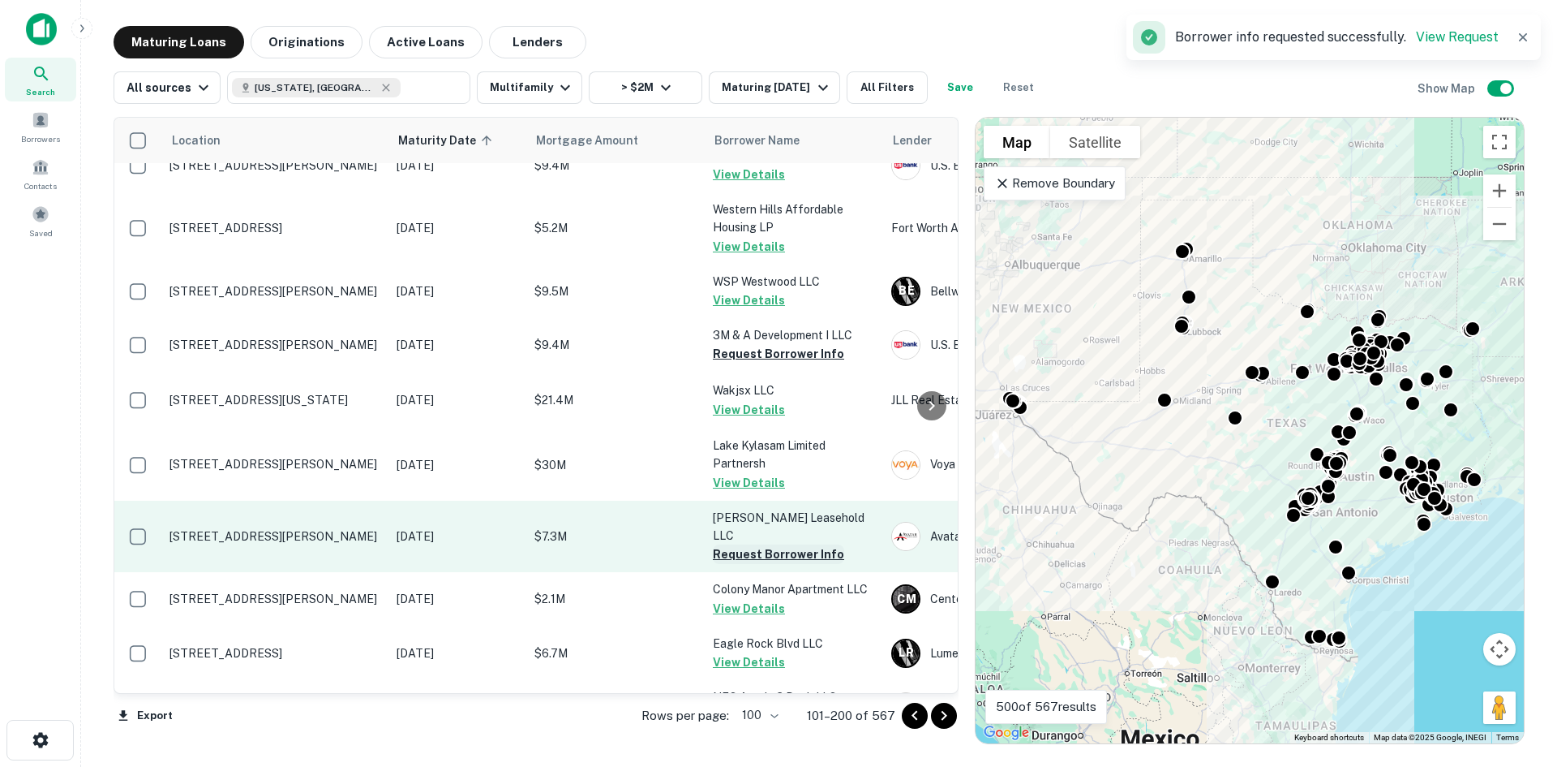
scroll to position [2532, 0]
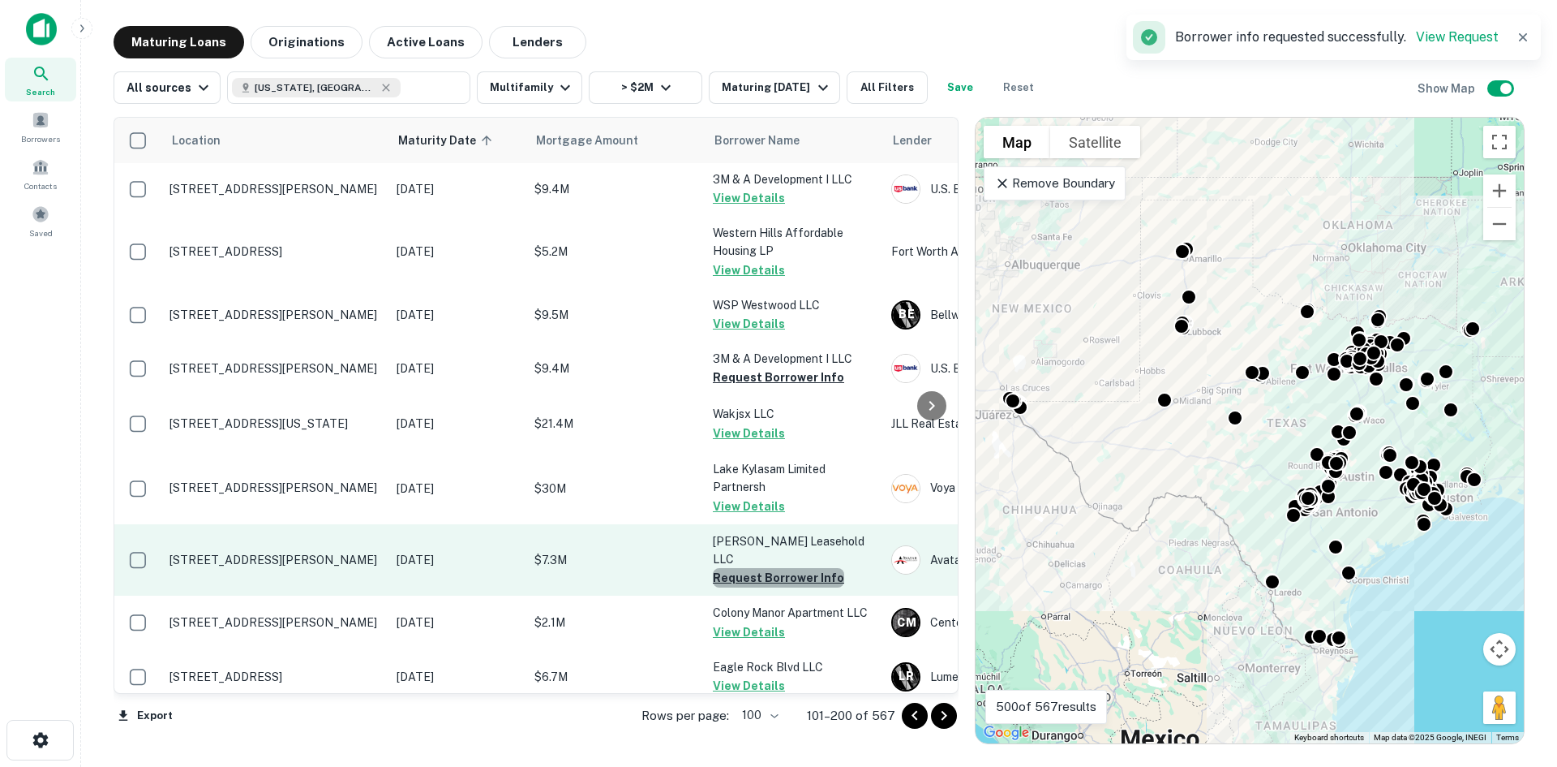
click at [804, 568] on button "Request Borrower Info" at bounding box center [778, 577] width 131 height 19
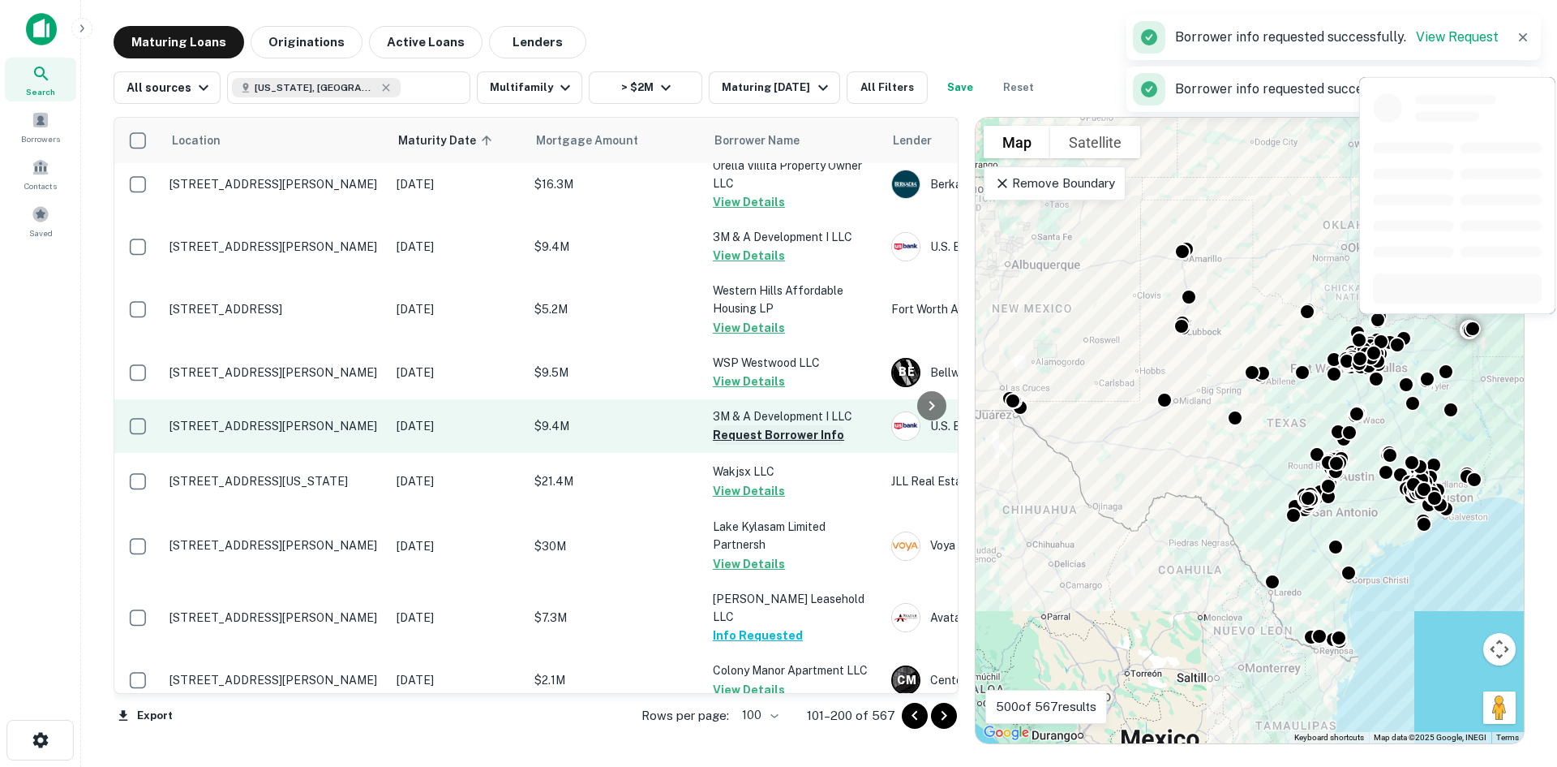
scroll to position [2369, 0]
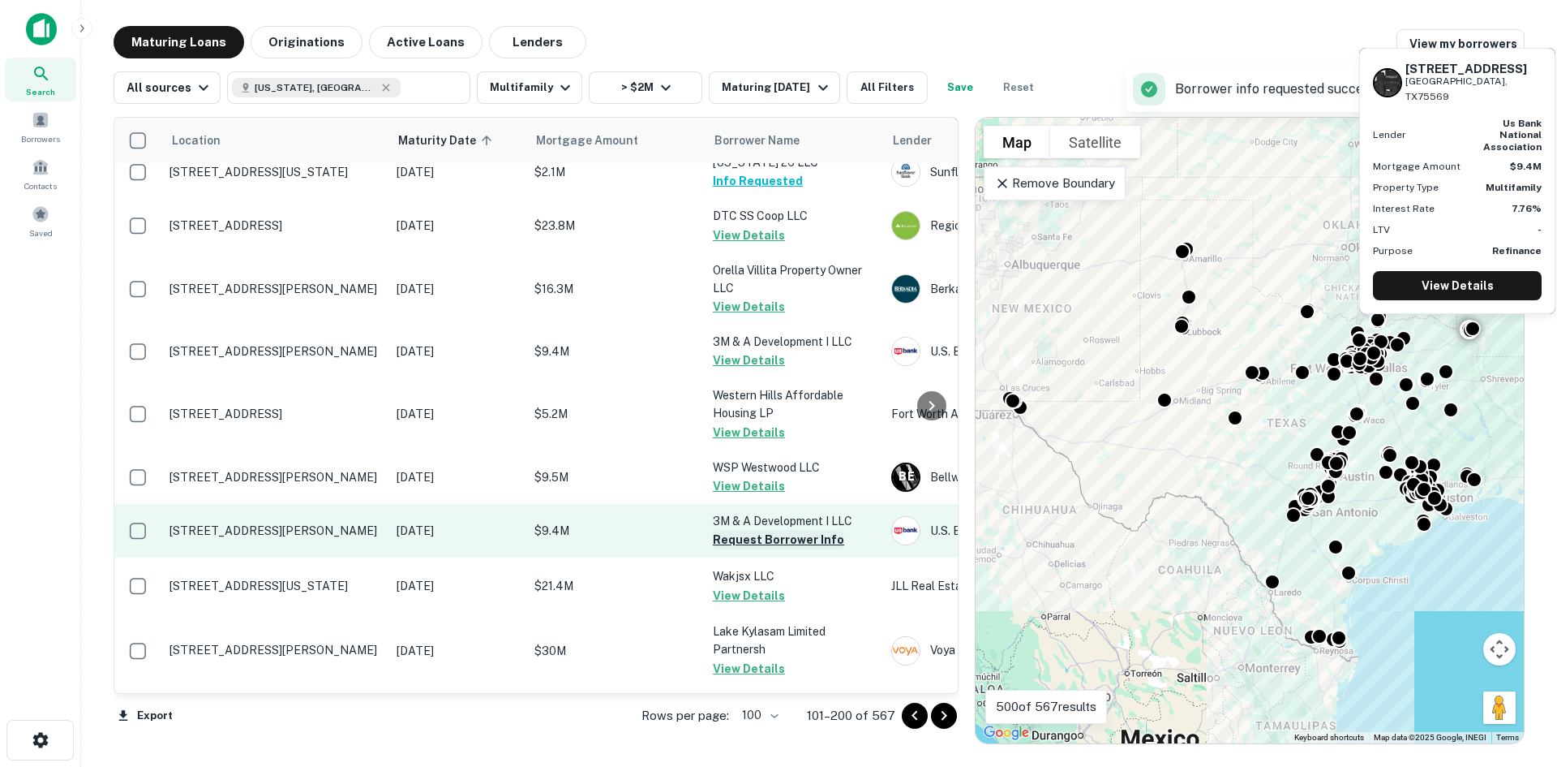
click at [806, 530] on button "Request Borrower Info" at bounding box center [778, 539] width 131 height 19
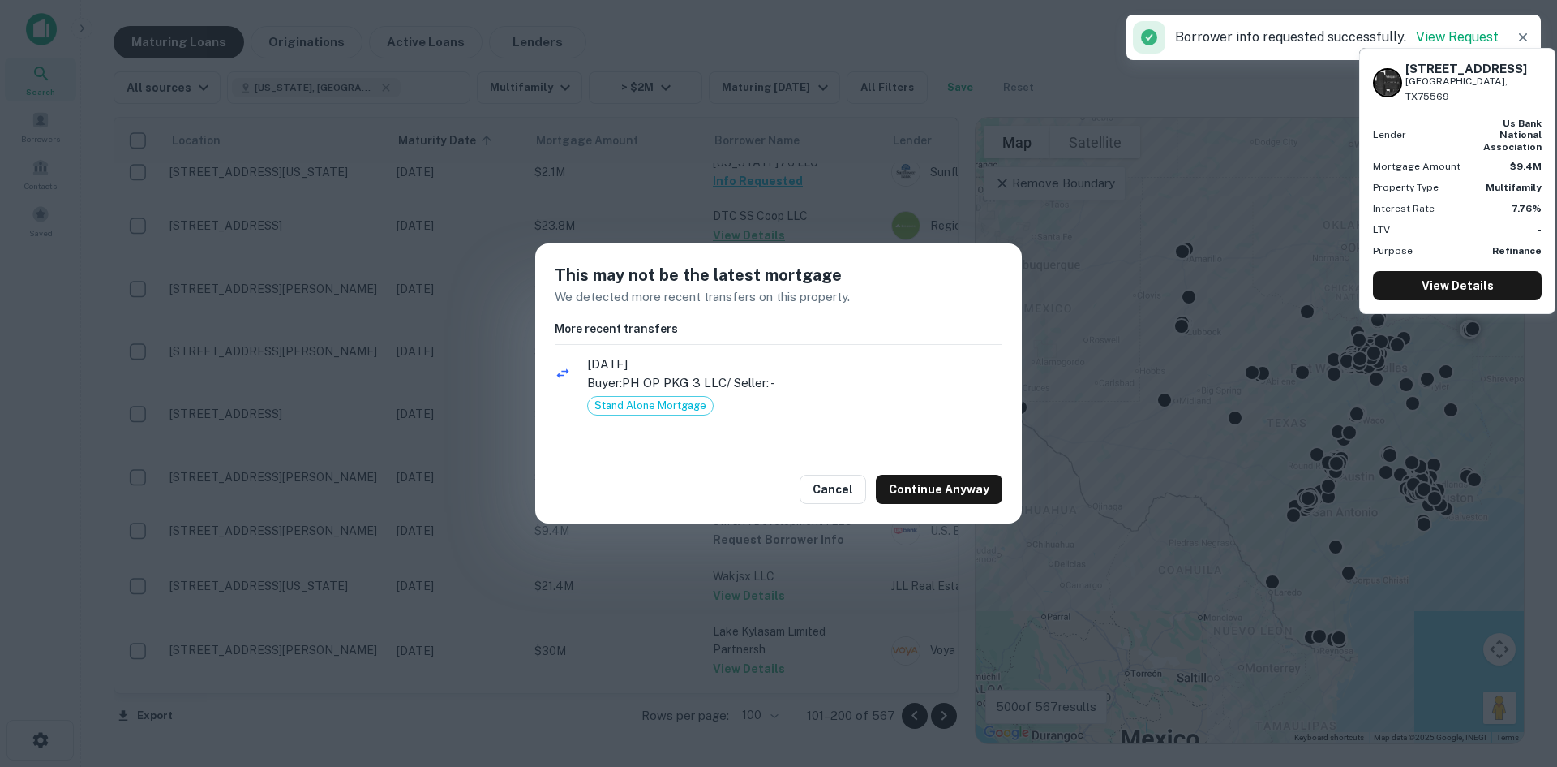
click at [925, 471] on div "Cancel Continue Anyway" at bounding box center [778, 489] width 487 height 68
click at [939, 496] on button "Continue Anyway" at bounding box center [939, 489] width 127 height 29
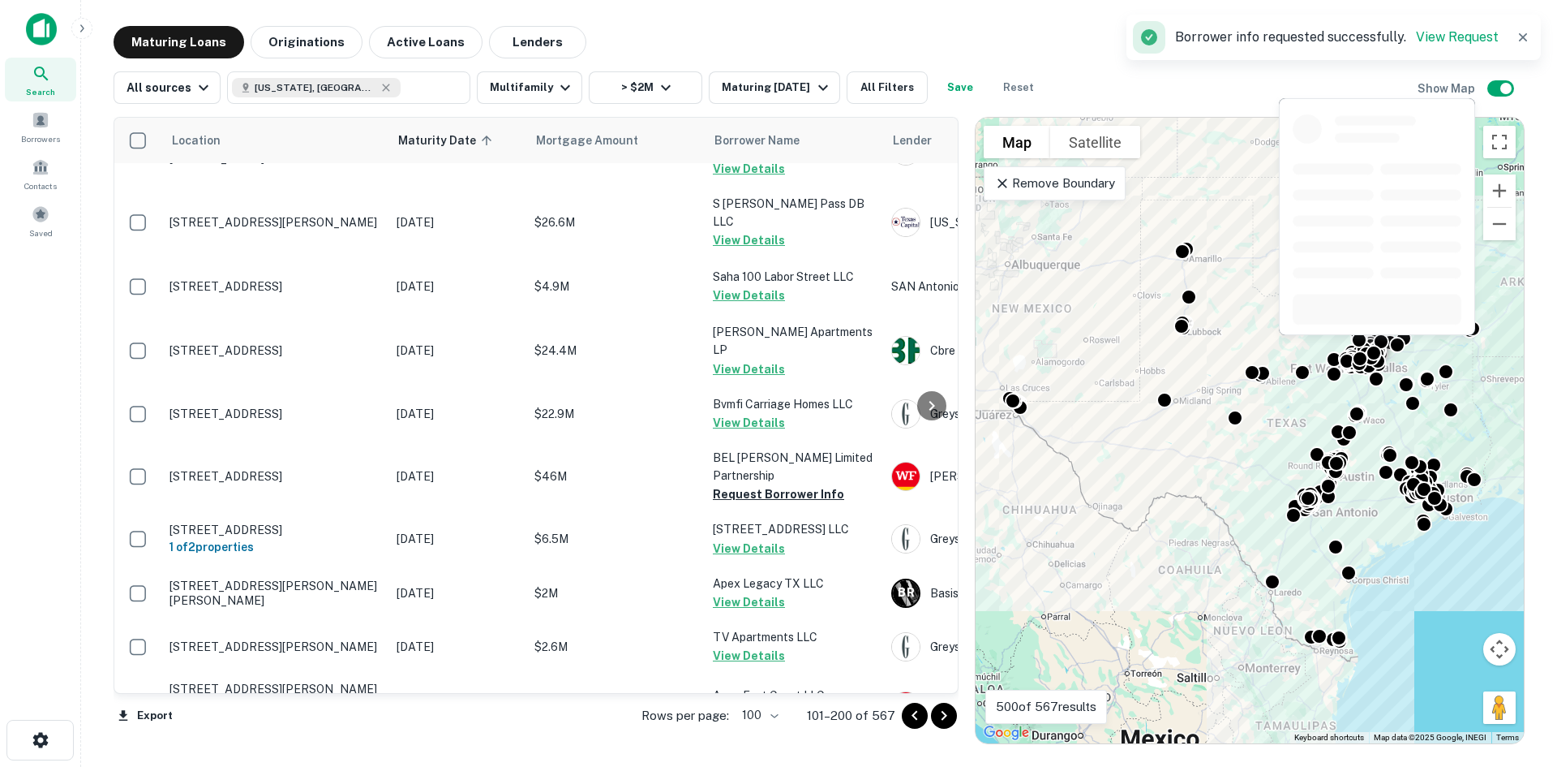
scroll to position [1477, 0]
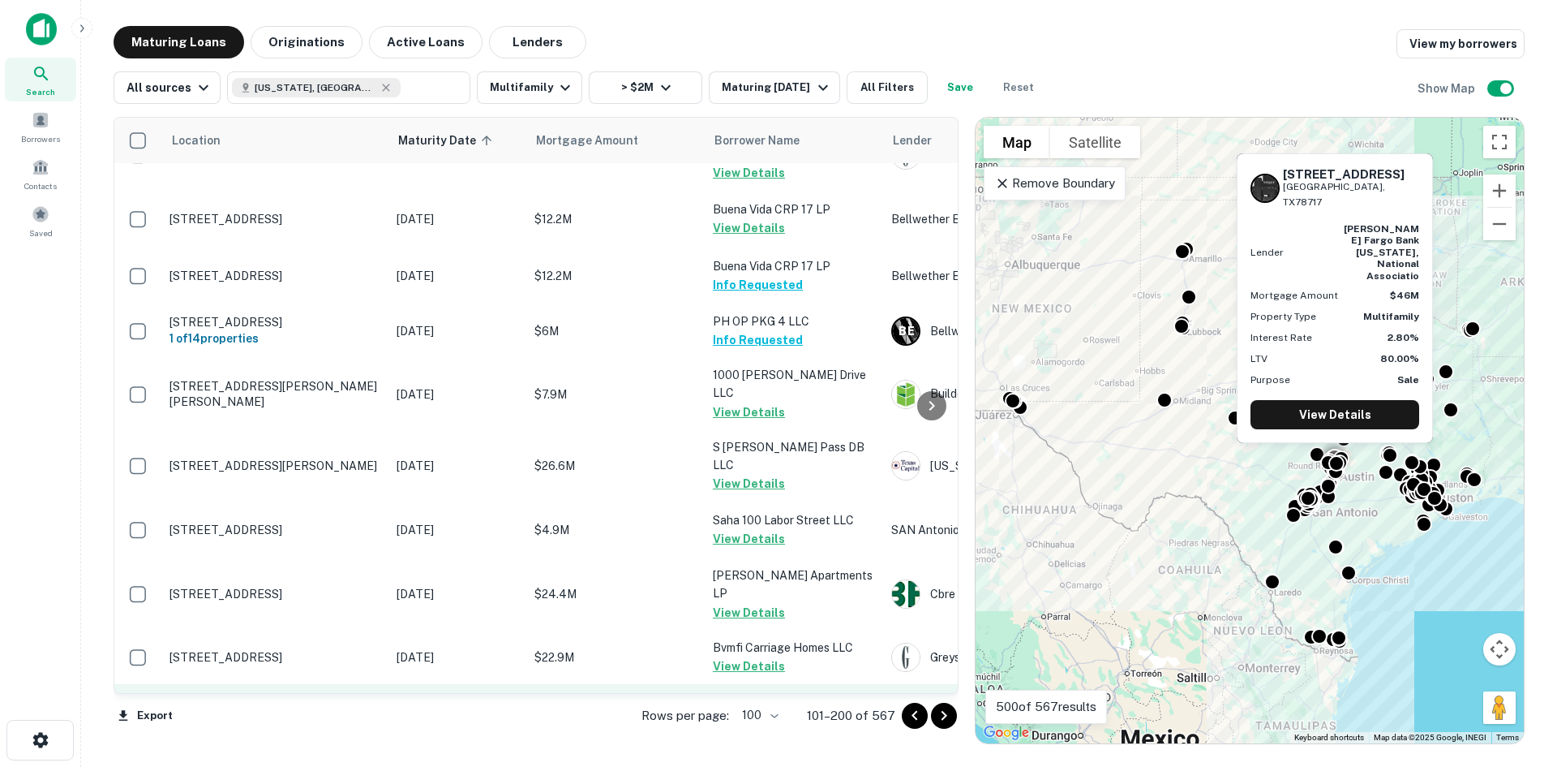
click at [798, 728] on button "Request Borrower Info" at bounding box center [778, 737] width 131 height 19
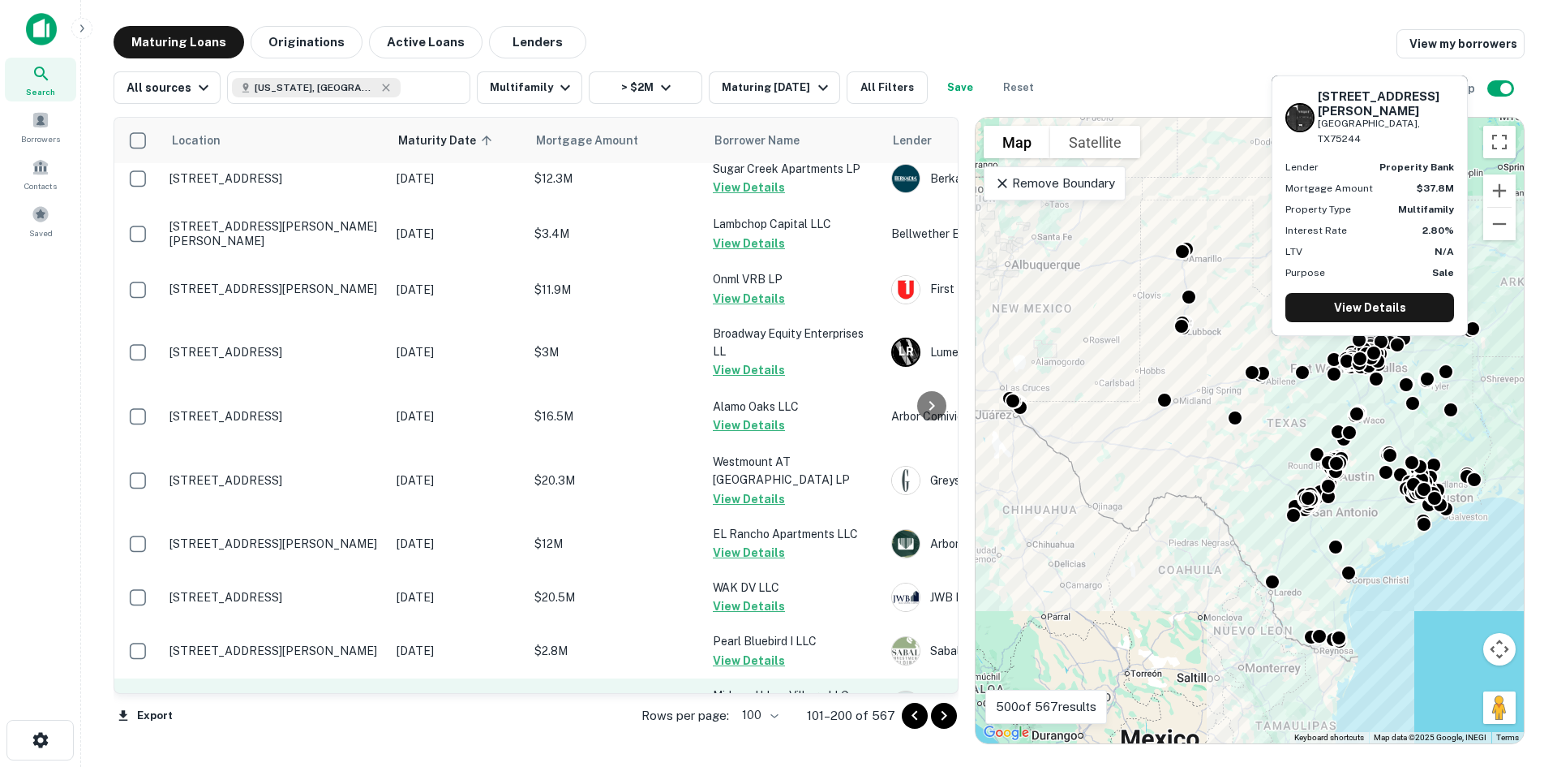
scroll to position [0, 0]
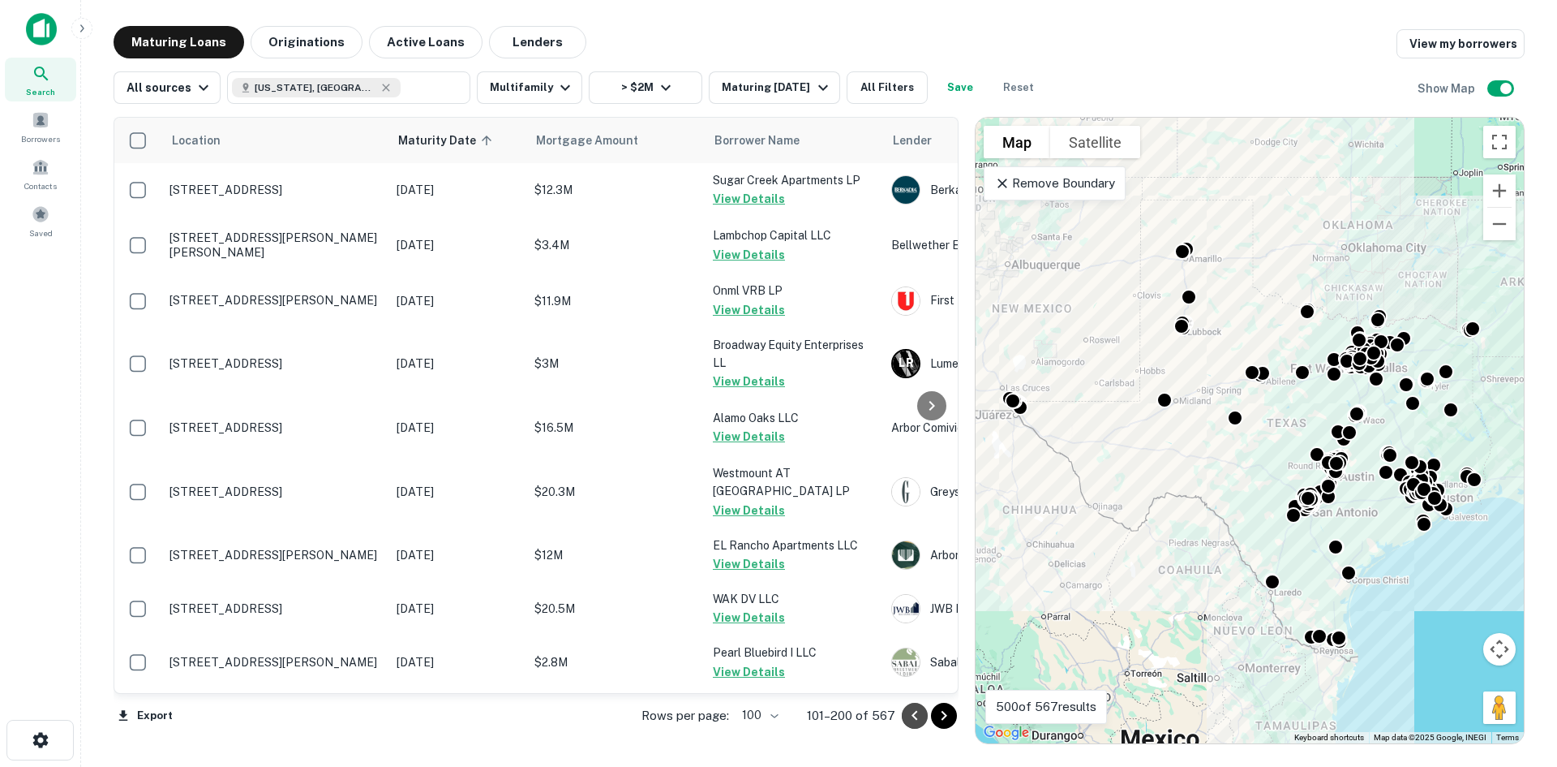
click at [908, 727] on button "Go to previous page" at bounding box center [915, 715] width 26 height 26
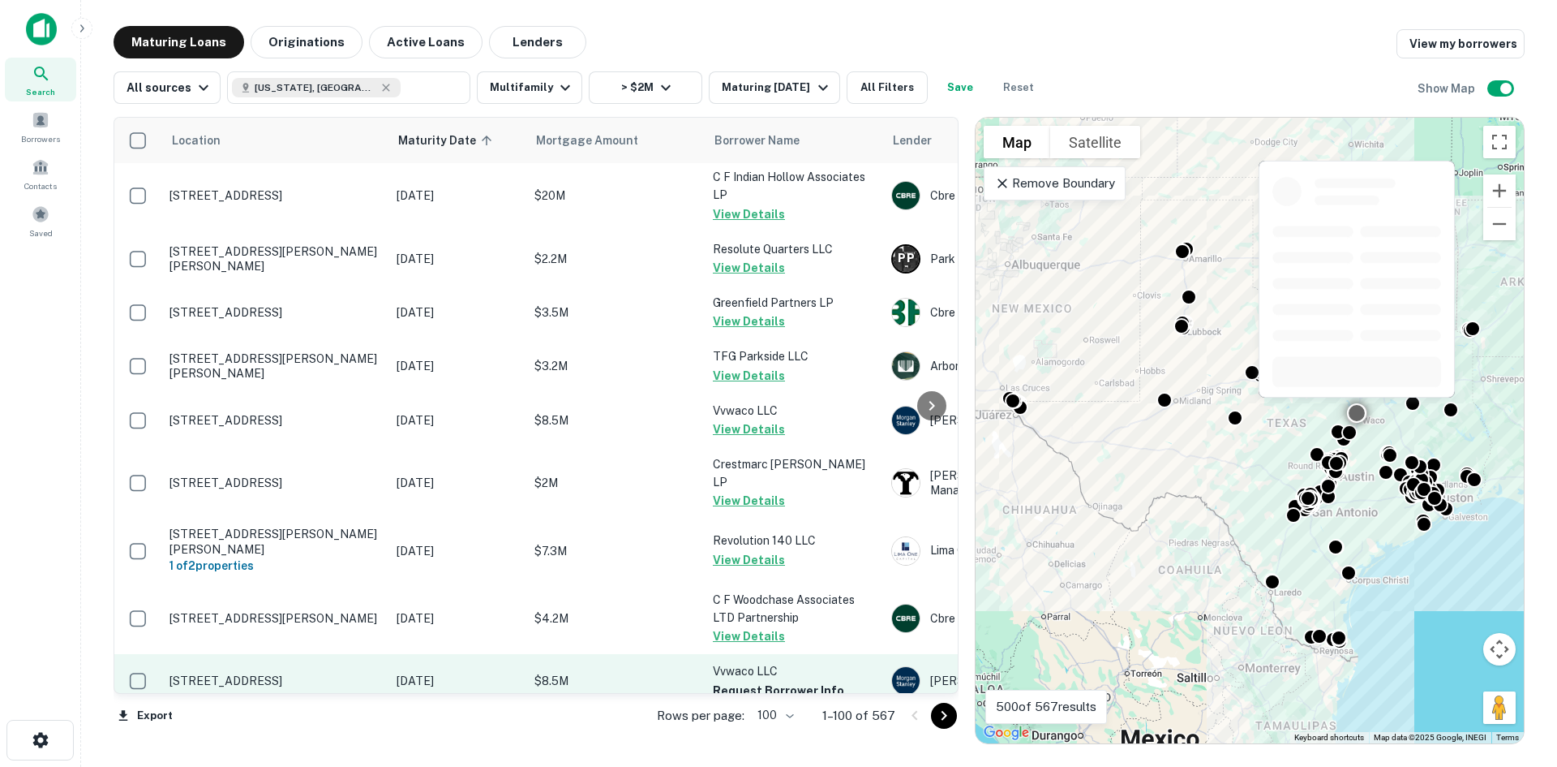
scroll to position [892, 0]
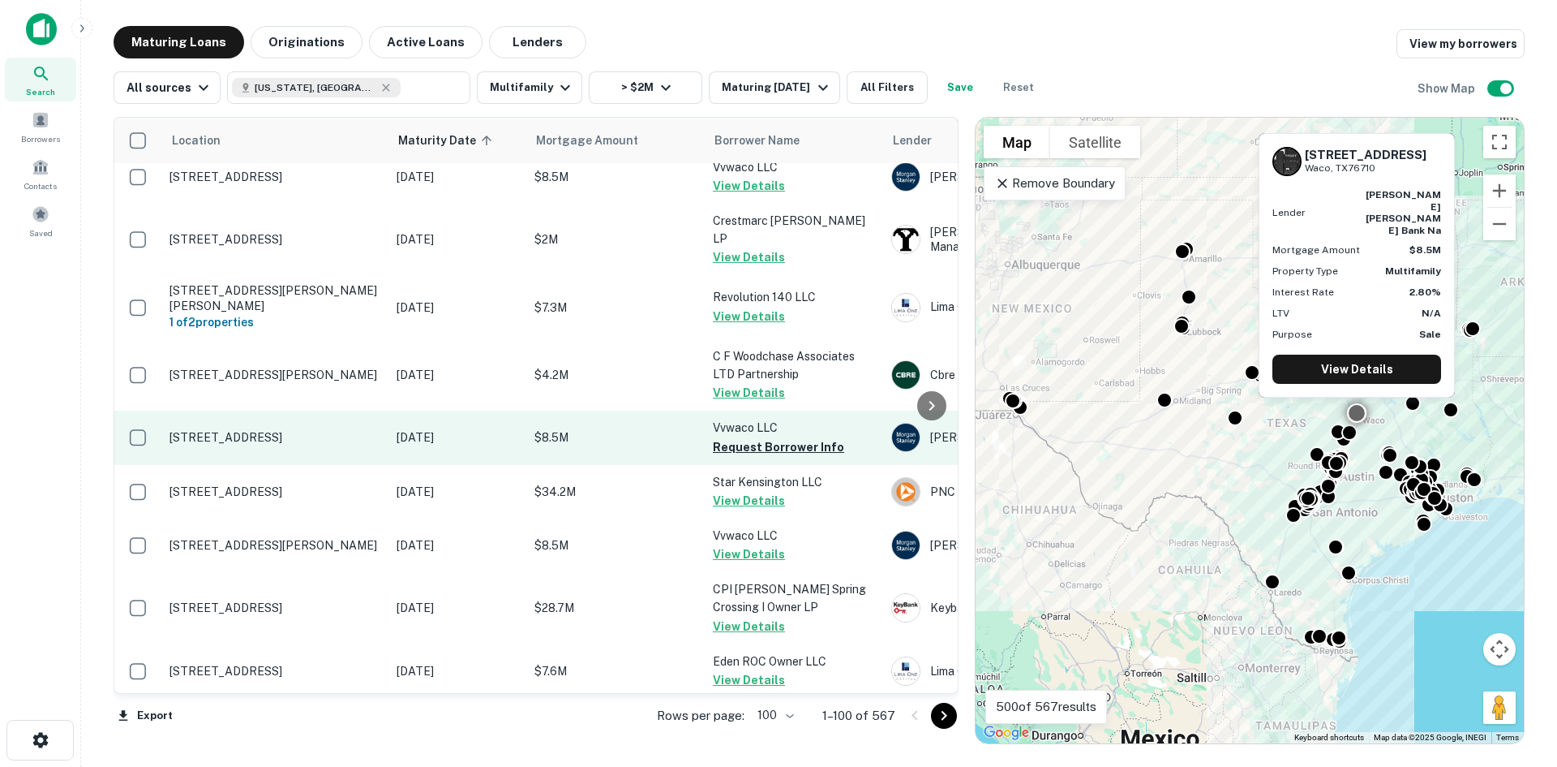
click at [805, 421] on td "Vvwaco LLC Request Borrower Info" at bounding box center [794, 437] width 178 height 54
click at [803, 437] on button "Request Borrower Info" at bounding box center [778, 446] width 131 height 19
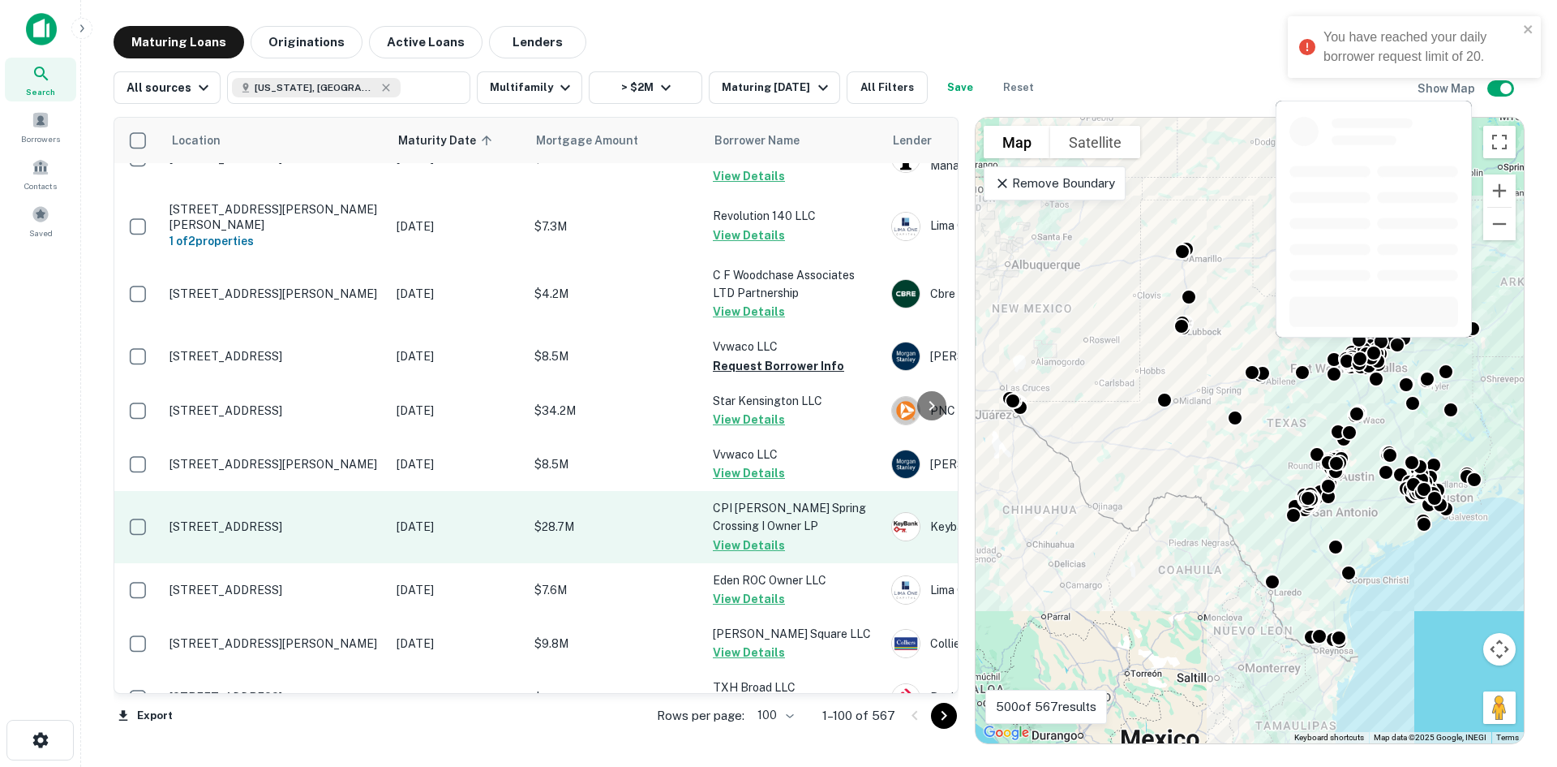
scroll to position [1379, 0]
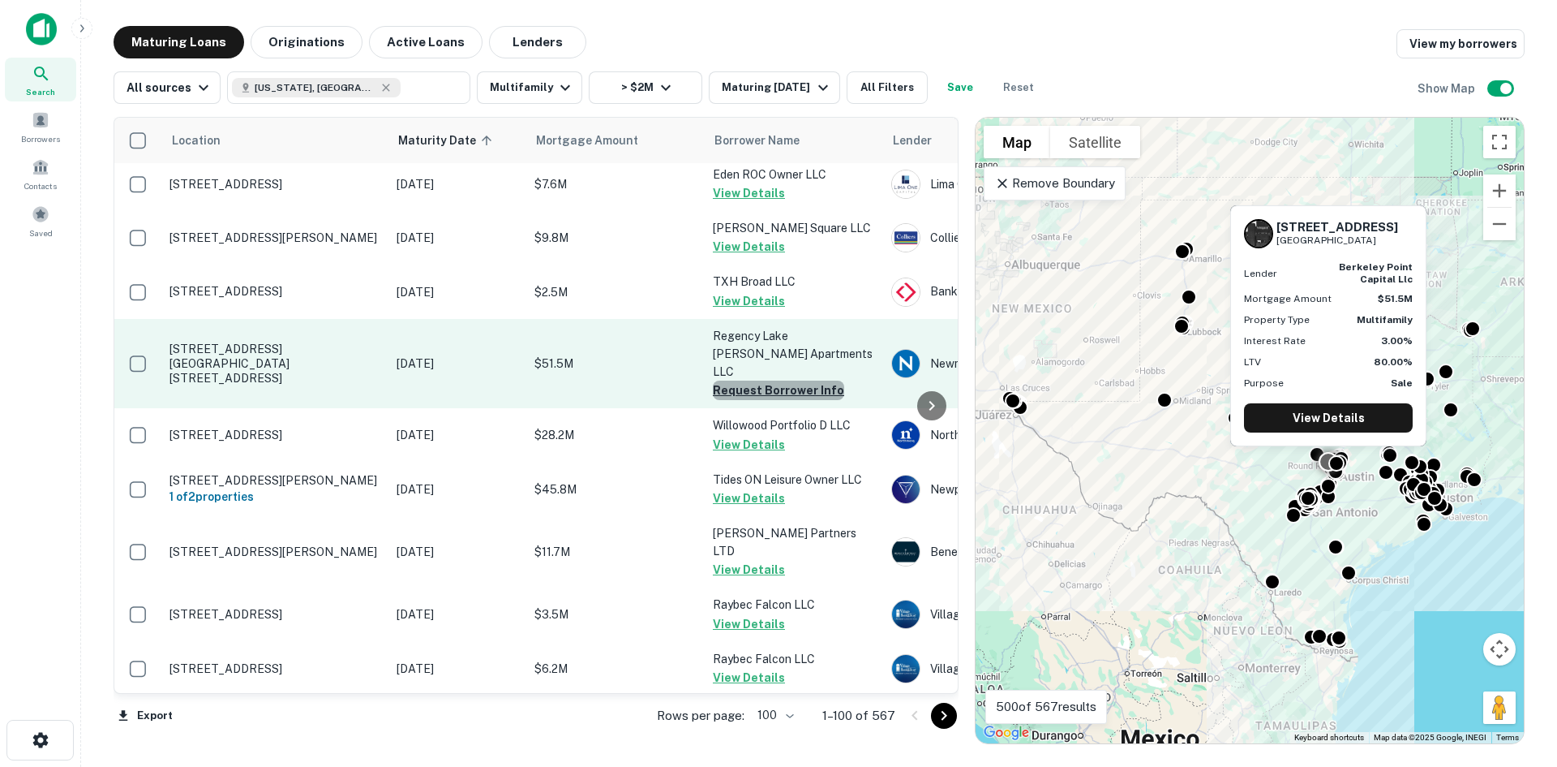
click at [814, 380] on button "Request Borrower Info" at bounding box center [778, 389] width 131 height 19
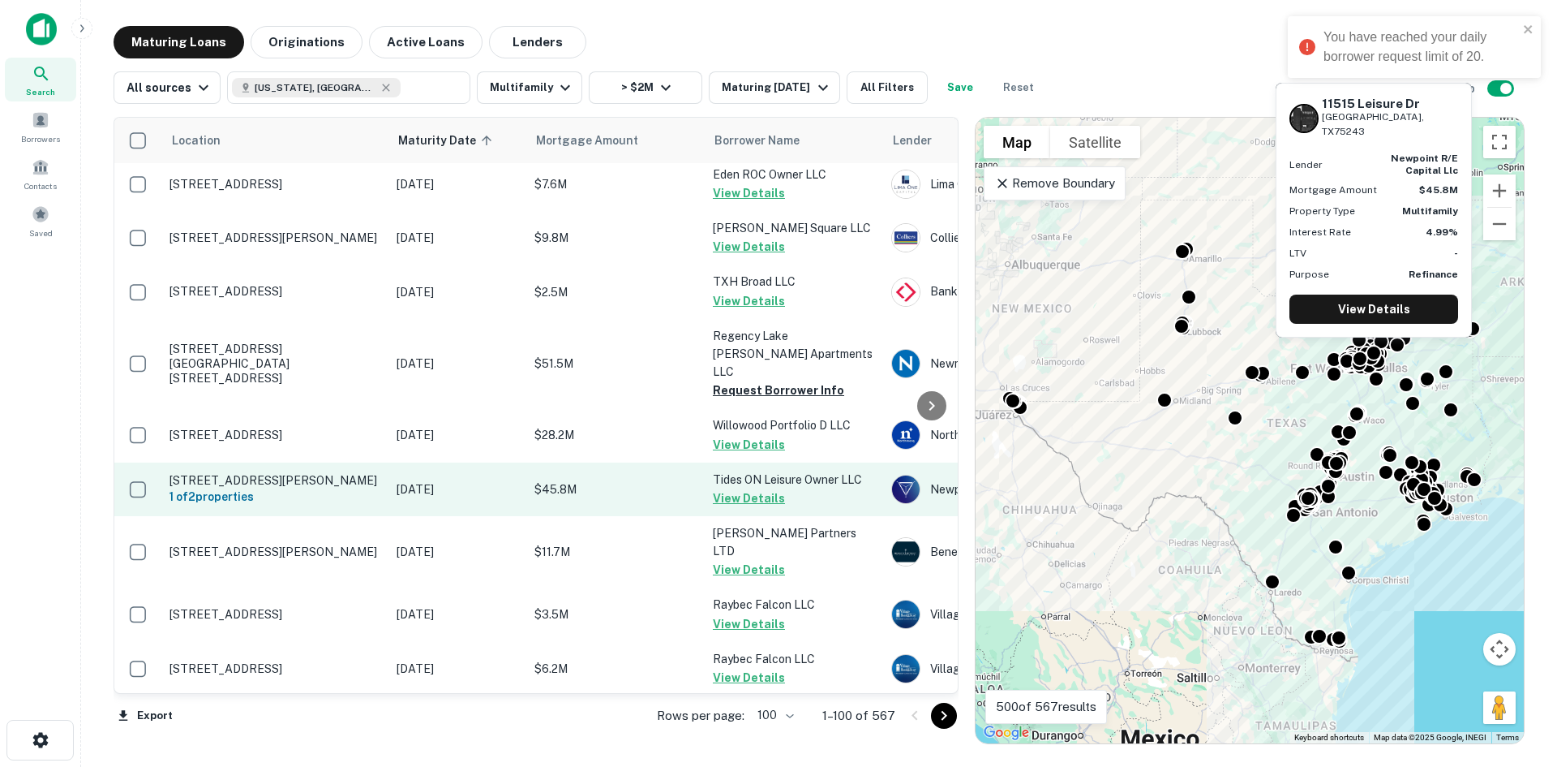
scroll to position [1622, 0]
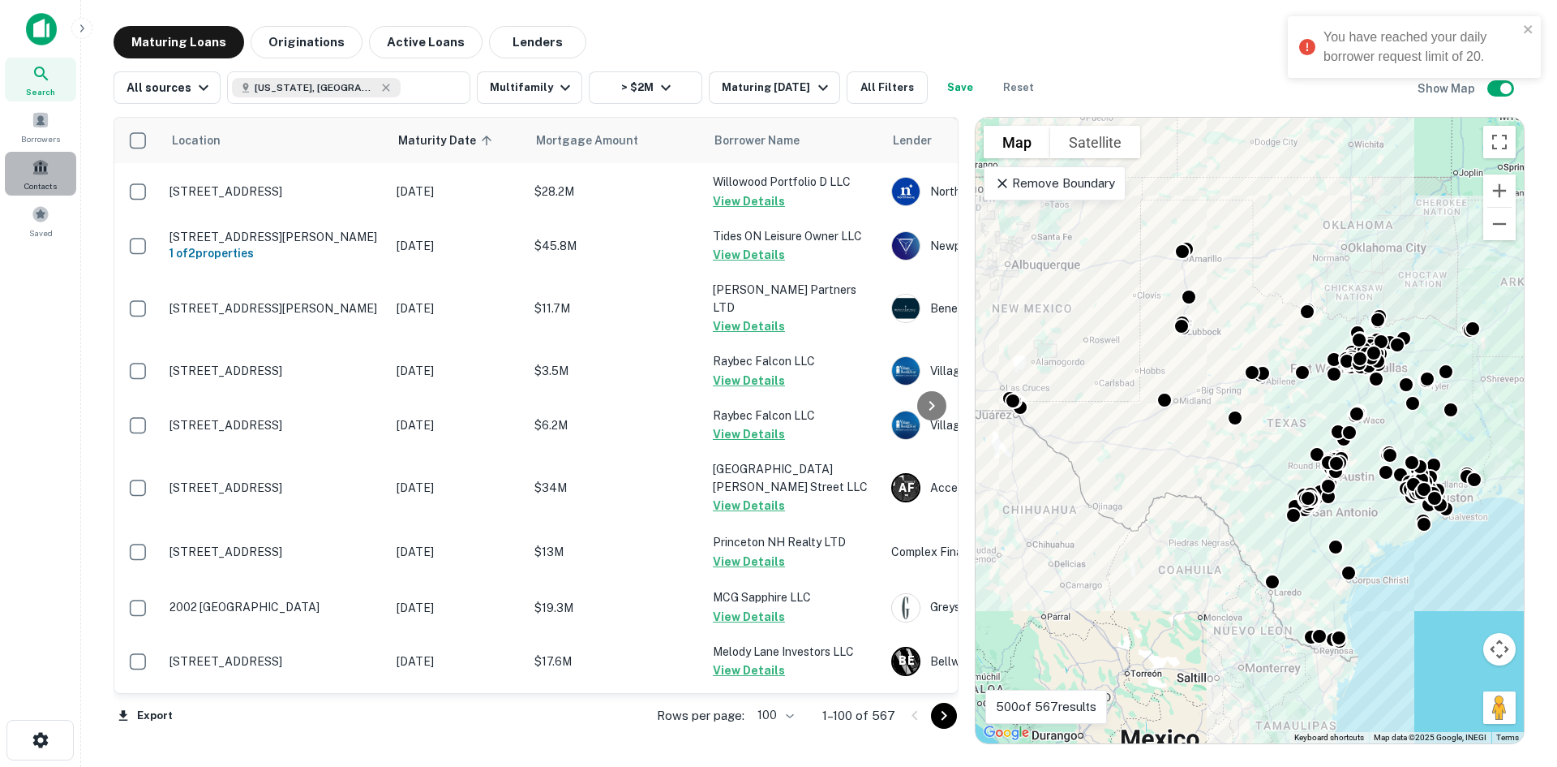
click at [11, 173] on div "Contacts" at bounding box center [40, 174] width 71 height 44
